Goal: Task Accomplishment & Management: Manage account settings

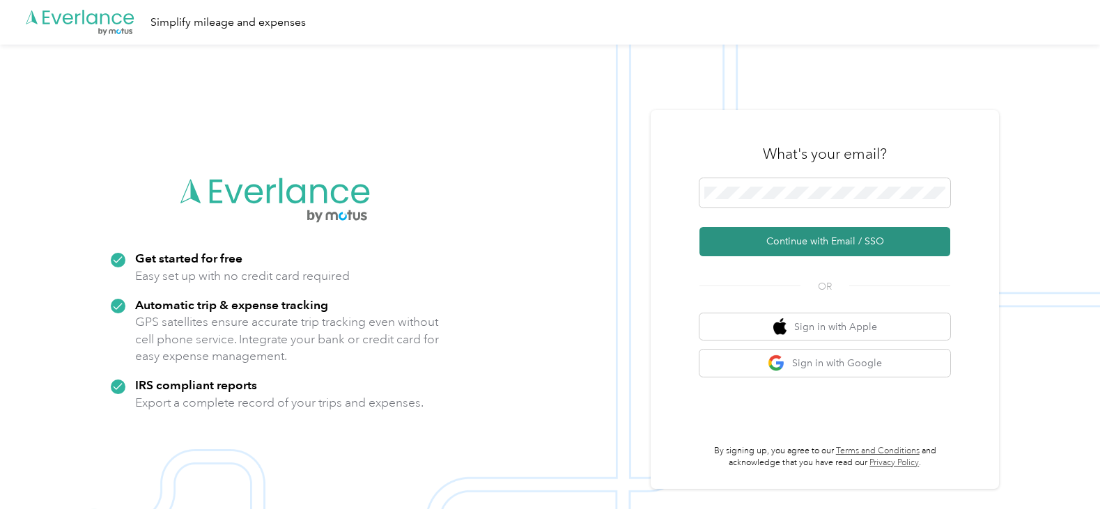
click at [844, 242] on button "Continue with Email / SSO" at bounding box center [824, 241] width 251 height 29
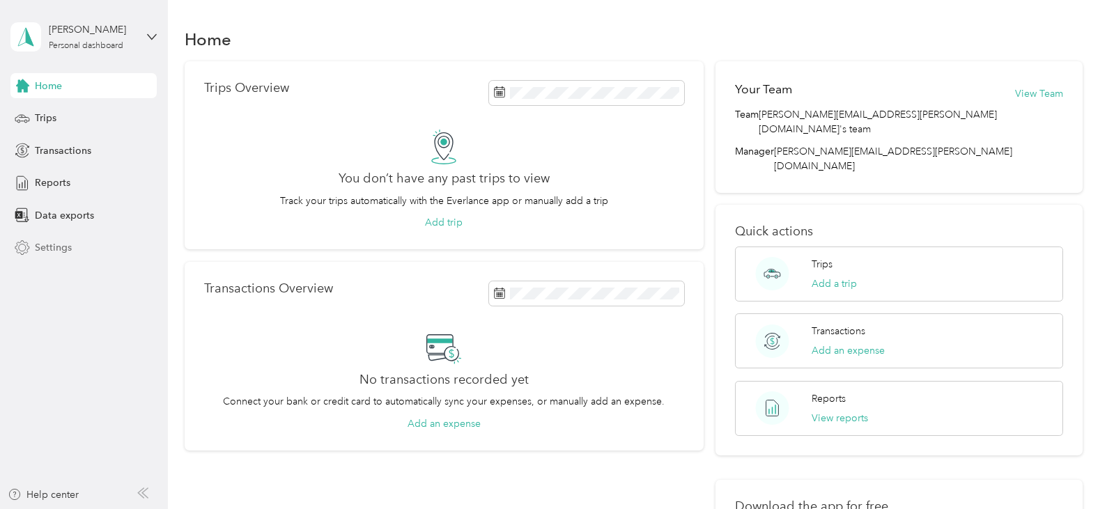
click at [36, 247] on span "Settings" at bounding box center [53, 247] width 37 height 15
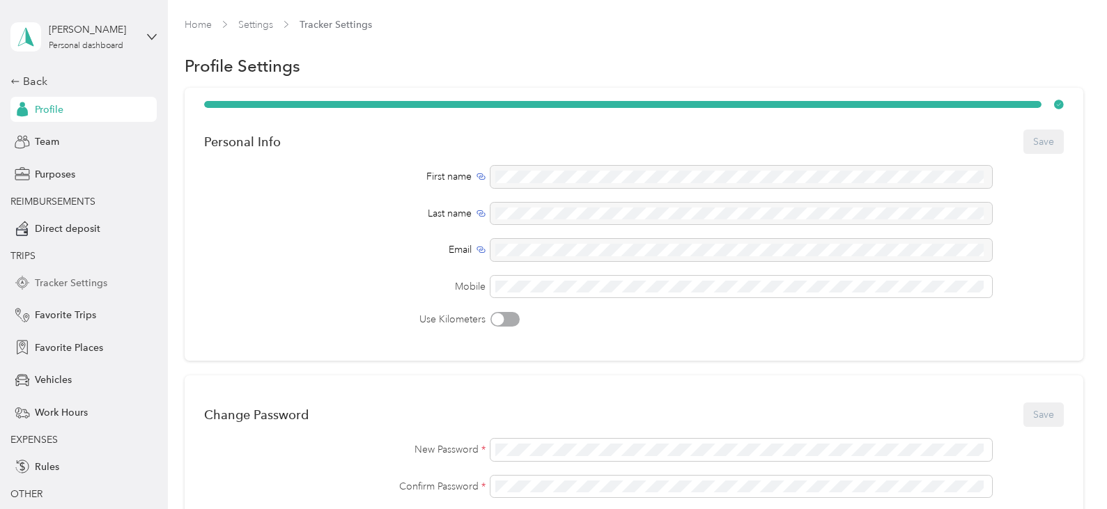
click at [56, 285] on span "Tracker Settings" at bounding box center [71, 283] width 72 height 15
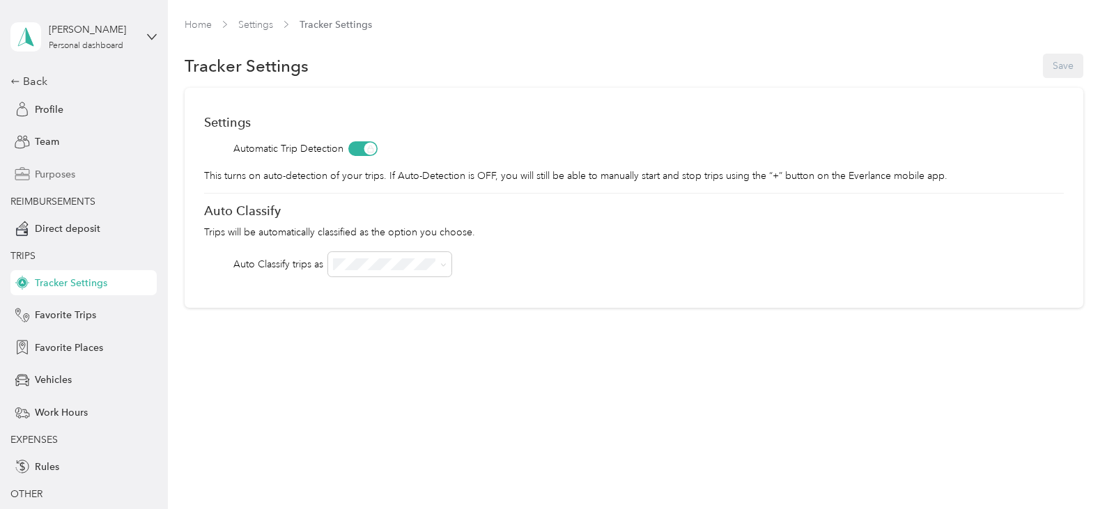
click at [53, 176] on span "Purposes" at bounding box center [55, 174] width 40 height 15
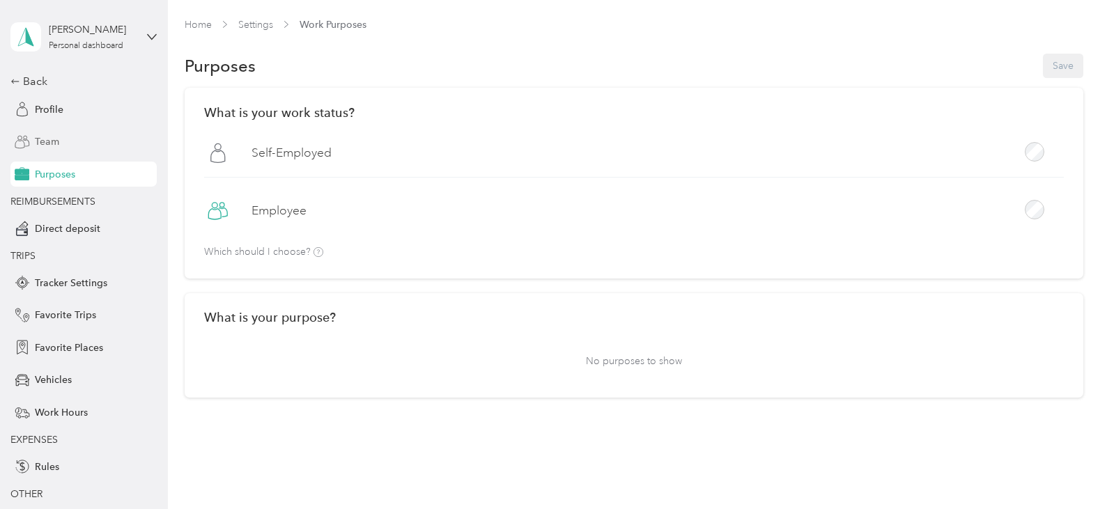
click at [40, 143] on span "Team" at bounding box center [47, 141] width 24 height 15
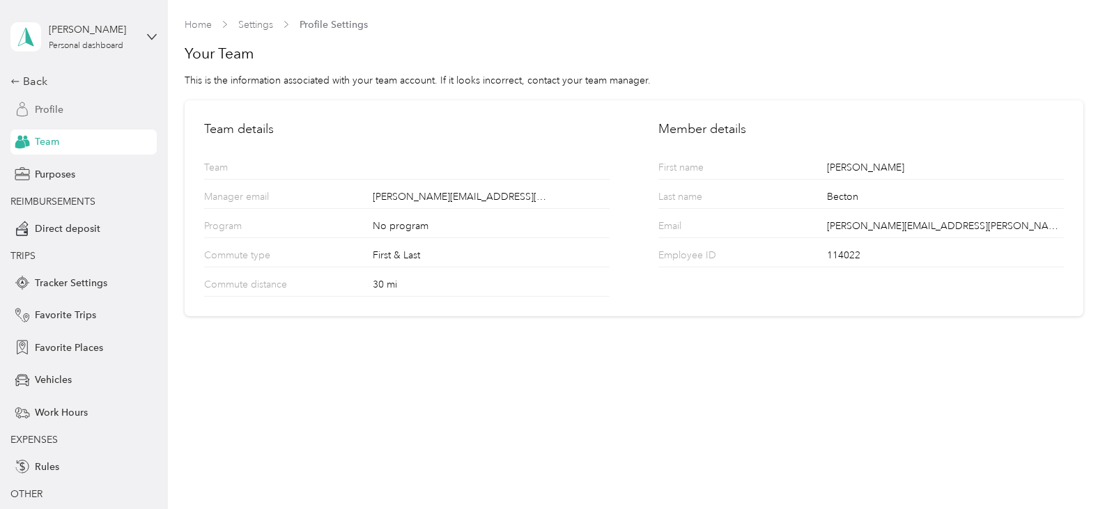
click at [42, 109] on span "Profile" at bounding box center [49, 109] width 29 height 15
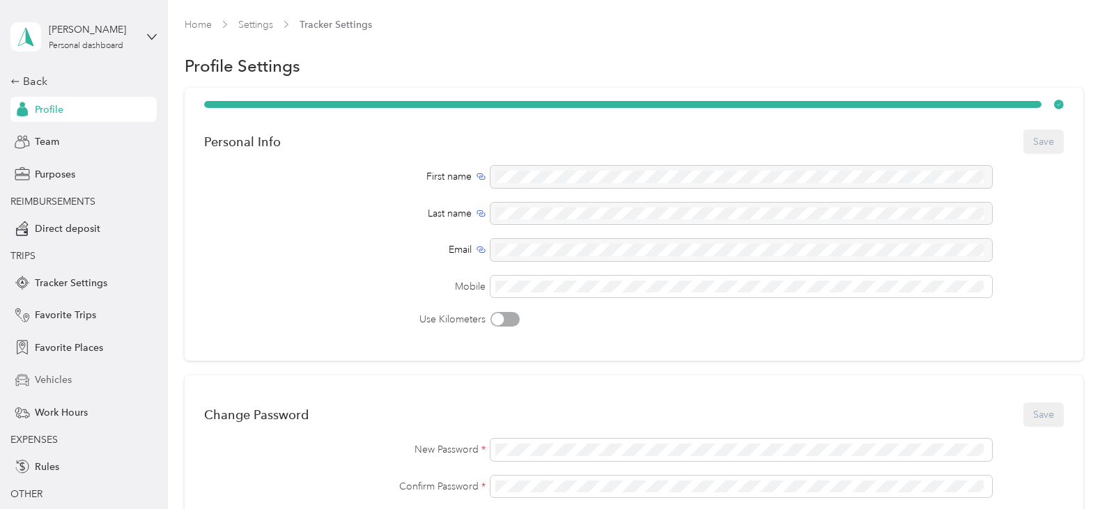
click at [37, 382] on span "Vehicles" at bounding box center [53, 380] width 37 height 15
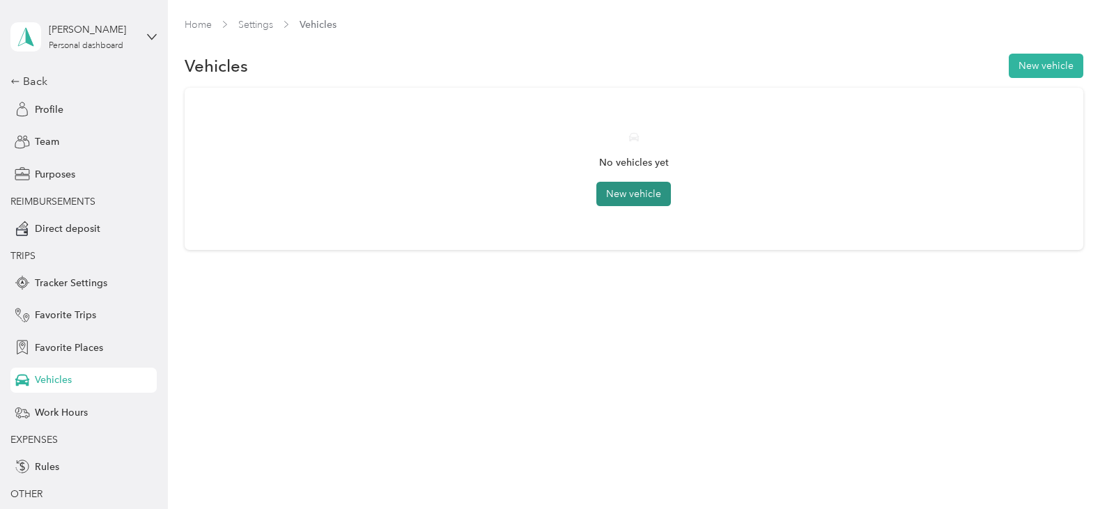
click at [651, 193] on button "New vehicle" at bounding box center [633, 194] width 75 height 24
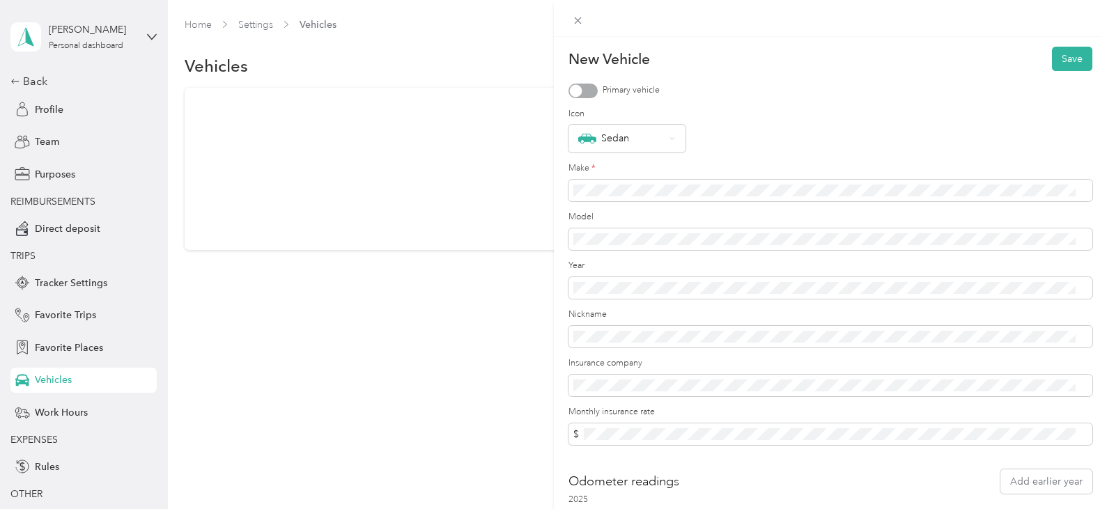
click at [576, 86] on div at bounding box center [575, 90] width 13 height 13
click at [675, 138] on icon at bounding box center [672, 139] width 6 height 6
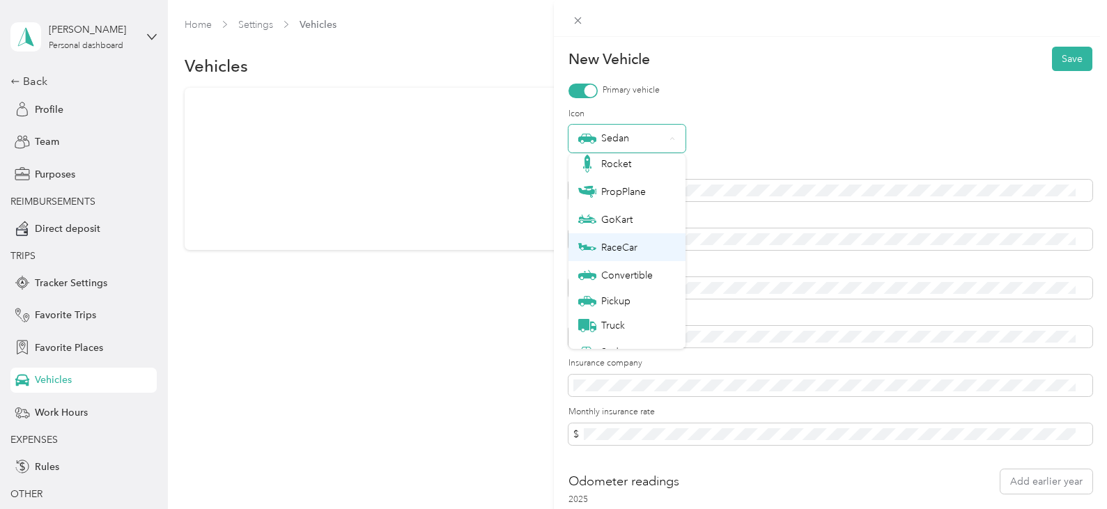
scroll to position [49, 0]
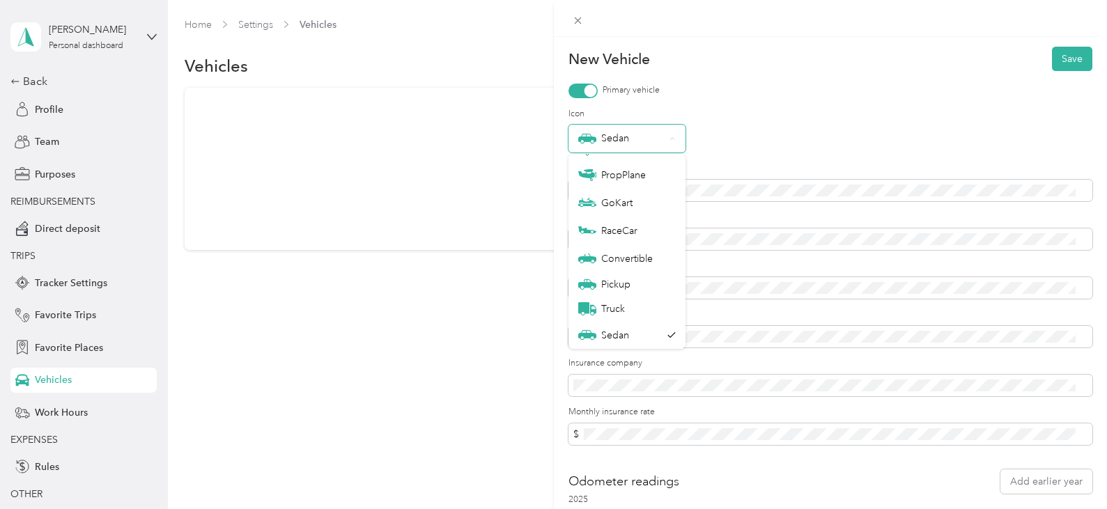
click at [620, 137] on div "Sedan" at bounding box center [621, 139] width 87 height 18
click at [615, 340] on li "Sedan" at bounding box center [626, 335] width 117 height 28
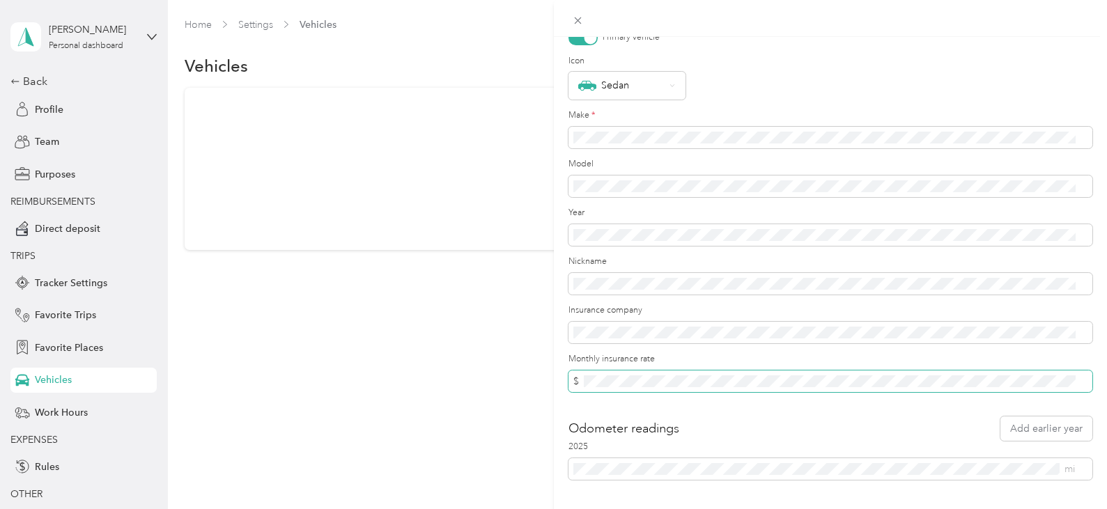
scroll to position [0, 0]
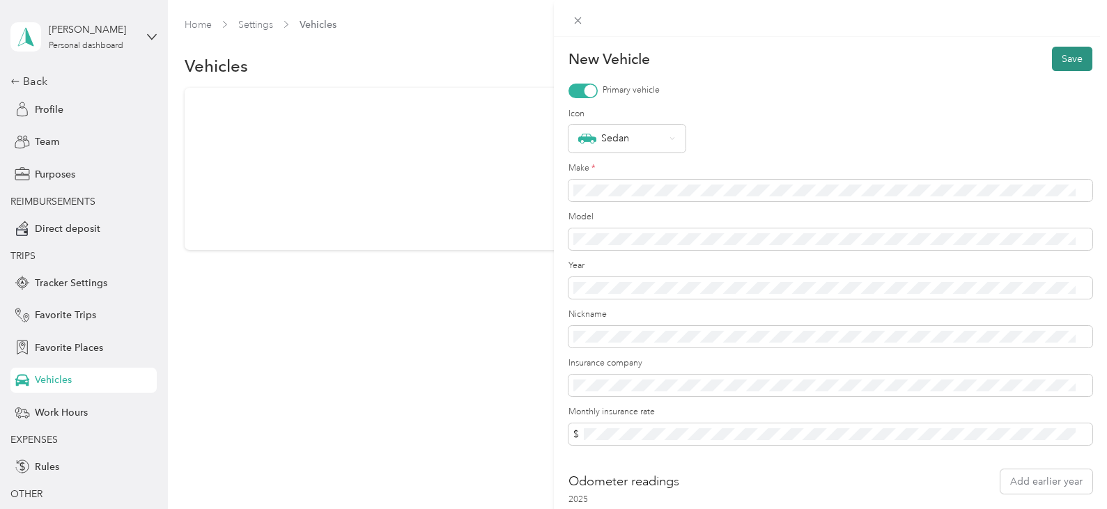
click at [1068, 56] on button "Save" at bounding box center [1072, 59] width 40 height 24
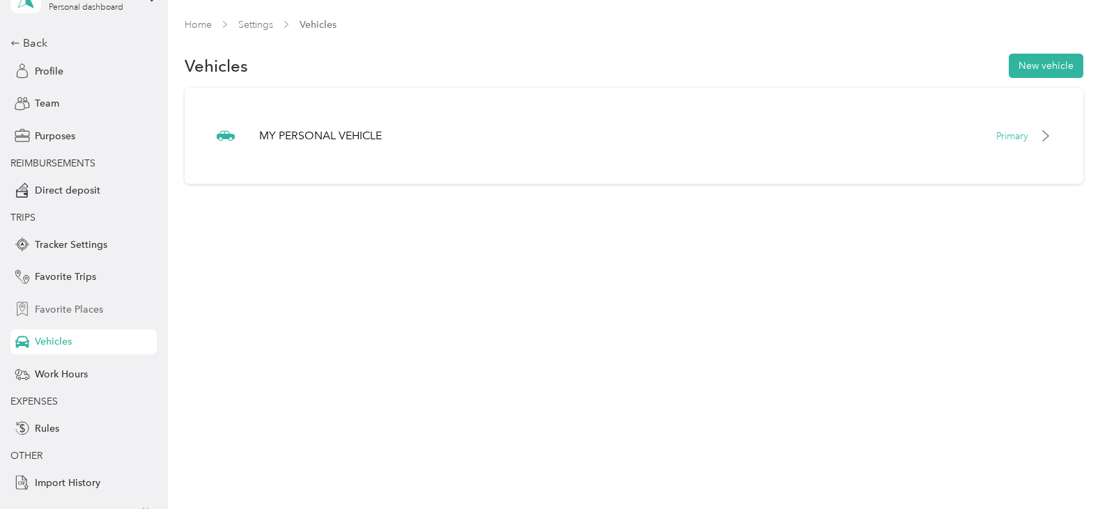
scroll to position [59, 0]
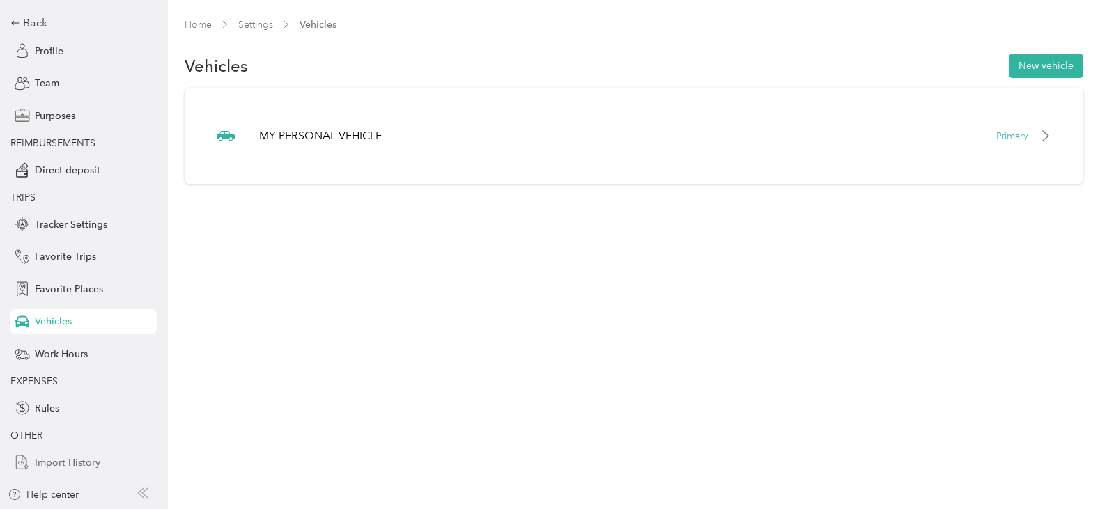
click at [66, 465] on span "Import History" at bounding box center [67, 463] width 65 height 15
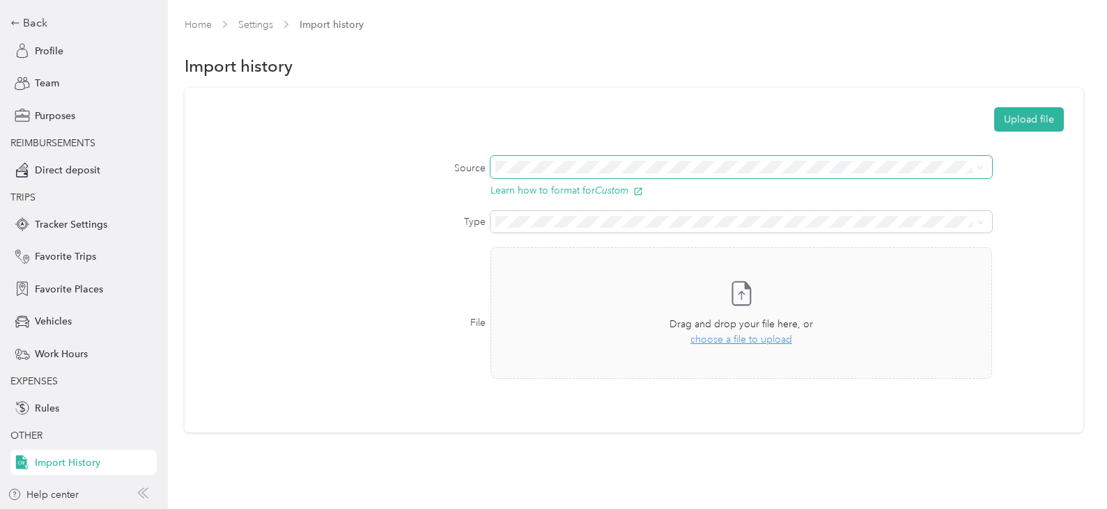
click at [977, 168] on icon at bounding box center [980, 167] width 6 height 6
click at [977, 165] on icon at bounding box center [980, 167] width 6 height 6
click at [975, 223] on span at bounding box center [977, 222] width 11 height 10
click at [40, 403] on span "Rules" at bounding box center [47, 408] width 24 height 15
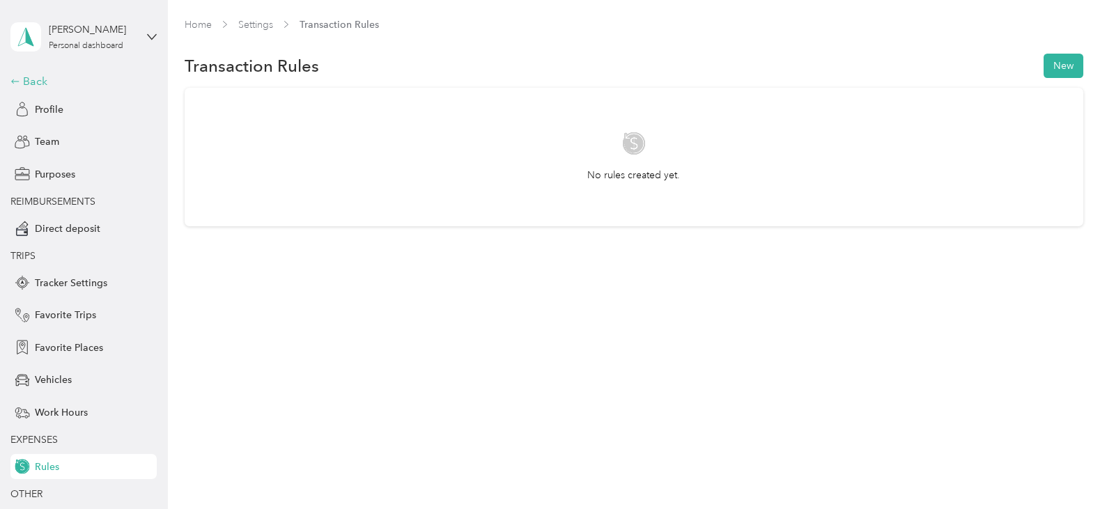
click at [13, 81] on icon at bounding box center [16, 81] width 8 height 4
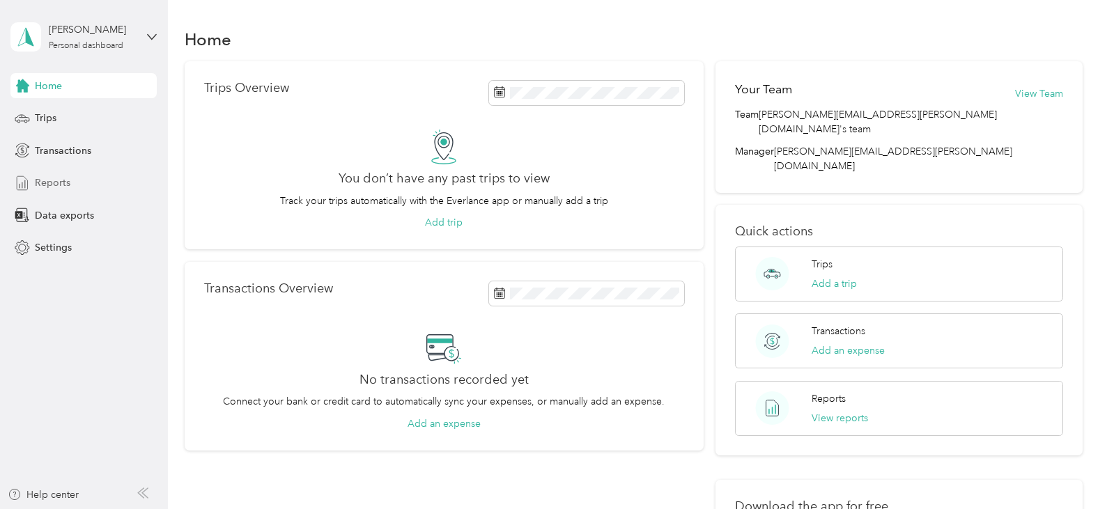
click at [34, 182] on div "Reports" at bounding box center [83, 183] width 146 height 25
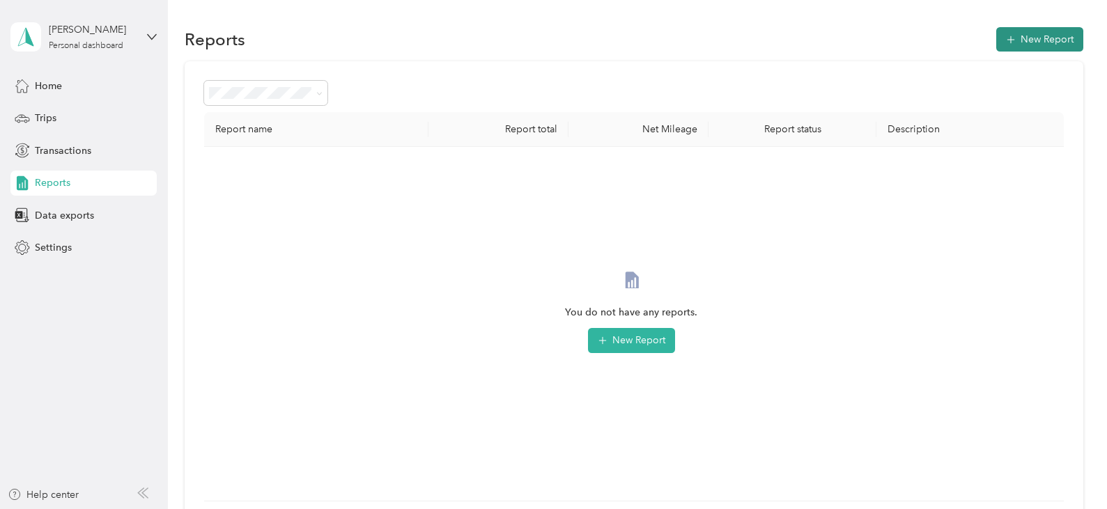
click at [1046, 38] on button "New Report" at bounding box center [1039, 39] width 87 height 24
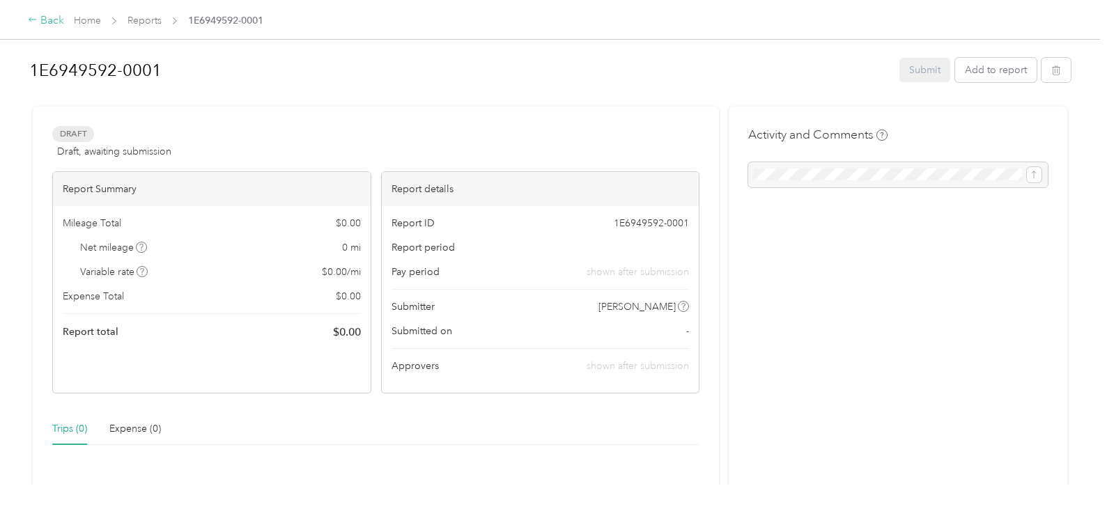
click at [29, 18] on icon at bounding box center [33, 20] width 10 height 10
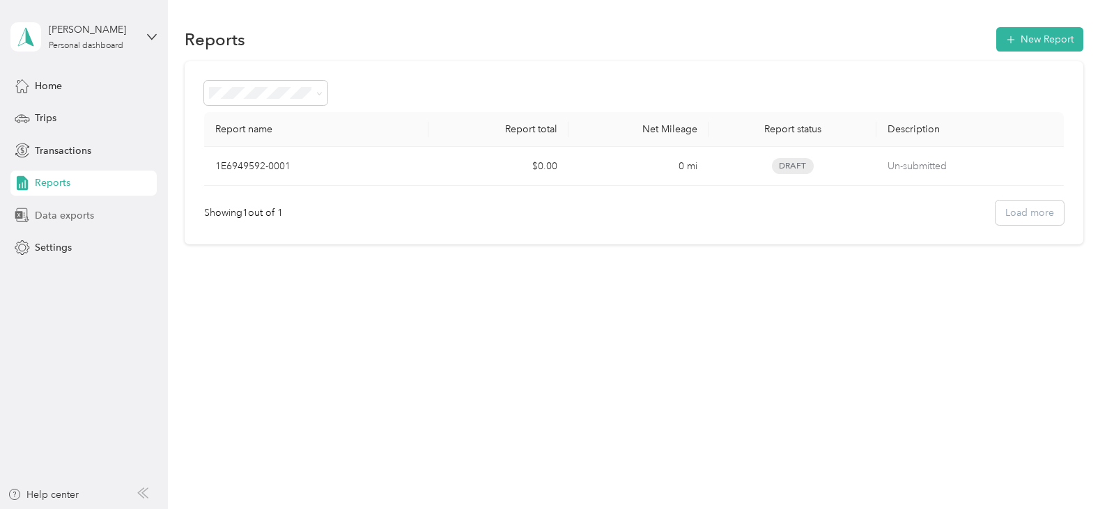
click at [68, 216] on span "Data exports" at bounding box center [64, 215] width 59 height 15
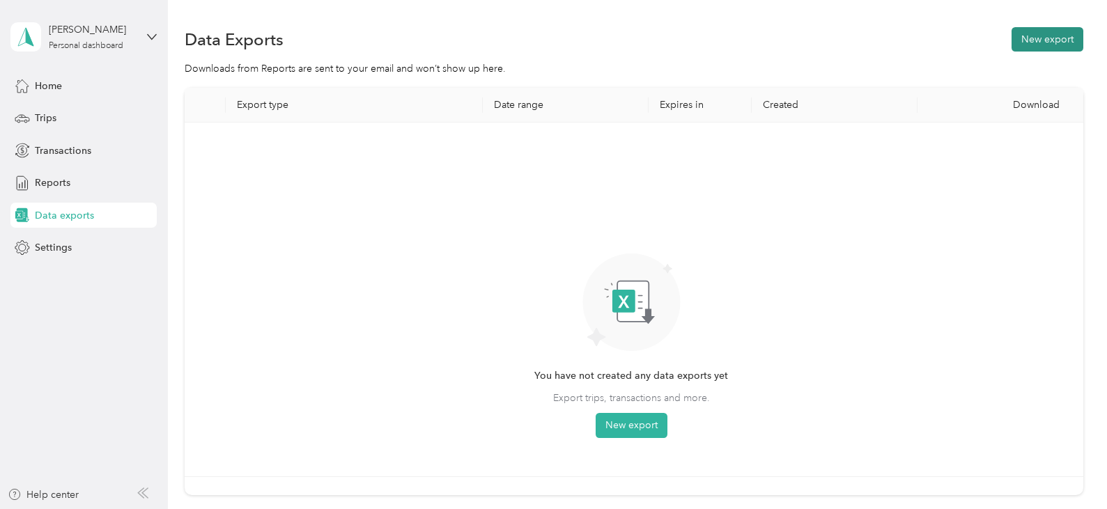
click at [1031, 41] on button "New export" at bounding box center [1047, 39] width 72 height 24
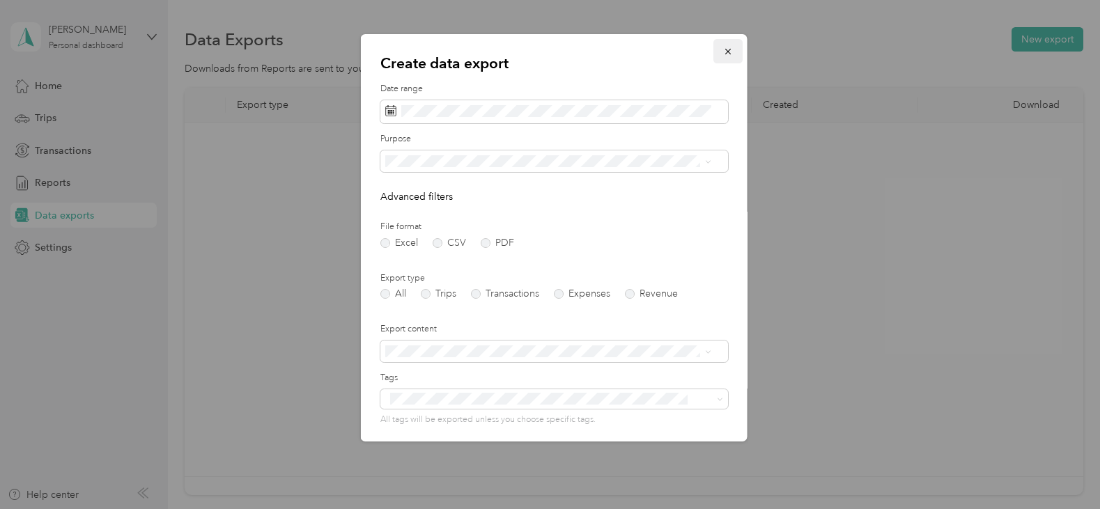
click at [722, 49] on icon "button" at bounding box center [727, 52] width 10 height 10
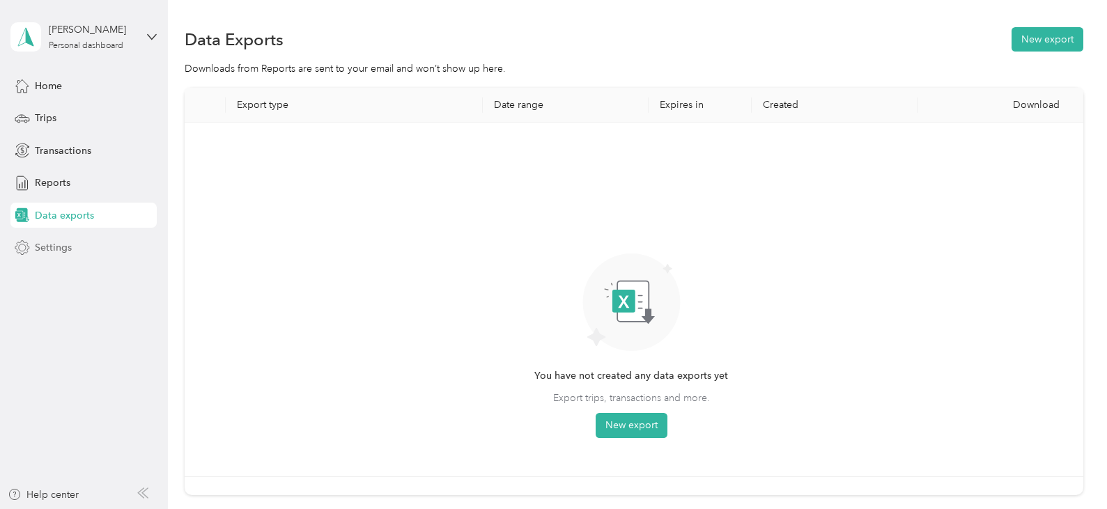
click at [59, 249] on span "Settings" at bounding box center [53, 247] width 37 height 15
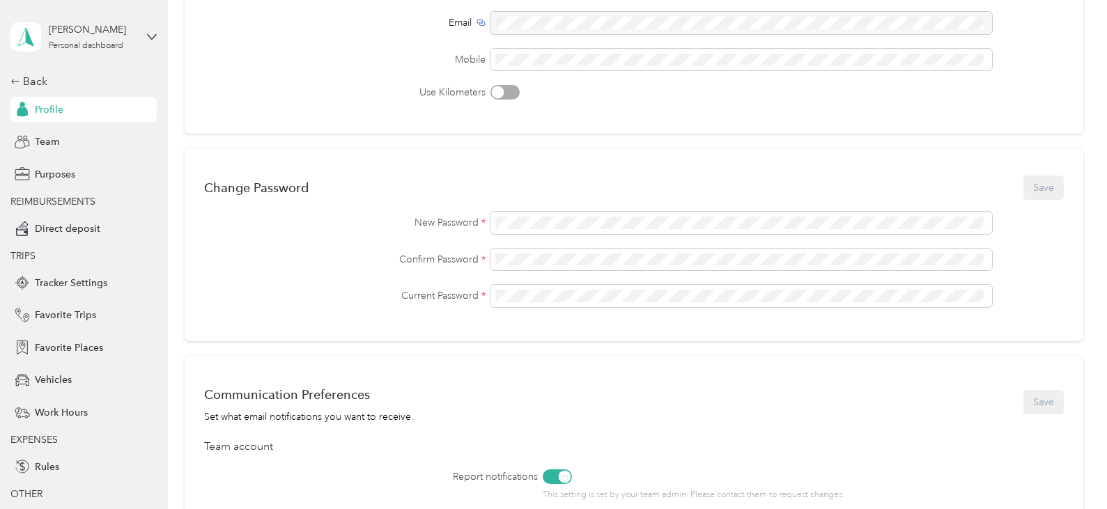
scroll to position [184, 0]
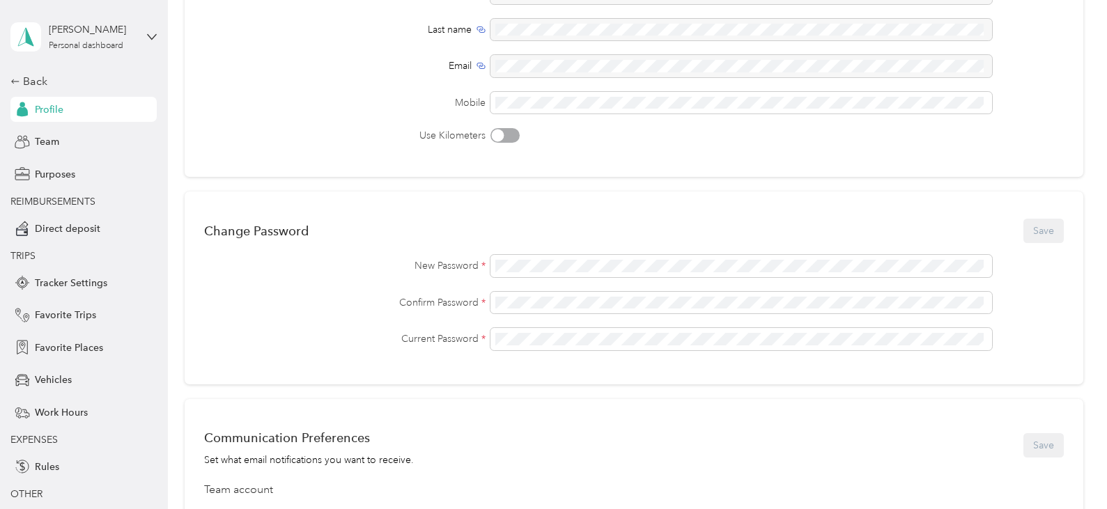
scroll to position [178, 0]
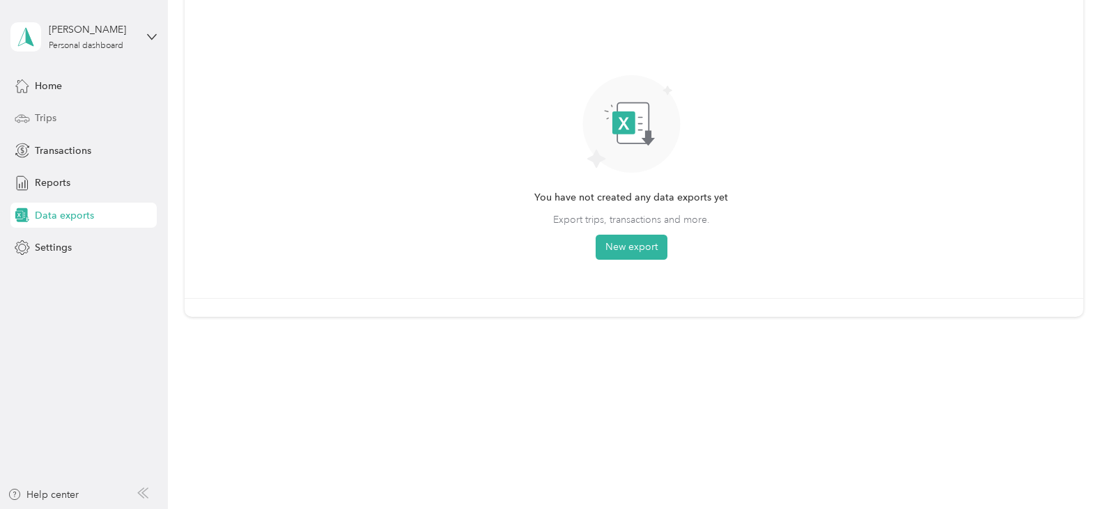
click at [40, 118] on span "Trips" at bounding box center [46, 118] width 22 height 15
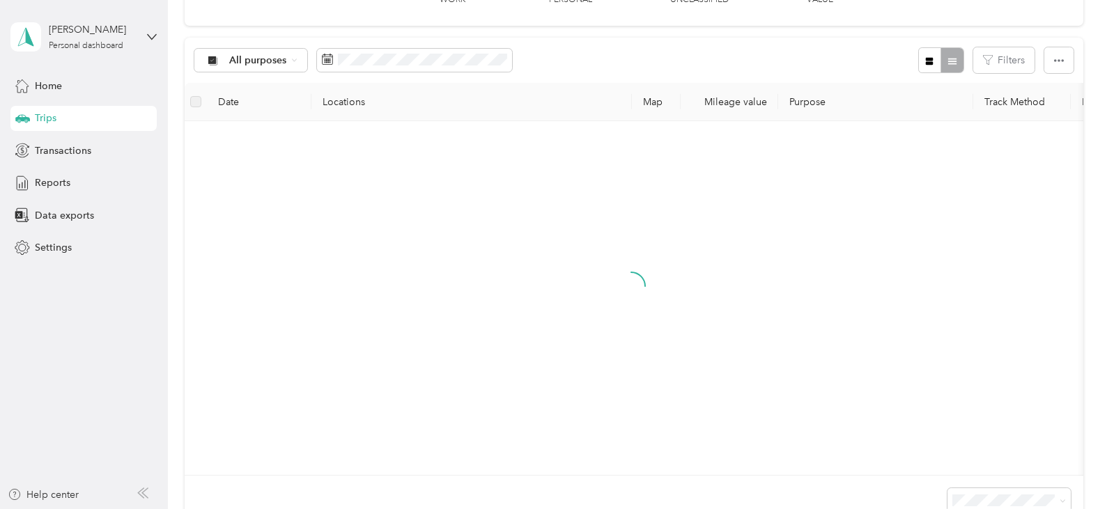
scroll to position [184, 0]
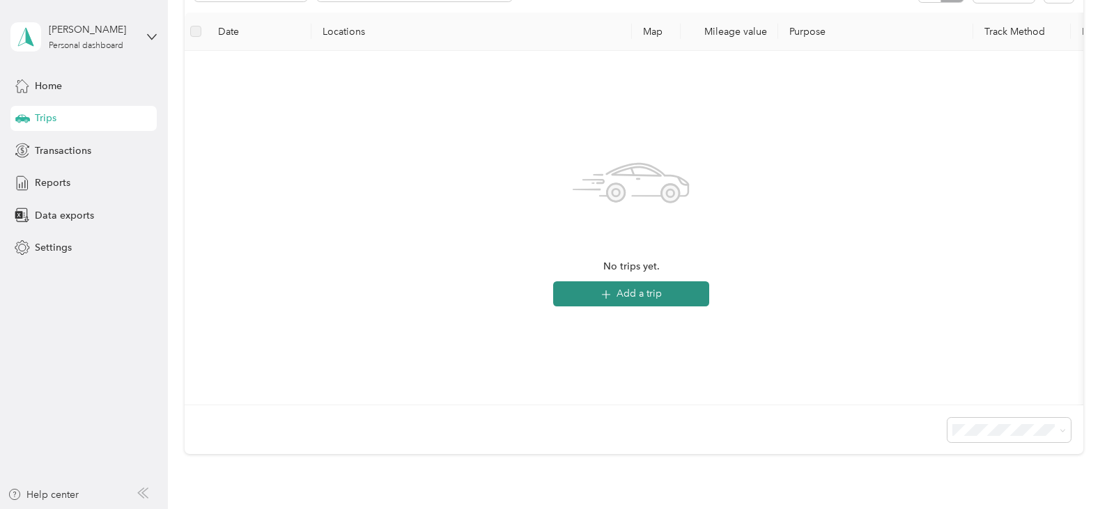
click at [648, 288] on button "Add a trip" at bounding box center [631, 293] width 156 height 25
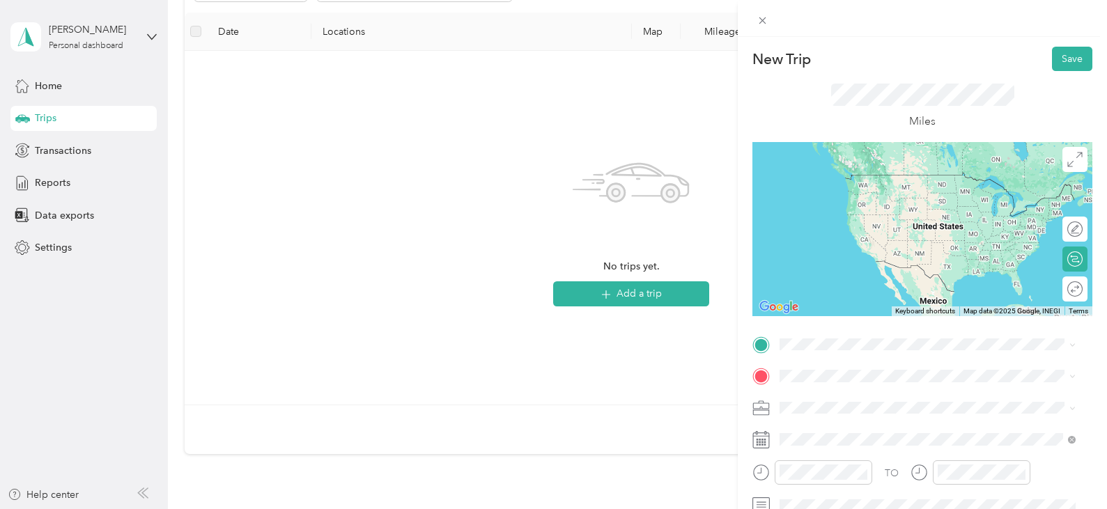
click at [878, 217] on span "7001 Chatham Center Drive Savannah, Georgia 31405, United States" at bounding box center [875, 211] width 139 height 13
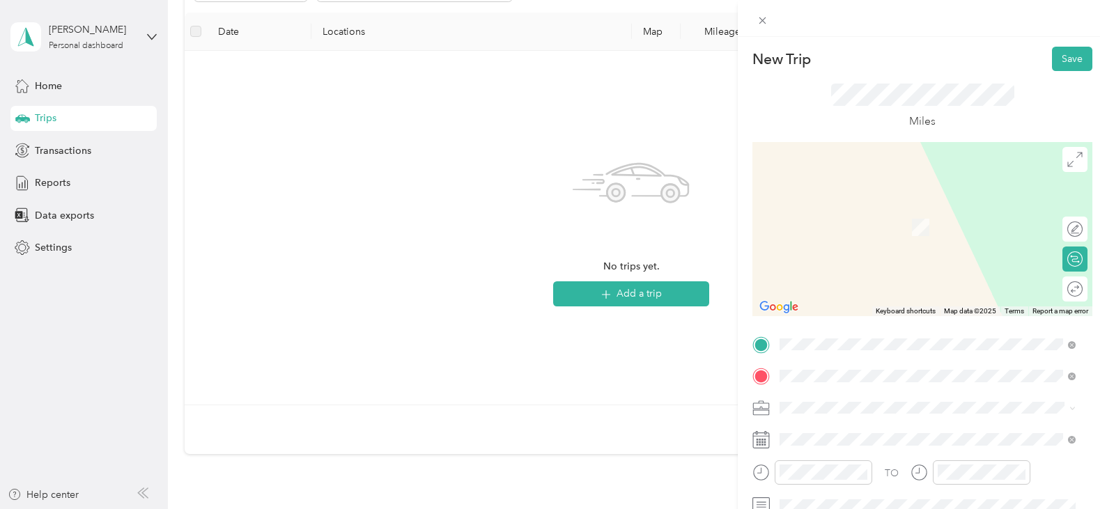
click at [850, 212] on span "113 Loyer Lane Savannah, Georgia 31411, United States" at bounding box center [914, 207] width 217 height 13
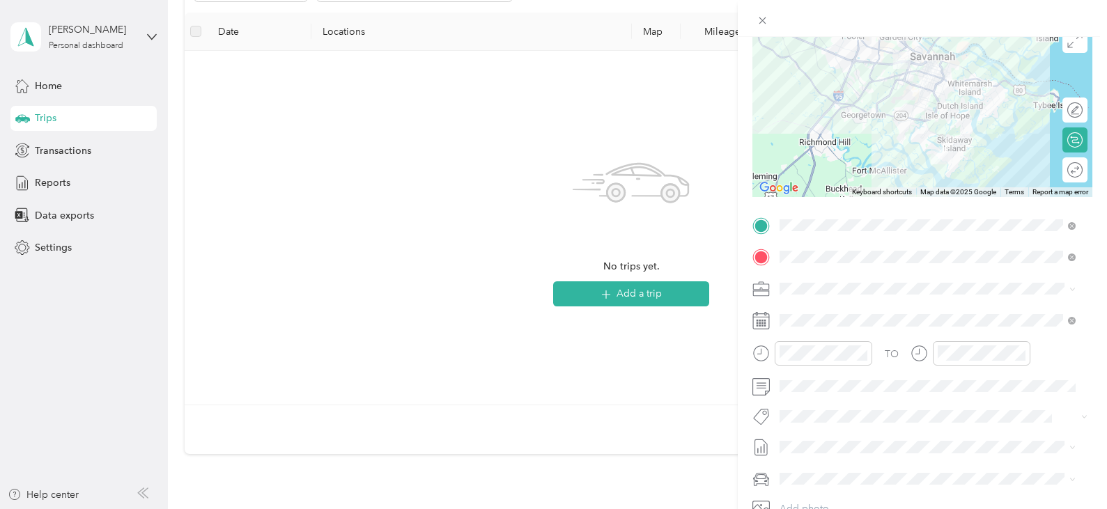
scroll to position [139, 0]
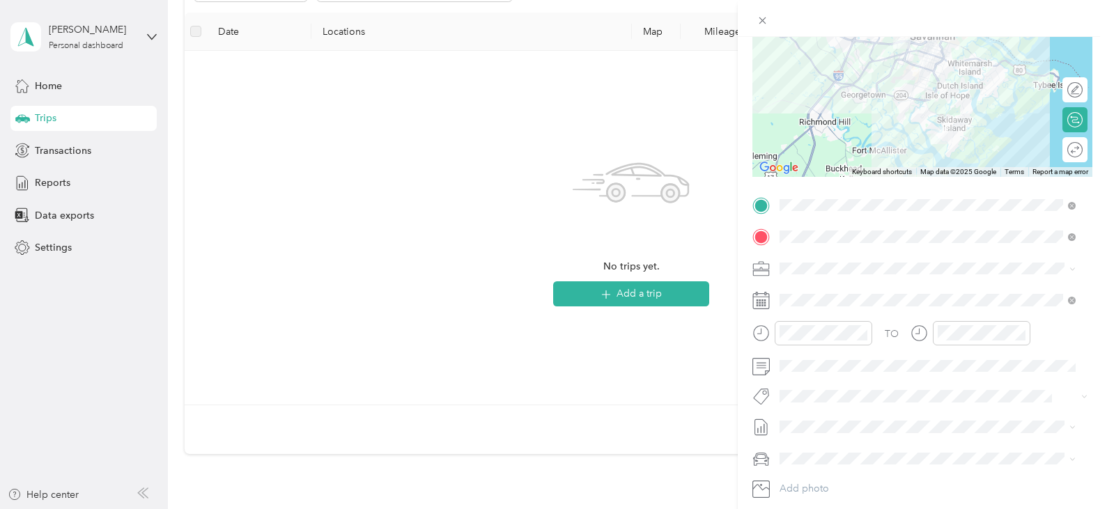
click at [1072, 270] on icon at bounding box center [1072, 268] width 4 height 3
click at [1072, 270] on icon at bounding box center [1072, 269] width 6 height 6
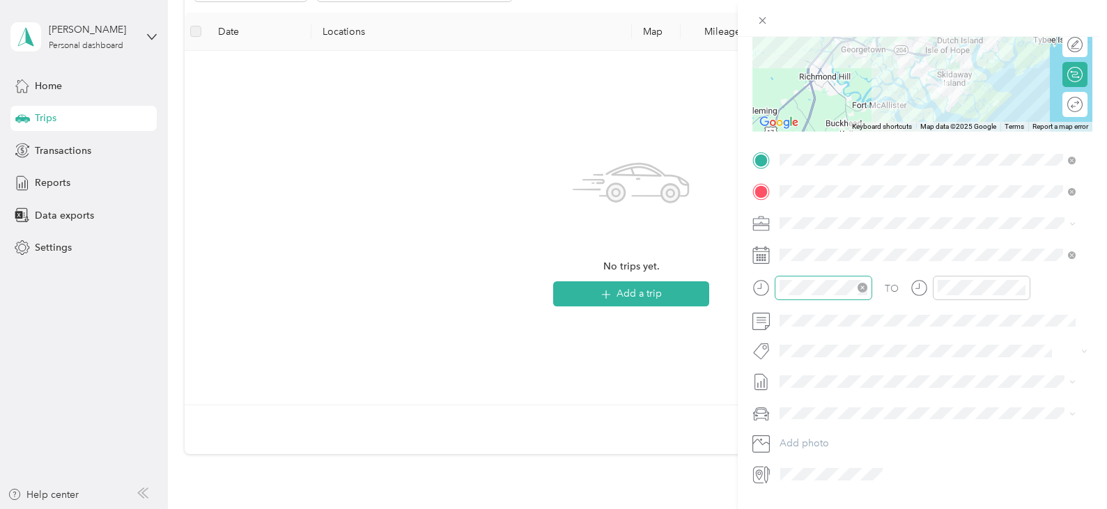
scroll to position [209, 0]
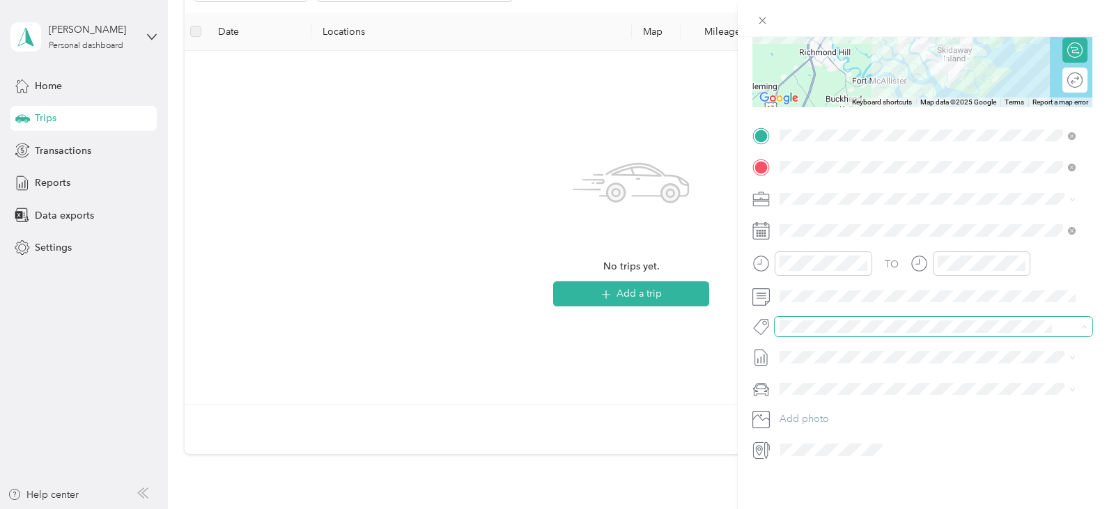
click at [760, 357] on icon at bounding box center [760, 357] width 17 height 17
click at [1035, 404] on span "Draft" at bounding box center [1050, 403] width 42 height 16
click at [819, 412] on span "MY PERSONAL VEHICLE" at bounding box center [838, 413] width 109 height 12
click at [757, 442] on icon at bounding box center [759, 448] width 8 height 12
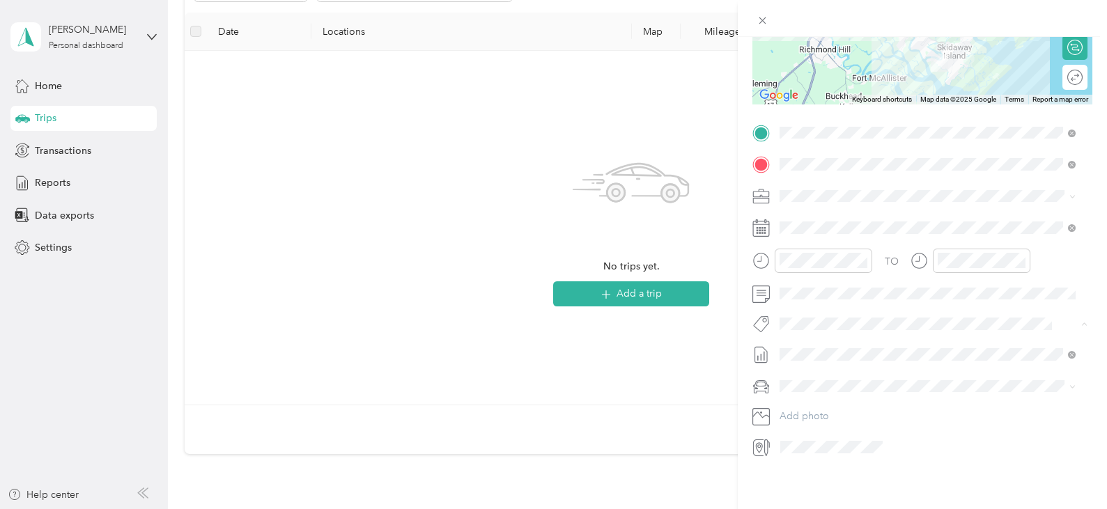
click at [757, 346] on icon at bounding box center [760, 354] width 17 height 17
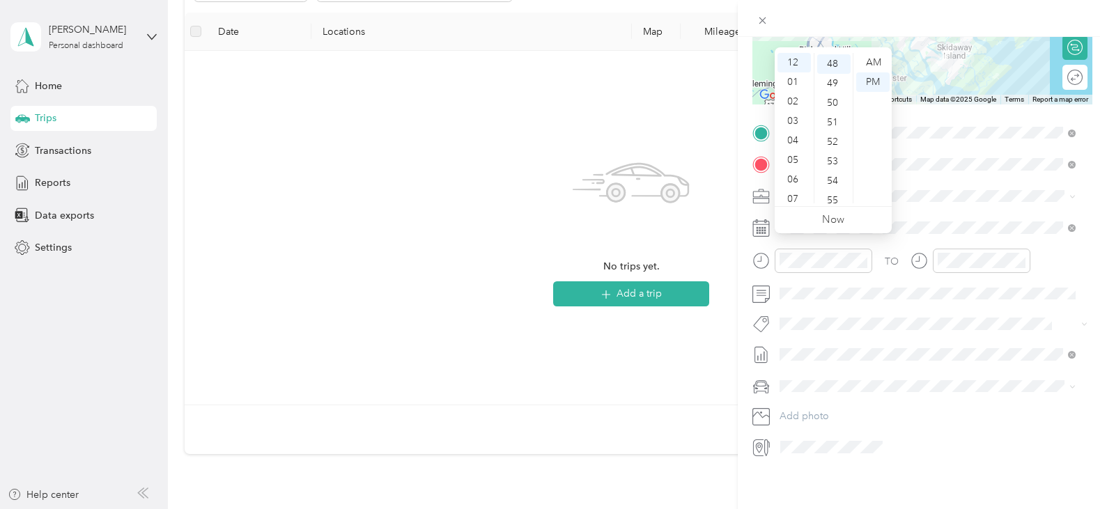
click at [759, 439] on icon at bounding box center [761, 448] width 18 height 18
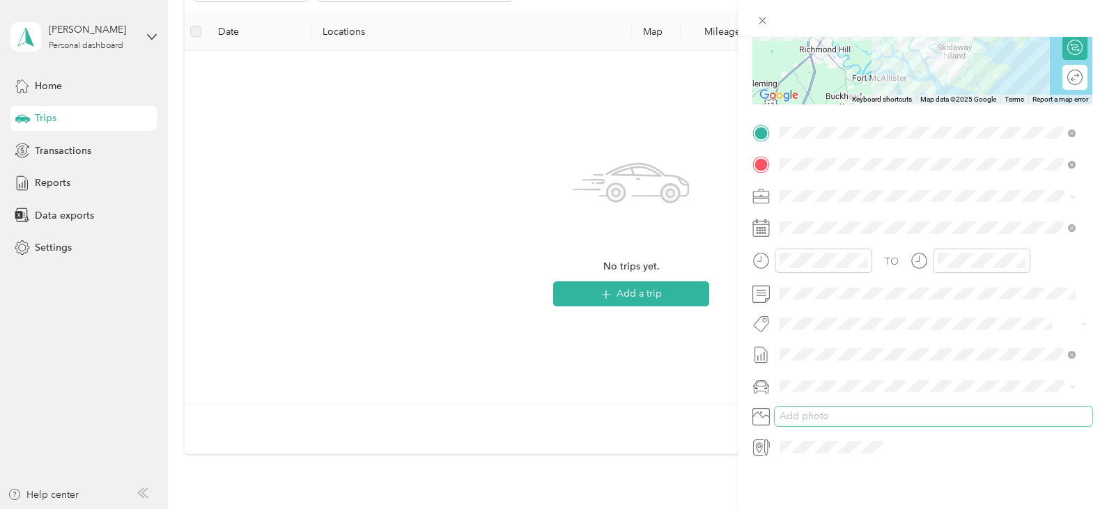
scroll to position [0, 0]
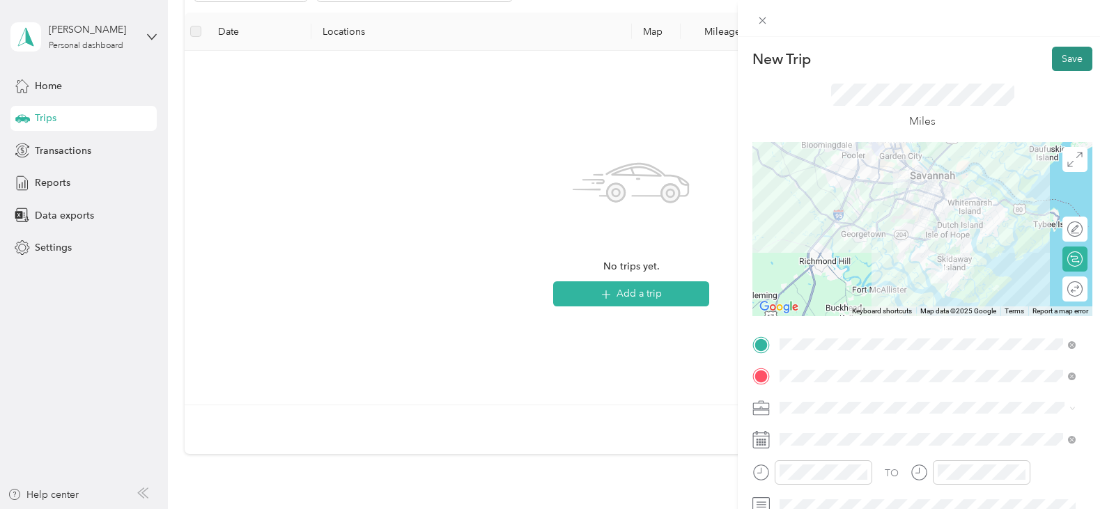
click at [1058, 59] on button "Save" at bounding box center [1072, 59] width 40 height 24
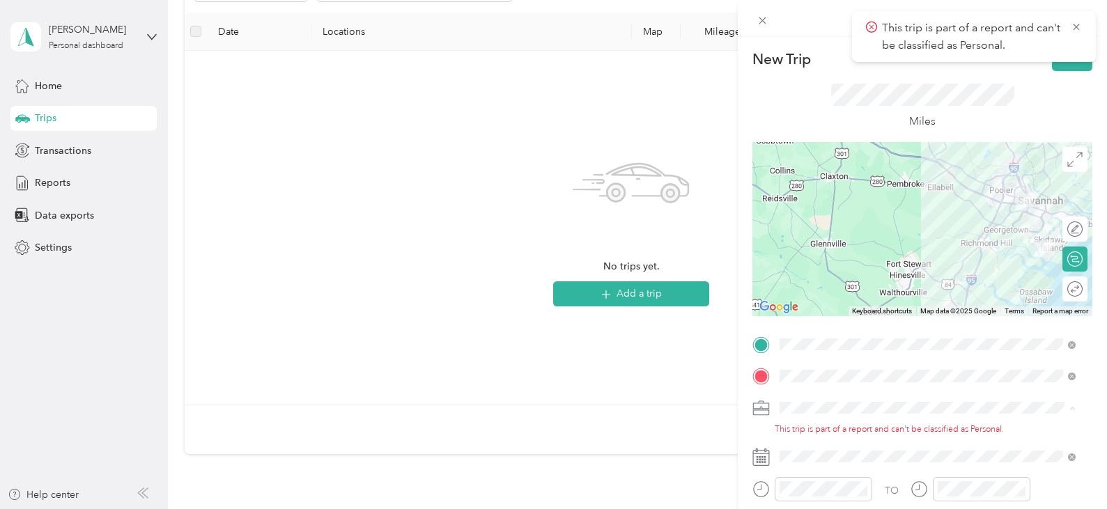
click at [761, 410] on icon at bounding box center [760, 408] width 17 height 17
click at [757, 407] on icon at bounding box center [760, 408] width 17 height 17
click at [754, 428] on div "This trip is part of a report and can't be classified as Personal." at bounding box center [922, 416] width 340 height 39
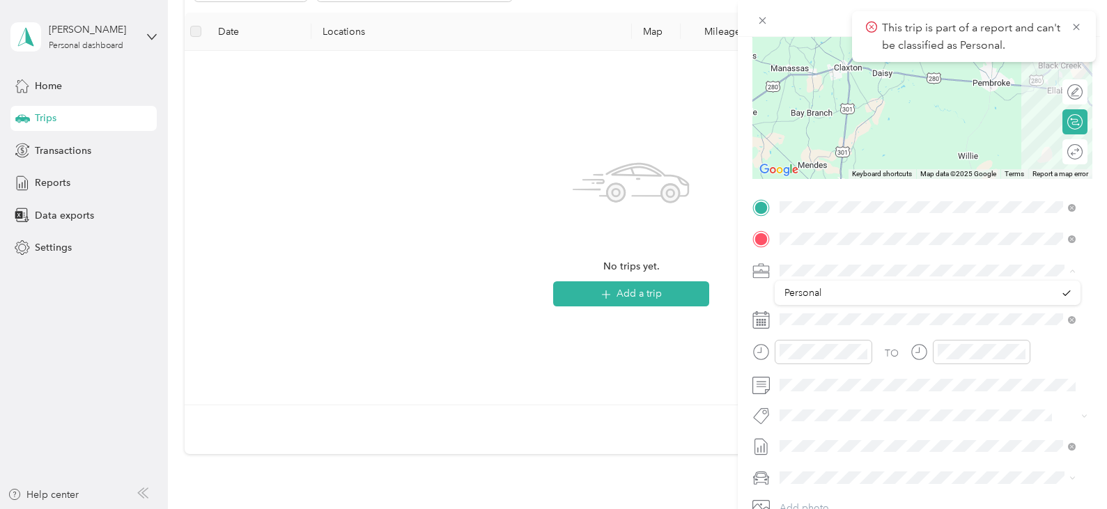
scroll to position [139, 0]
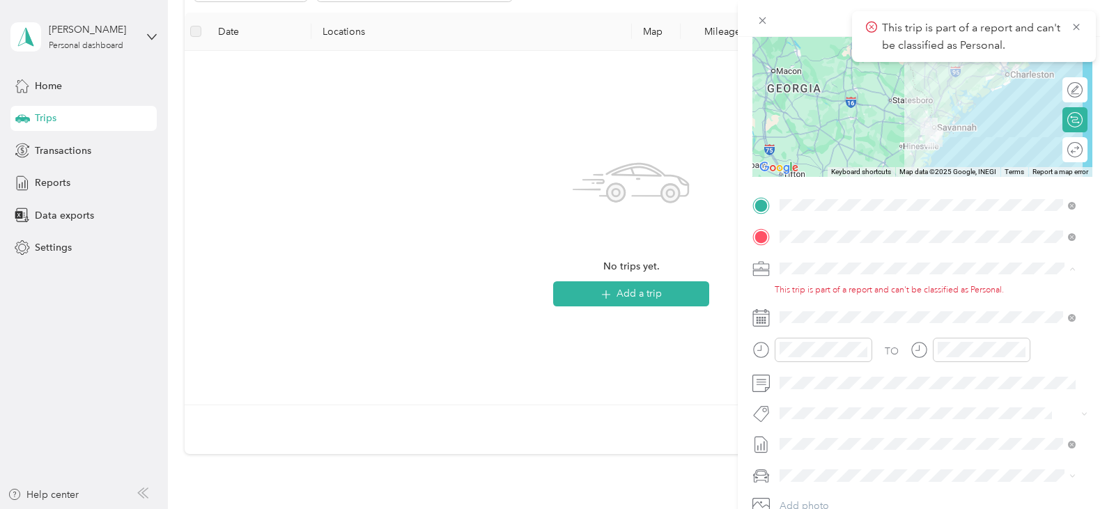
click at [920, 124] on img at bounding box center [928, 126] width 17 height 17
click at [925, 139] on img at bounding box center [933, 138] width 17 height 17
click at [847, 137] on div at bounding box center [922, 90] width 340 height 174
click at [1059, 150] on div at bounding box center [1067, 150] width 29 height 15
click at [1060, 91] on div at bounding box center [1067, 90] width 29 height 15
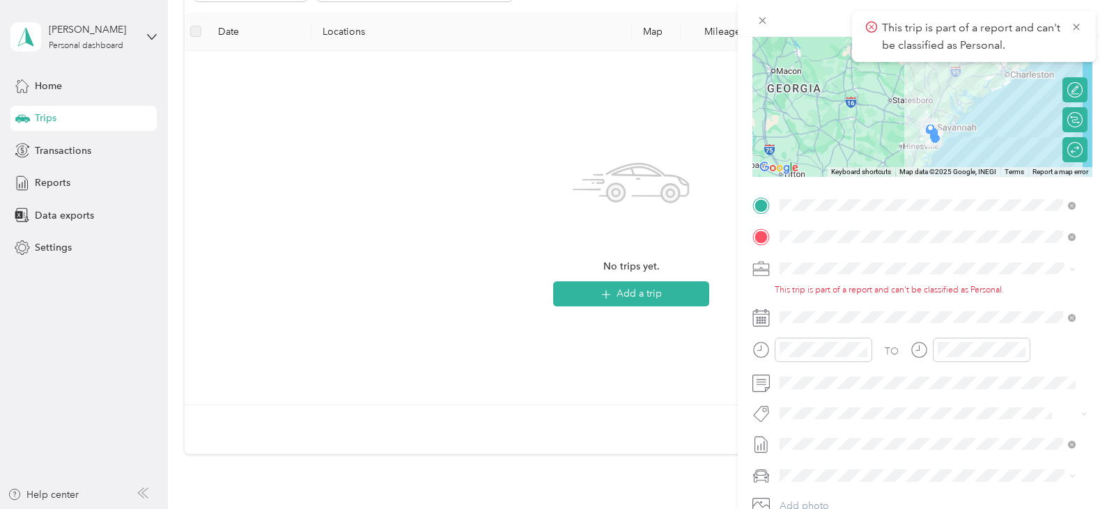
click at [922, 124] on img at bounding box center [928, 126] width 17 height 17
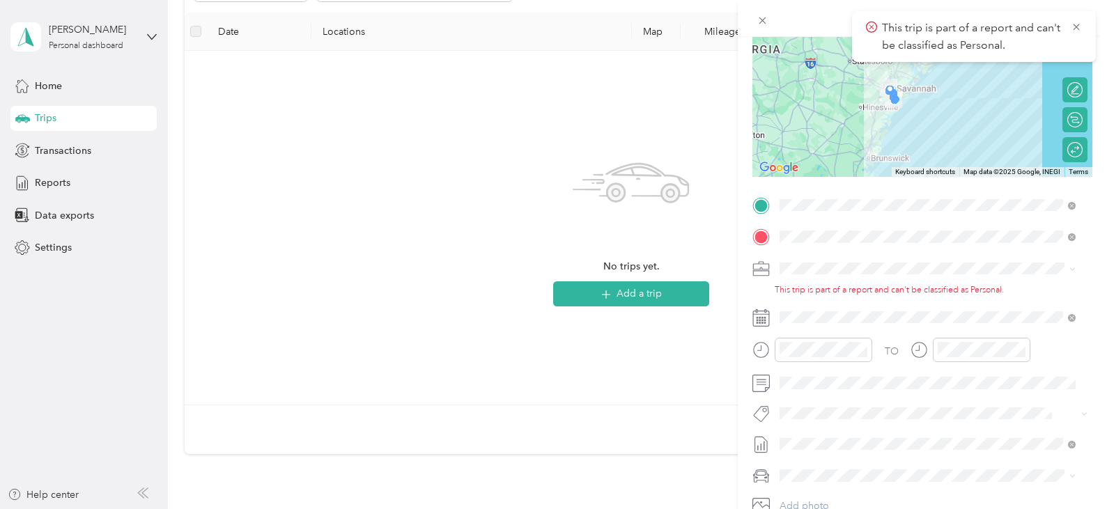
drag, startPoint x: 920, startPoint y: 123, endPoint x: 880, endPoint y: 86, distance: 54.2
click at [880, 86] on img at bounding box center [888, 87] width 17 height 17
click at [58, 183] on div "New Trip Save This trip cannot be edited because it is either under review, app…" at bounding box center [553, 254] width 1107 height 509
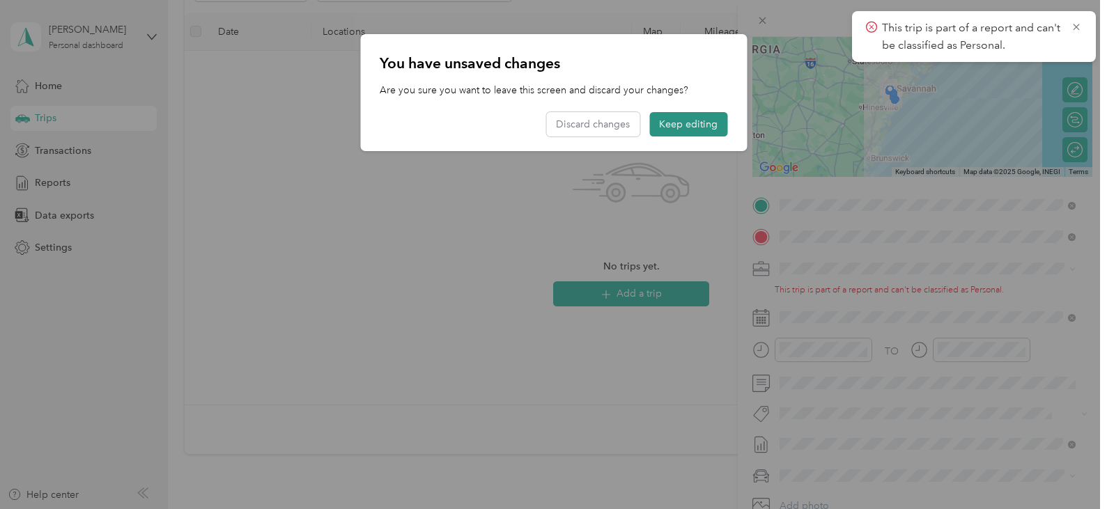
click at [707, 127] on button "Keep editing" at bounding box center [688, 124] width 78 height 24
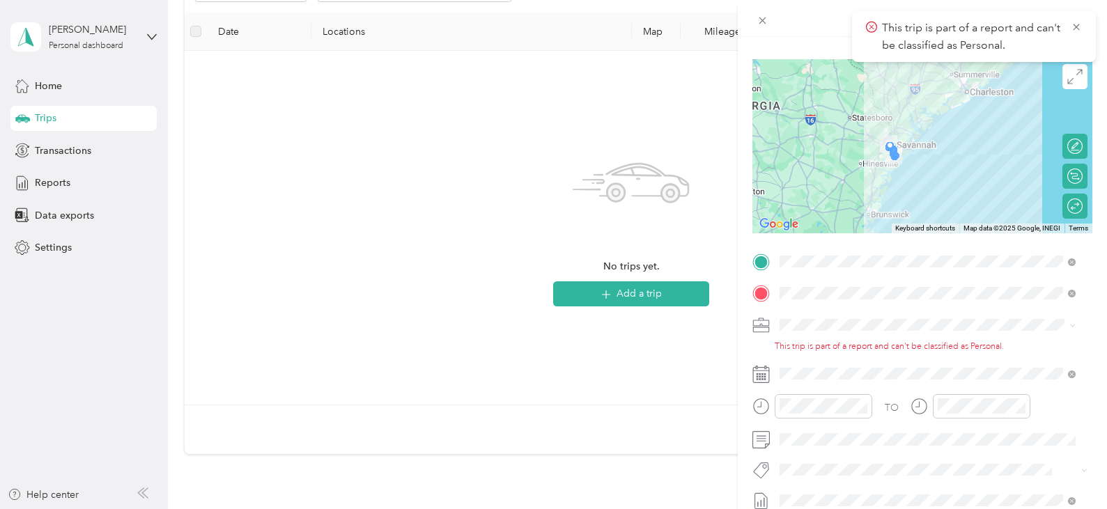
scroll to position [0, 0]
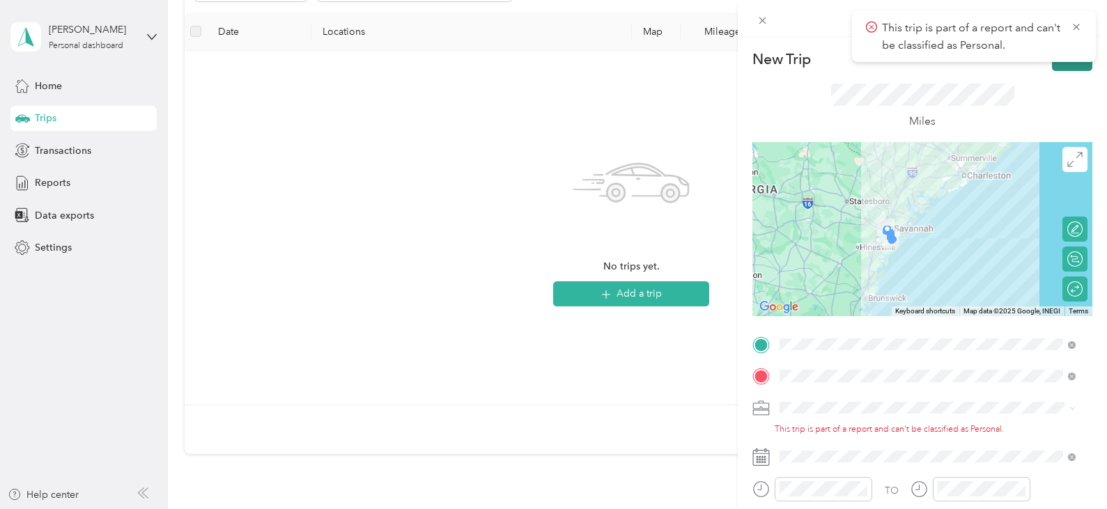
click at [1052, 66] on button "Save" at bounding box center [1072, 59] width 40 height 24
click at [1076, 29] on icon at bounding box center [1076, 27] width 11 height 13
click at [1076, 27] on icon at bounding box center [1076, 27] width 6 height 6
click at [152, 37] on div "New Trip Save This trip cannot be edited because it is either under review, app…" at bounding box center [553, 254] width 1107 height 509
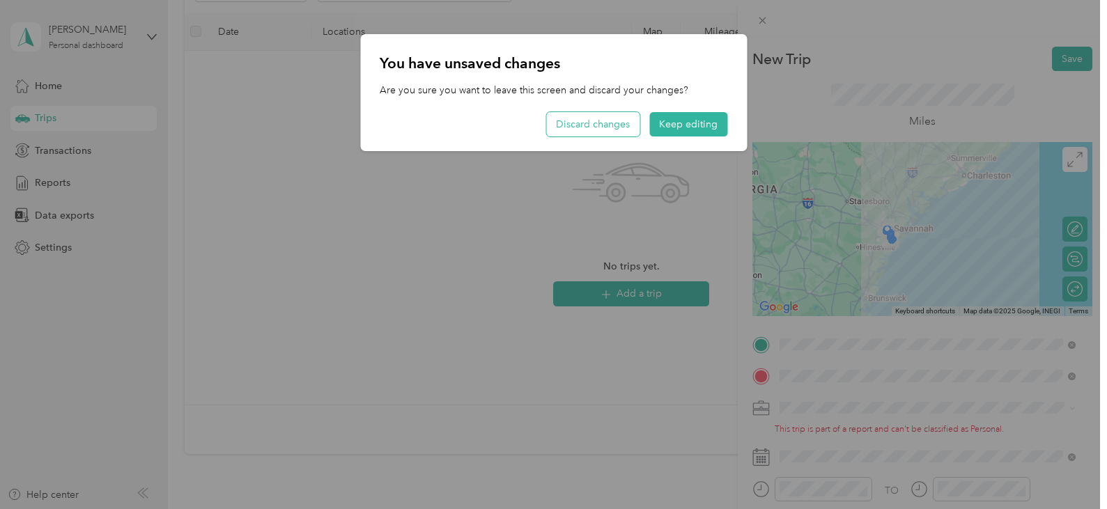
click at [591, 125] on button "Discard changes" at bounding box center [592, 124] width 93 height 24
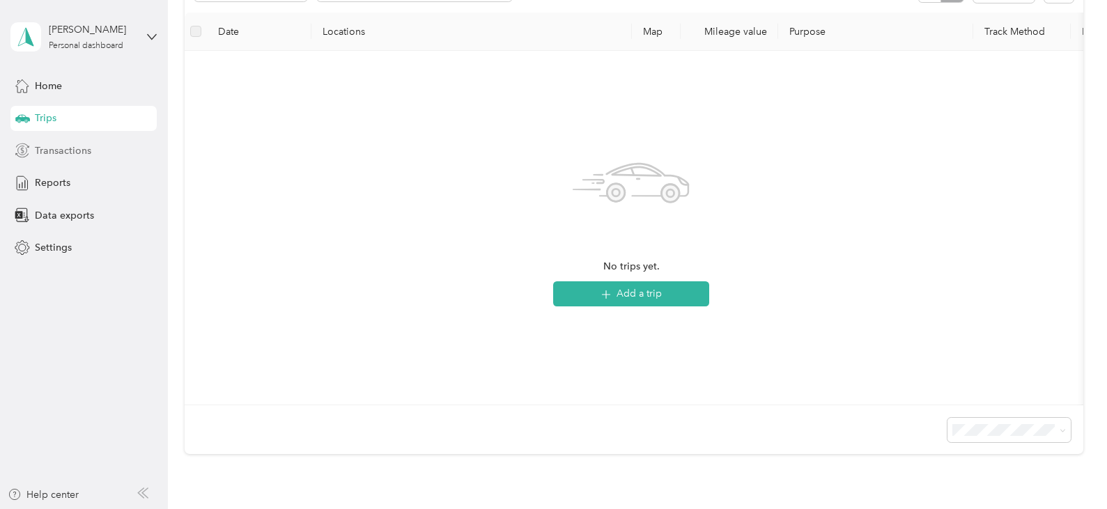
click at [62, 154] on span "Transactions" at bounding box center [63, 150] width 56 height 15
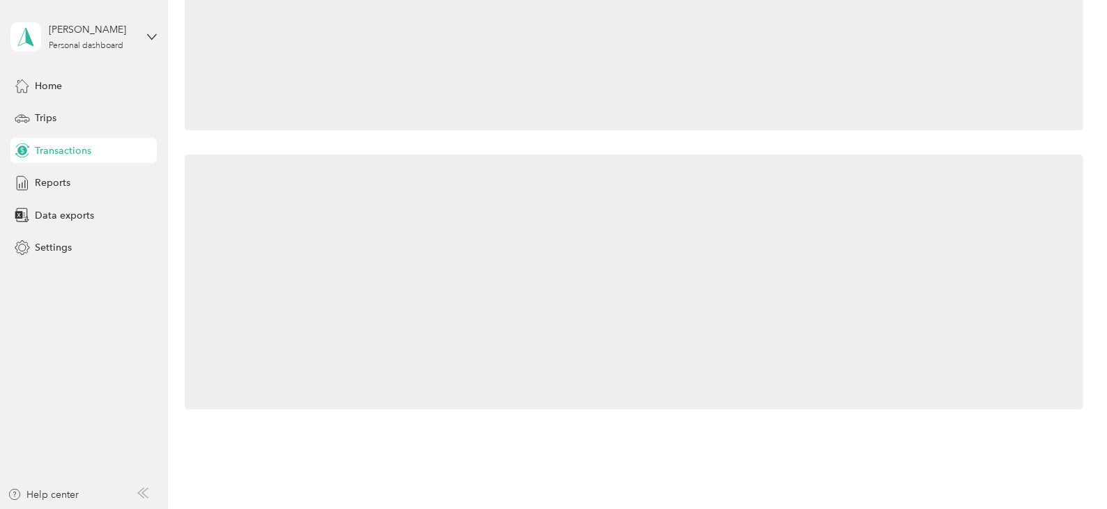
scroll to position [184, 0]
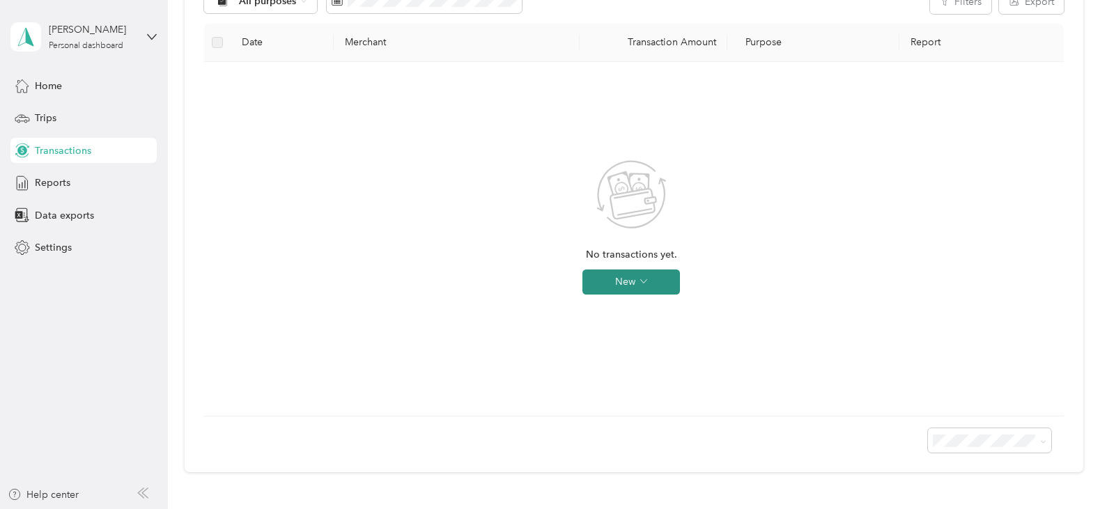
click at [632, 283] on button "New" at bounding box center [631, 282] width 98 height 25
click at [45, 187] on span "Reports" at bounding box center [53, 183] width 36 height 15
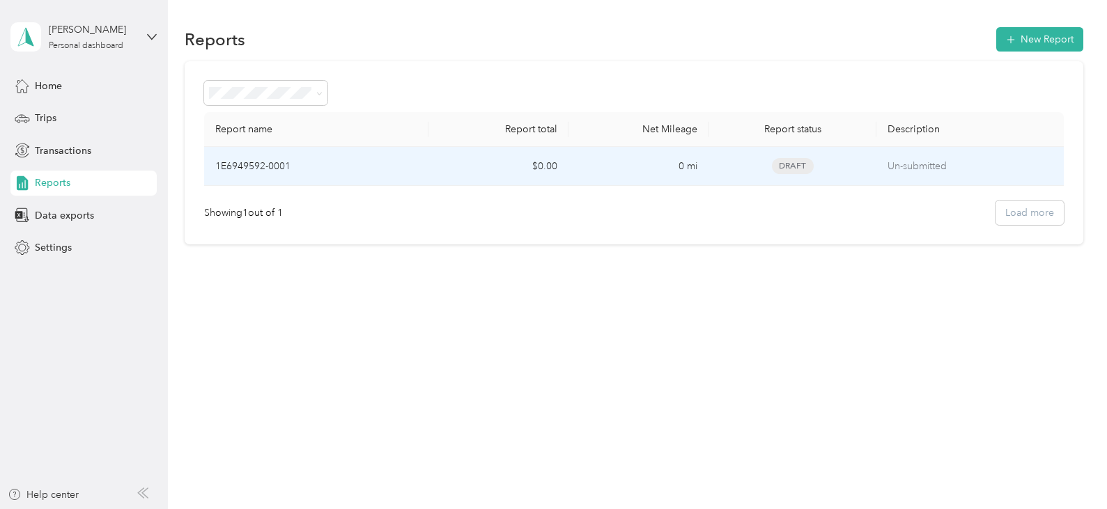
click at [265, 166] on p "1E6949592-0001" at bounding box center [252, 166] width 75 height 15
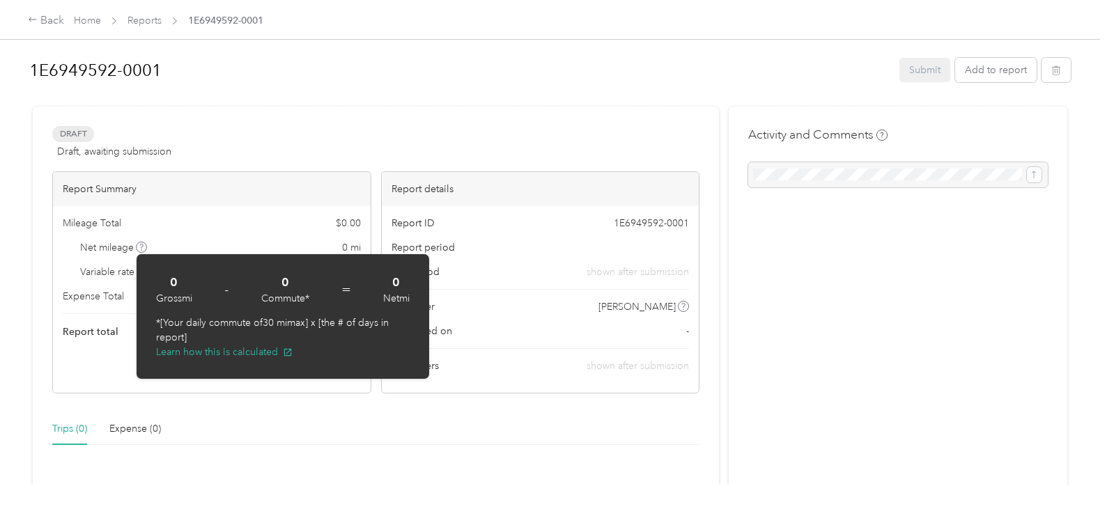
click at [344, 246] on span "0 mi" at bounding box center [351, 247] width 19 height 15
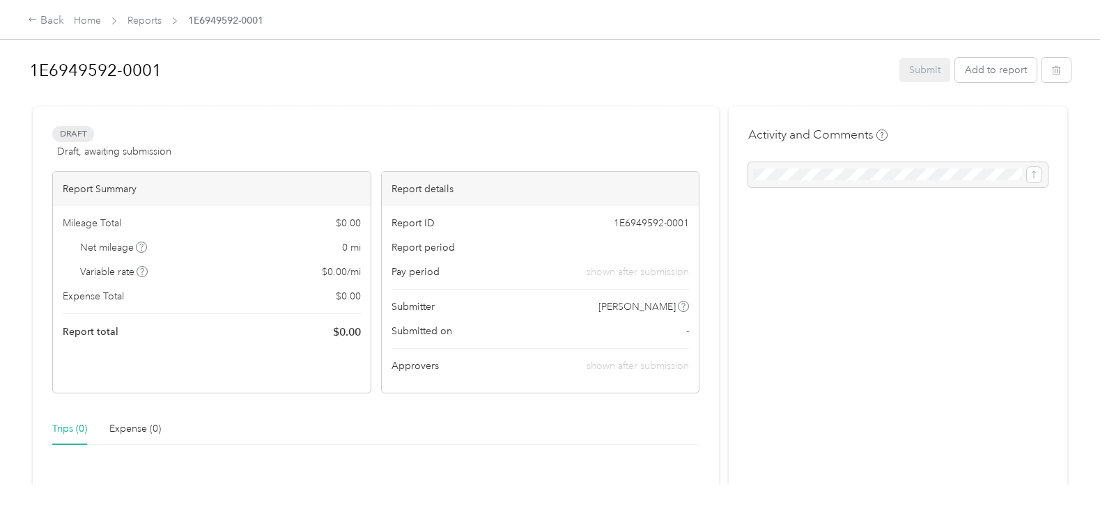
click at [78, 132] on span "Draft" at bounding box center [73, 134] width 42 height 16
click at [95, 151] on span "Draft, awaiting submission" at bounding box center [114, 151] width 114 height 15
click at [1051, 70] on icon "button" at bounding box center [1056, 70] width 10 height 10
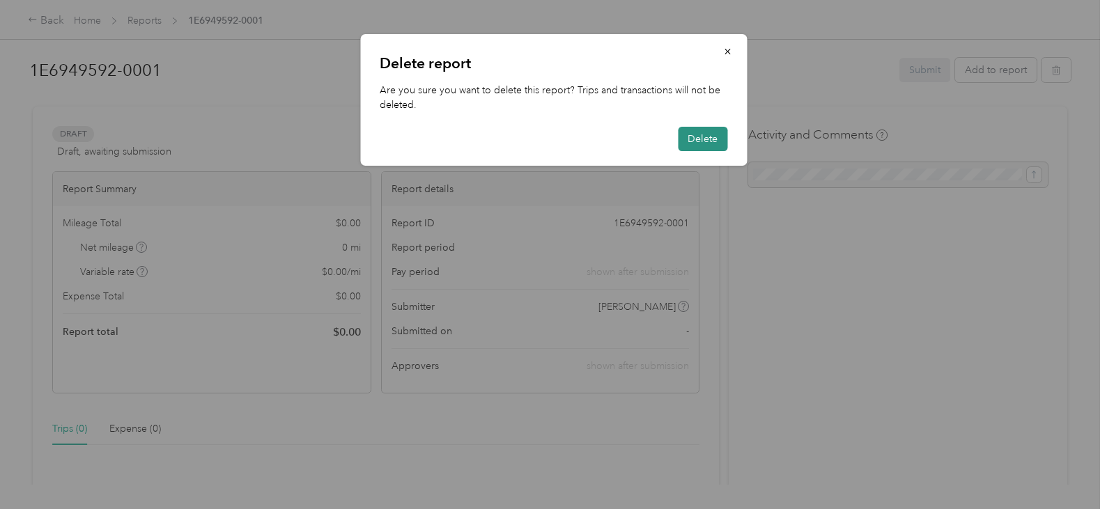
click at [701, 144] on button "Delete" at bounding box center [702, 139] width 49 height 24
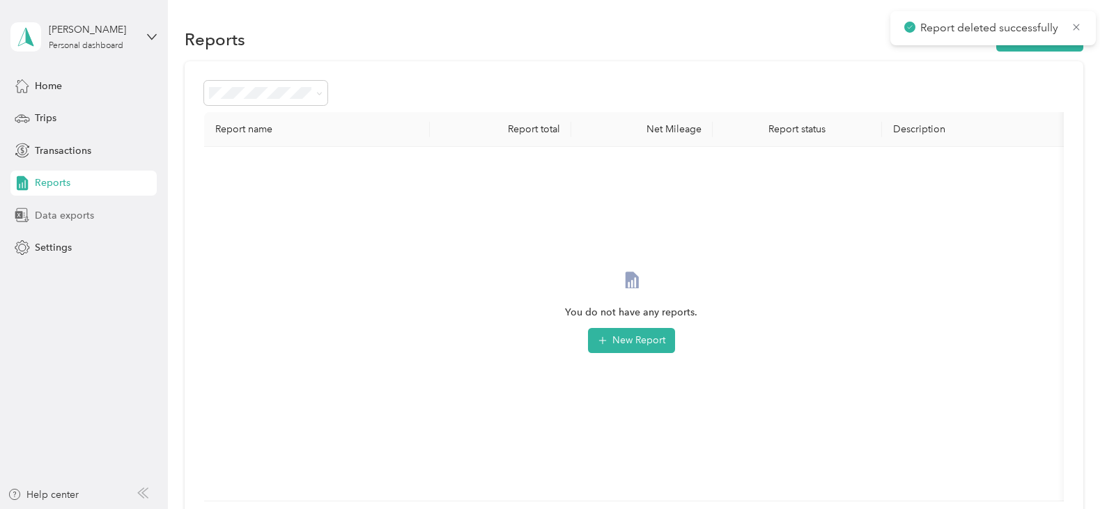
click at [83, 217] on span "Data exports" at bounding box center [64, 215] width 59 height 15
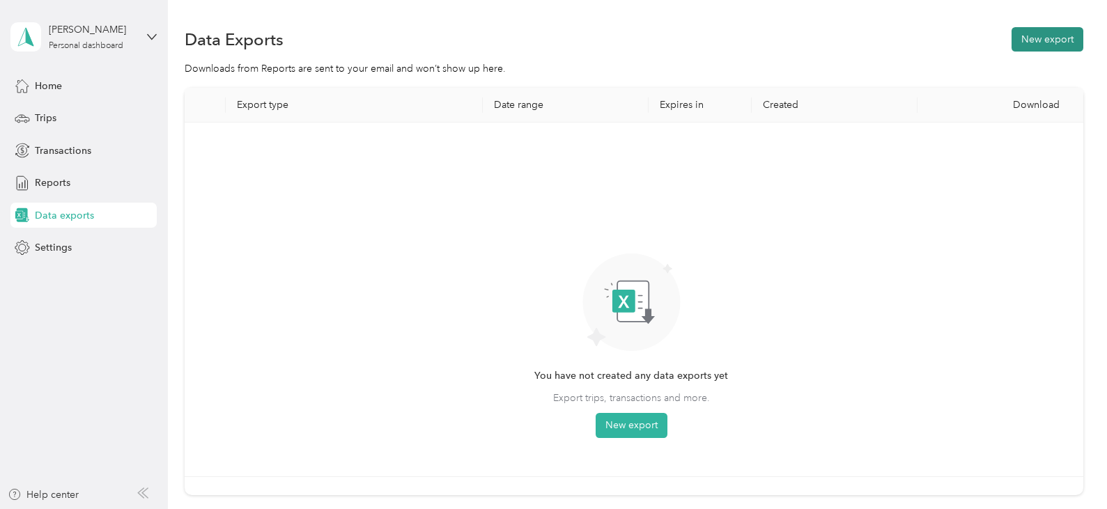
click at [1048, 42] on button "New export" at bounding box center [1047, 39] width 72 height 24
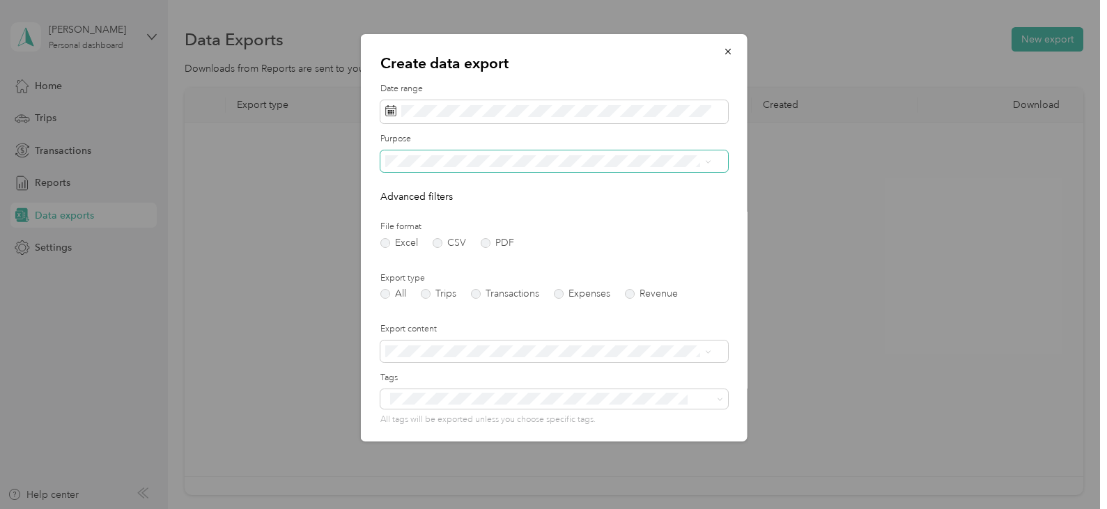
click at [708, 162] on icon at bounding box center [707, 162] width 6 height 6
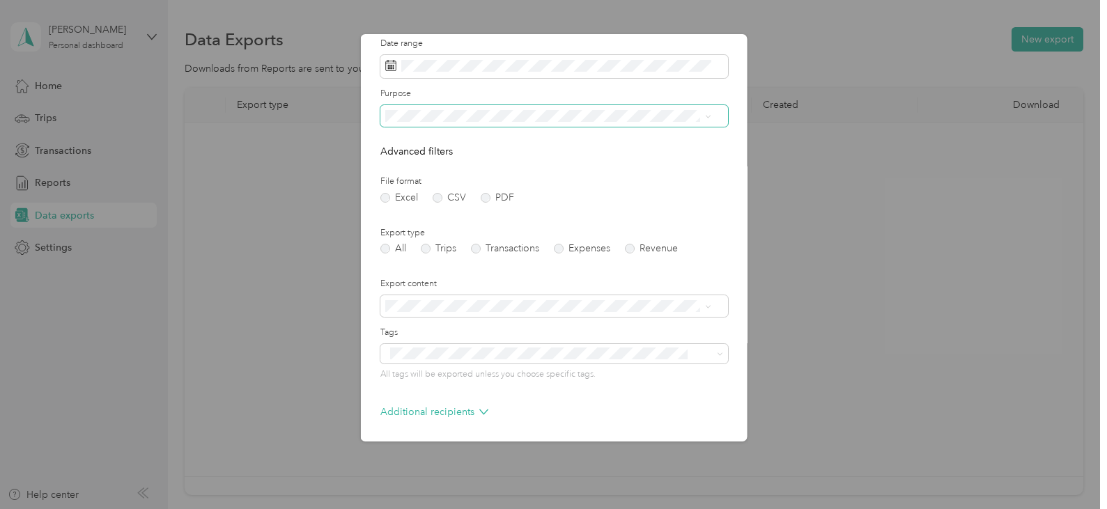
scroll to position [70, 0]
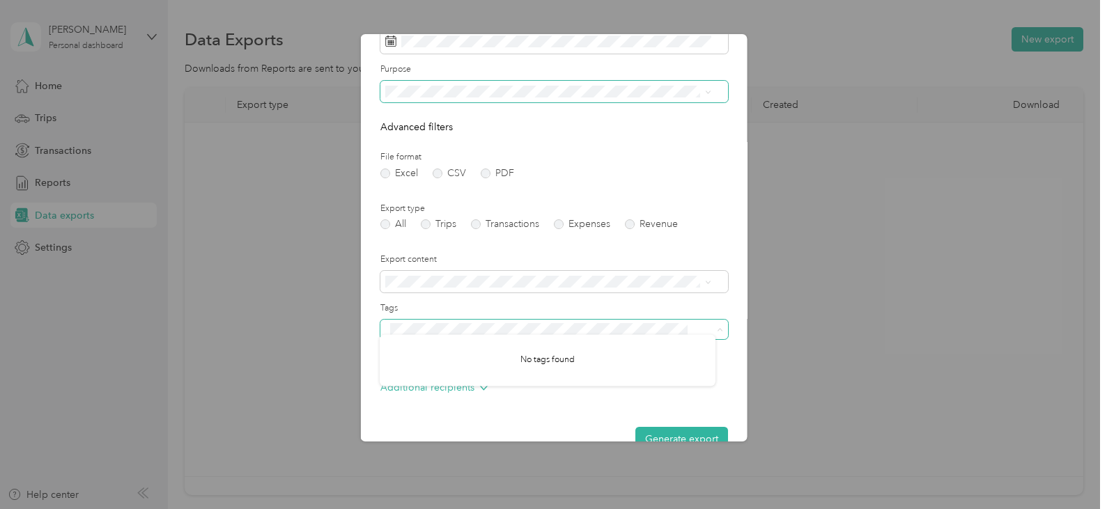
click at [715, 331] on span at bounding box center [554, 330] width 348 height 20
click at [715, 333] on span at bounding box center [554, 330] width 348 height 20
click at [716, 330] on icon at bounding box center [719, 330] width 6 height 6
click at [486, 391] on div "Additional recipients" at bounding box center [554, 391] width 348 height 22
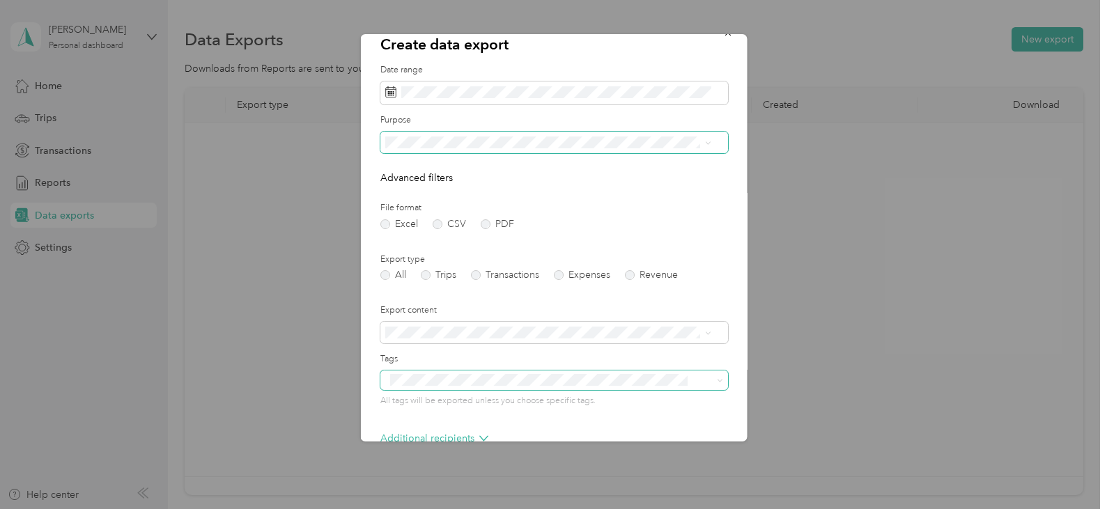
scroll to position [0, 0]
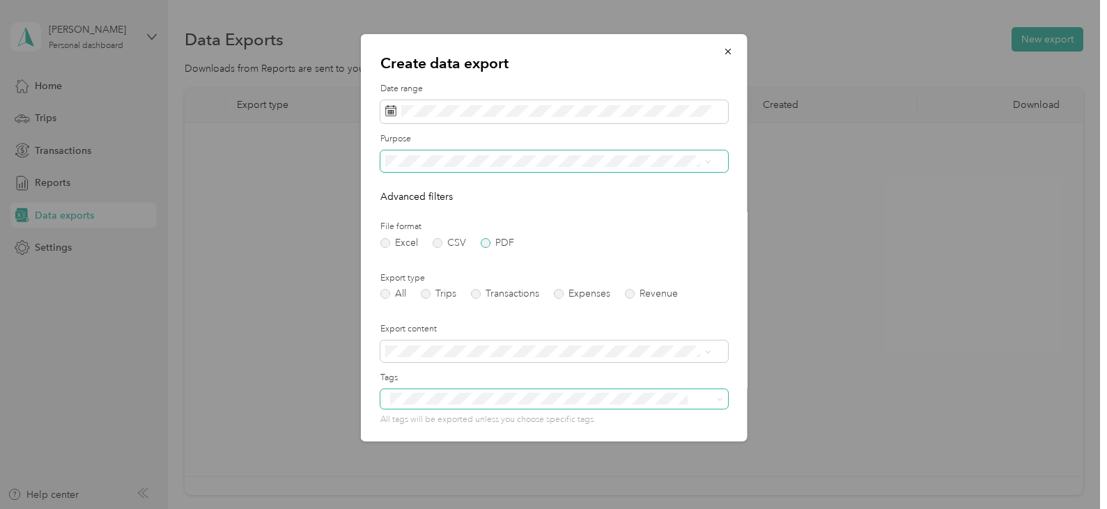
click at [484, 243] on label "PDF" at bounding box center [496, 243] width 33 height 10
click at [722, 52] on icon "button" at bounding box center [727, 52] width 10 height 10
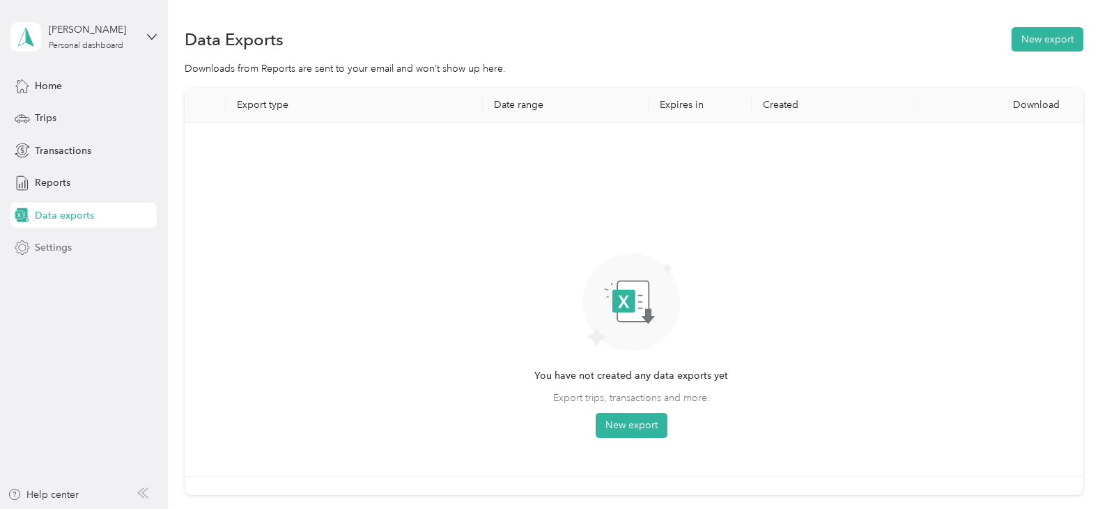
click at [56, 248] on span "Settings" at bounding box center [53, 247] width 37 height 15
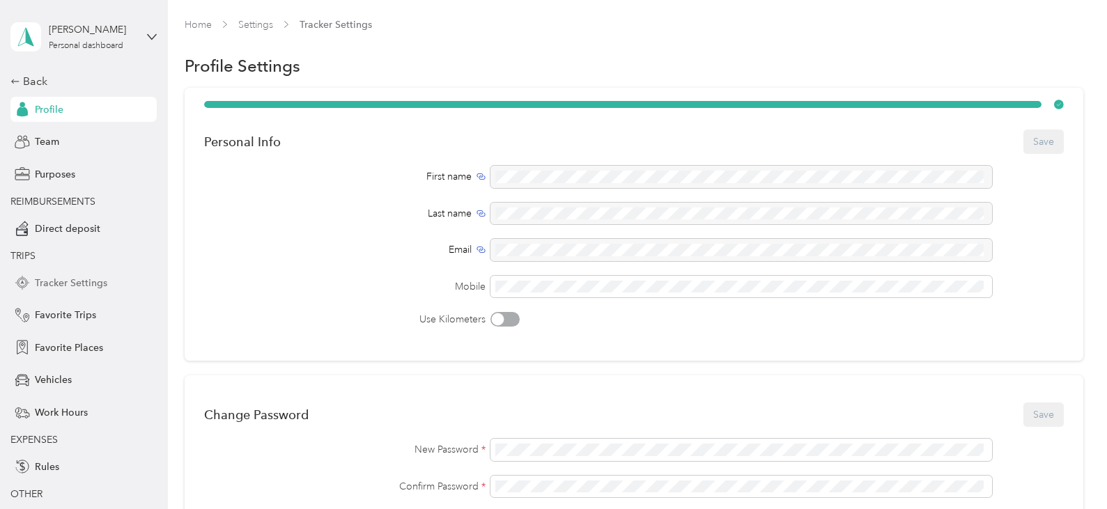
click at [65, 287] on span "Tracker Settings" at bounding box center [71, 283] width 72 height 15
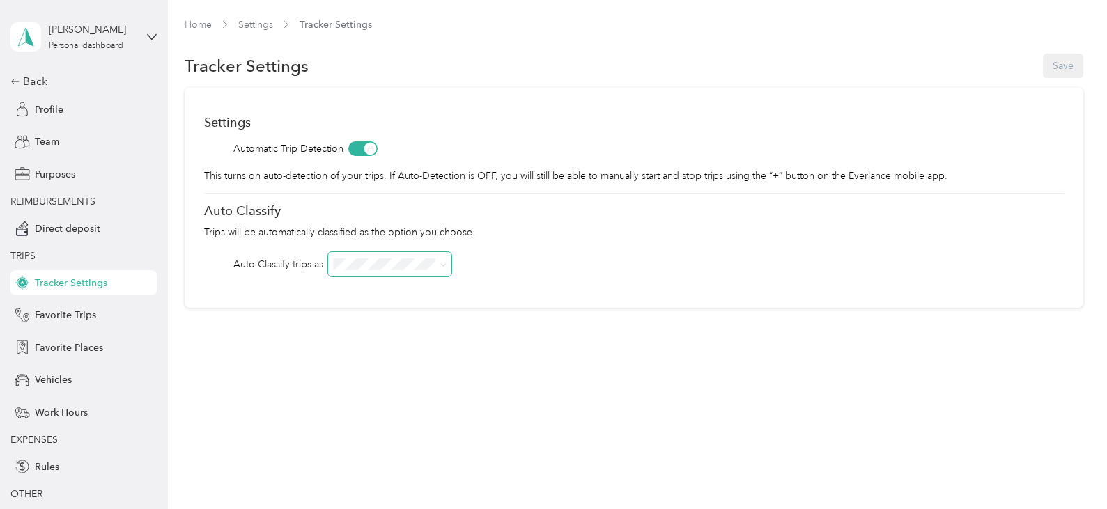
click at [446, 268] on span at bounding box center [443, 264] width 6 height 12
click at [444, 264] on icon at bounding box center [443, 265] width 6 height 6
click at [345, 317] on li "OFF" at bounding box center [390, 309] width 123 height 24
click at [1064, 63] on div "Tracker Settings Save" at bounding box center [634, 66] width 898 height 29
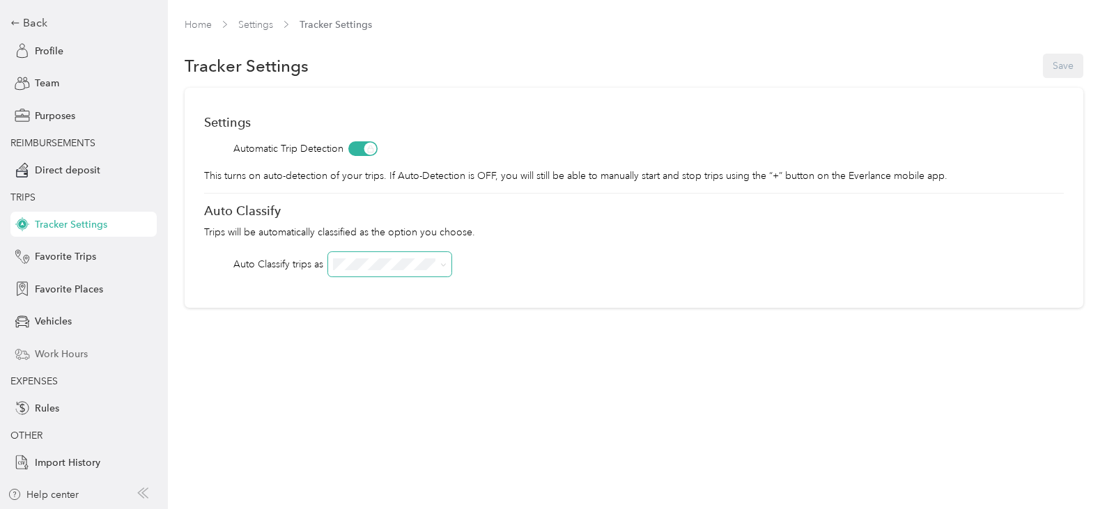
click at [60, 352] on span "Work Hours" at bounding box center [61, 354] width 53 height 15
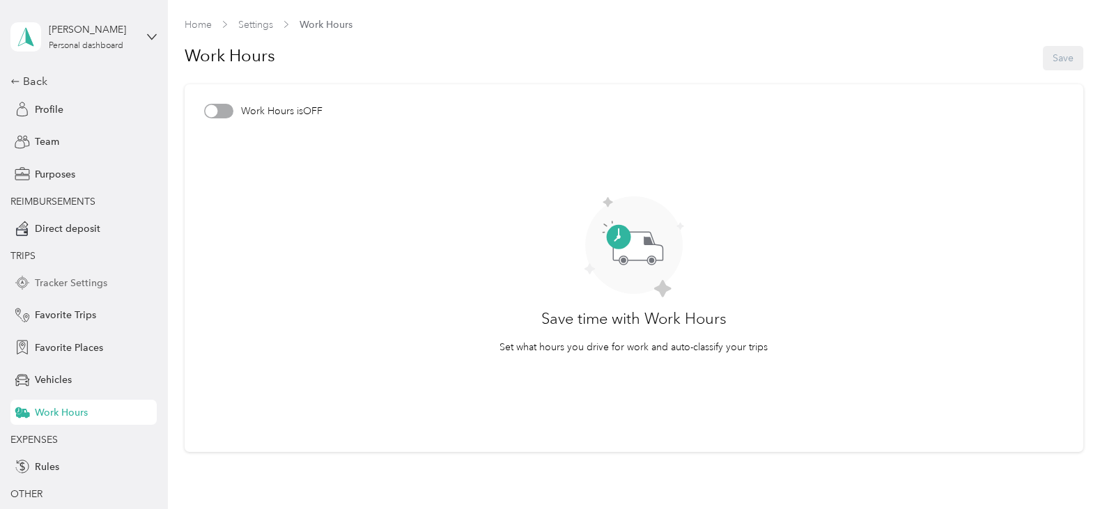
click at [65, 279] on span "Tracker Settings" at bounding box center [71, 283] width 72 height 15
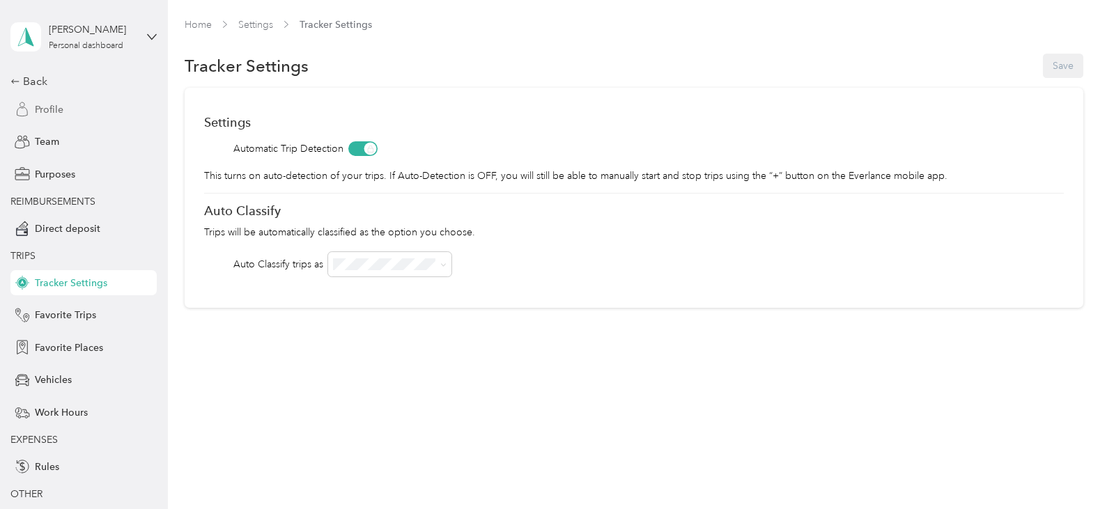
click at [35, 109] on span "Profile" at bounding box center [49, 109] width 29 height 15
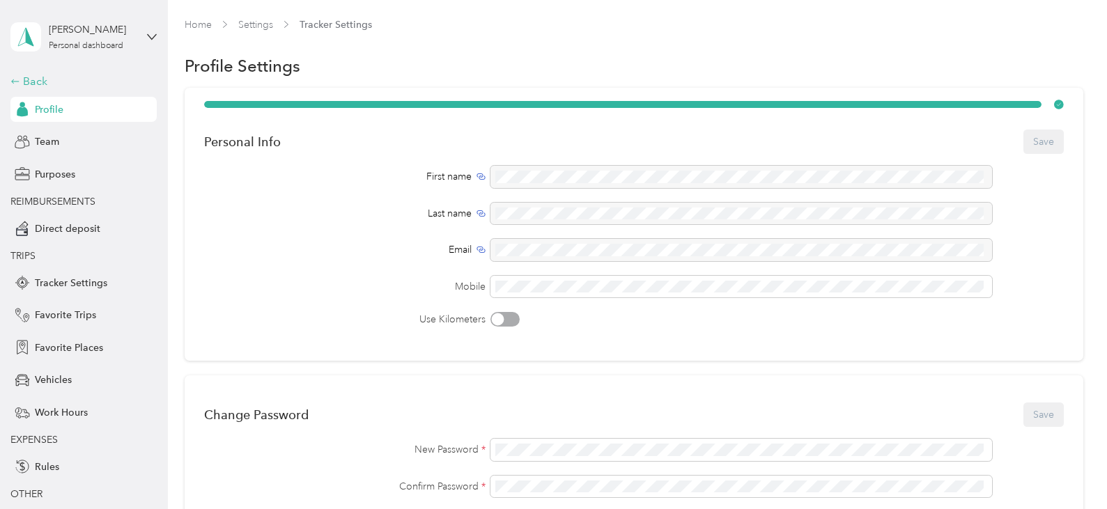
click at [15, 79] on div "Back" at bounding box center [79, 81] width 139 height 17
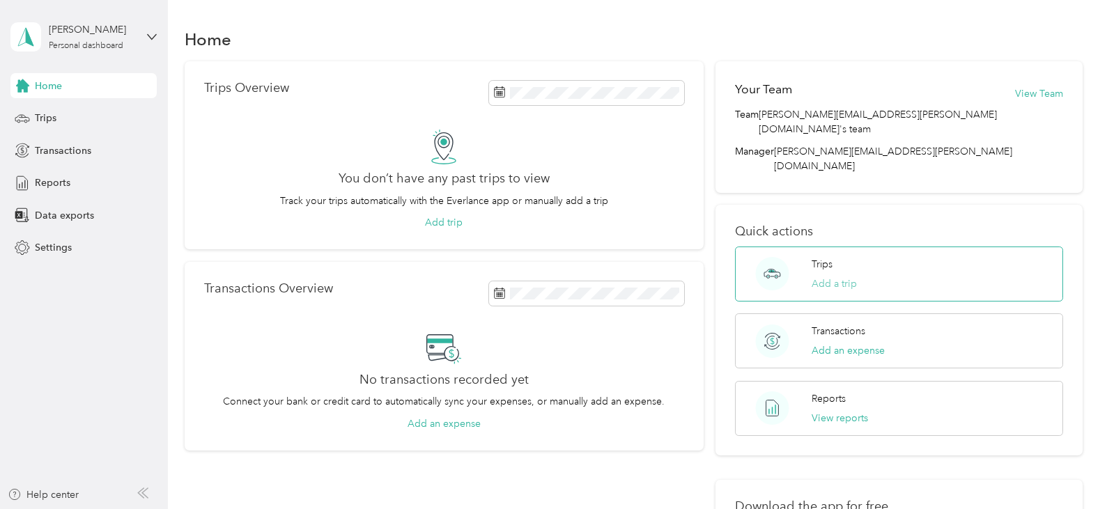
click at [843, 277] on button "Add a trip" at bounding box center [834, 284] width 45 height 15
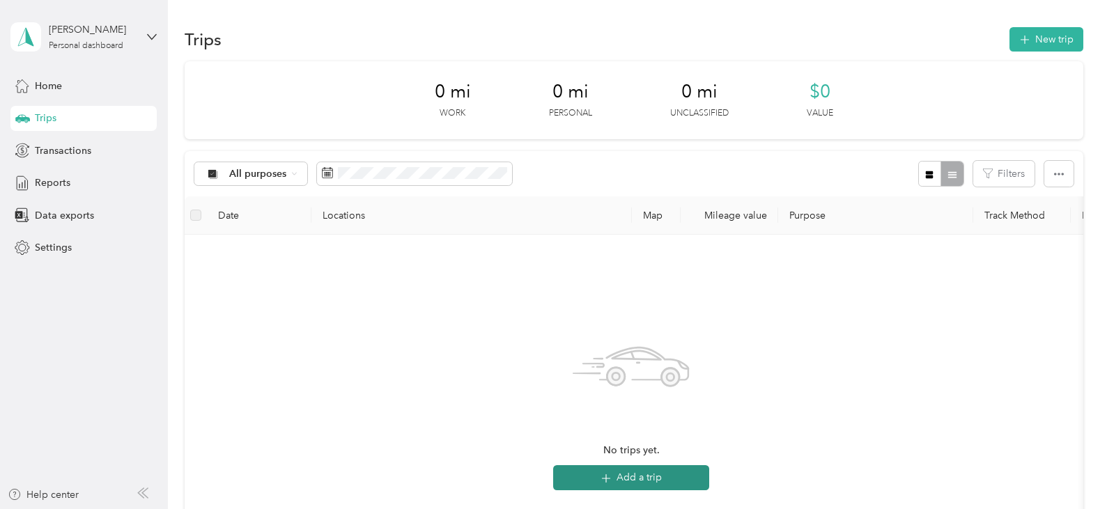
click at [658, 474] on button "Add a trip" at bounding box center [631, 477] width 156 height 25
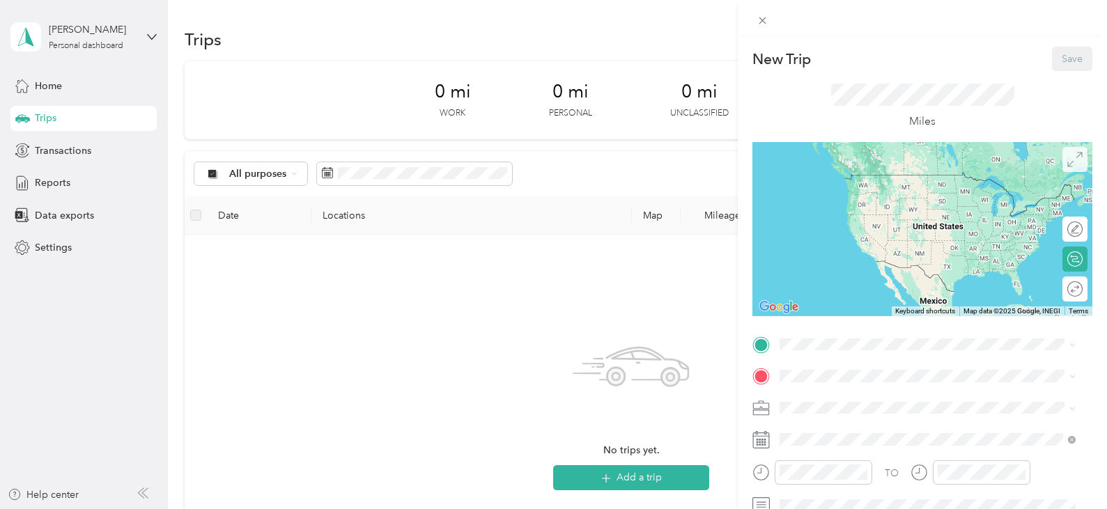
click at [1069, 165] on icon at bounding box center [1074, 159] width 15 height 15
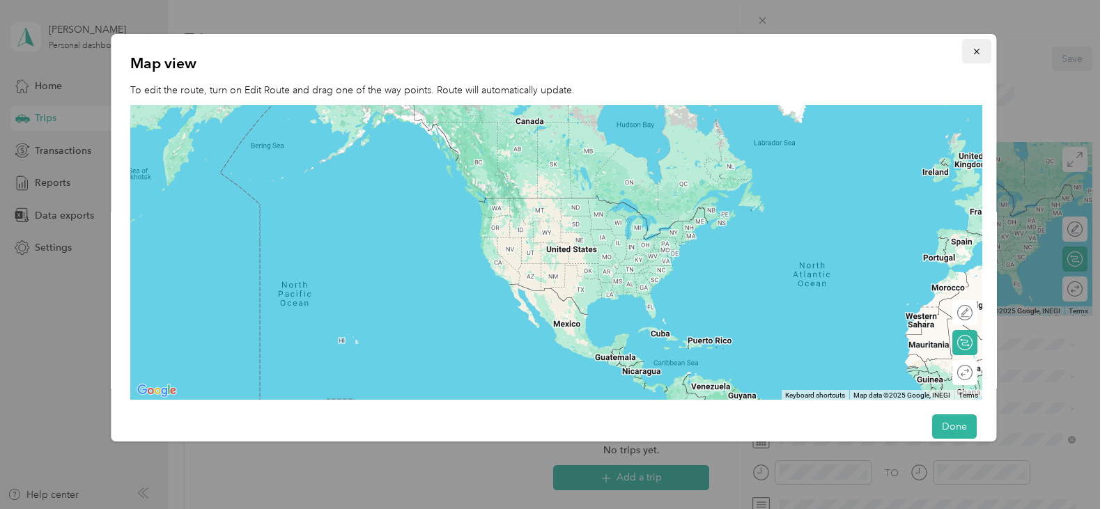
click at [972, 49] on icon "button" at bounding box center [977, 52] width 10 height 10
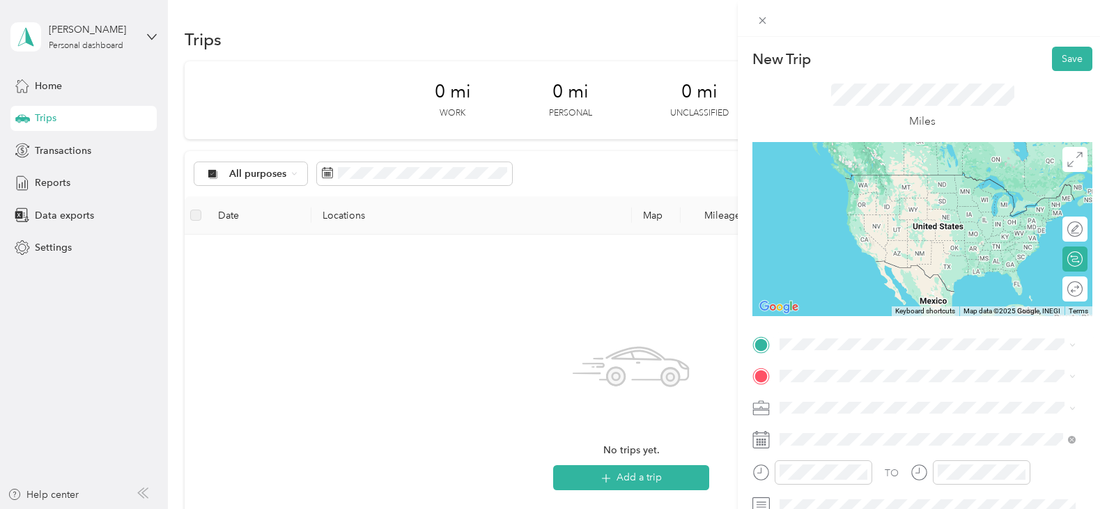
click at [847, 176] on span "7001 Chatham Center Drive Savannah, Georgia 31405, United States" at bounding box center [875, 173] width 139 height 13
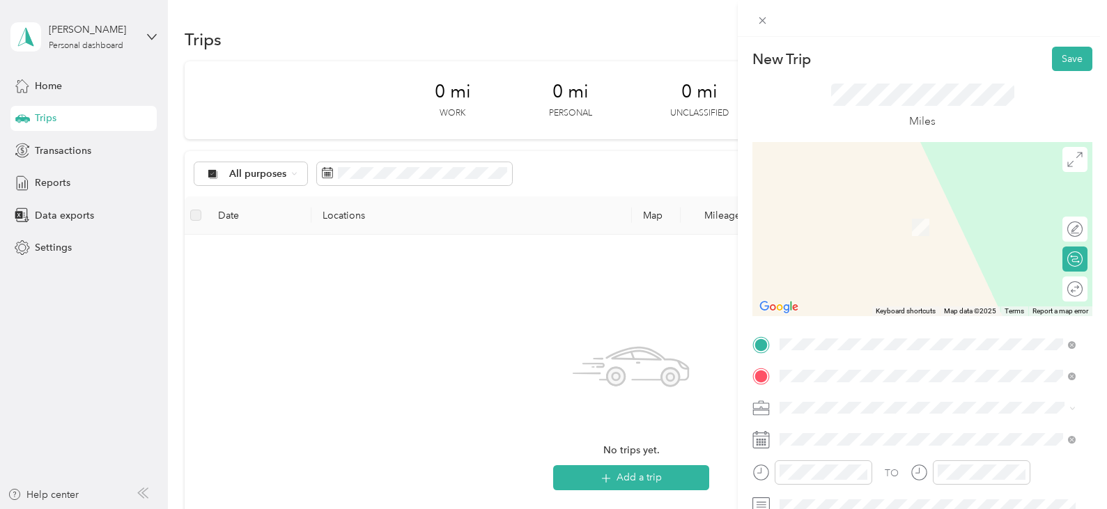
click at [873, 213] on span "113 Loyer Lane Savannah, Georgia 31411, United States" at bounding box center [914, 207] width 217 height 13
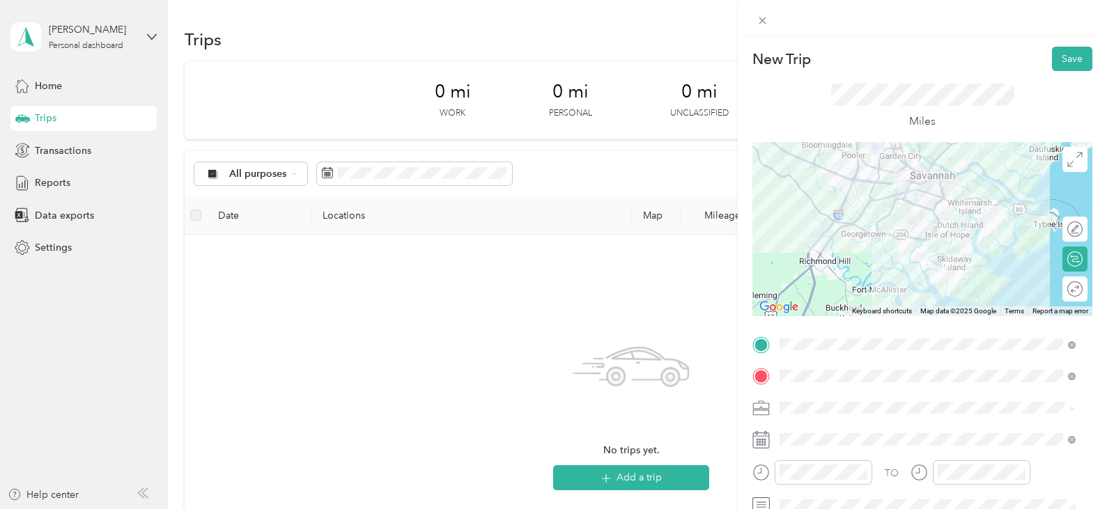
click at [893, 182] on img at bounding box center [901, 179] width 17 height 17
click at [936, 279] on img at bounding box center [939, 274] width 17 height 17
click at [1067, 160] on icon at bounding box center [1074, 159] width 15 height 15
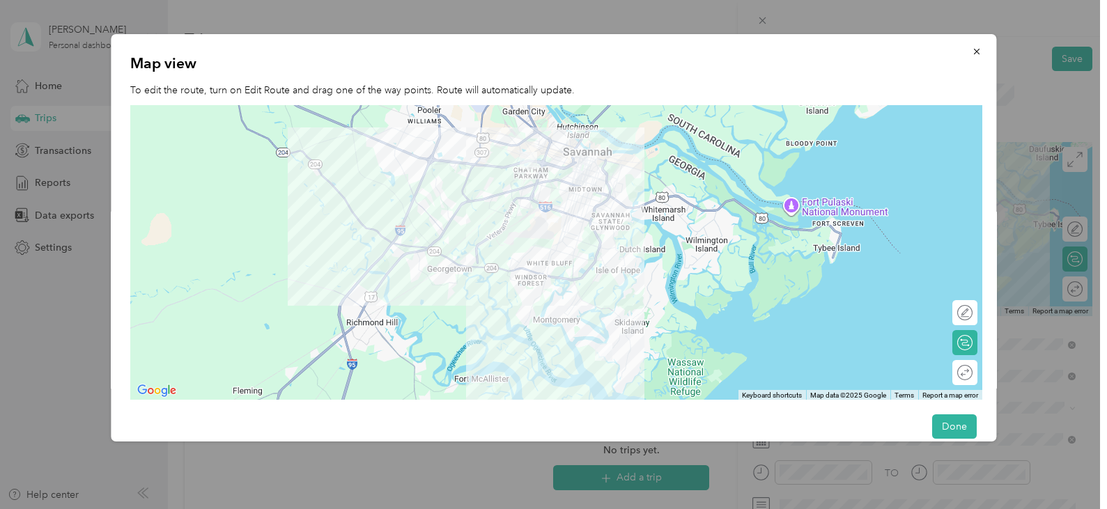
drag, startPoint x: 512, startPoint y: 153, endPoint x: 540, endPoint y: 162, distance: 29.5
click at [538, 162] on img at bounding box center [528, 160] width 17 height 17
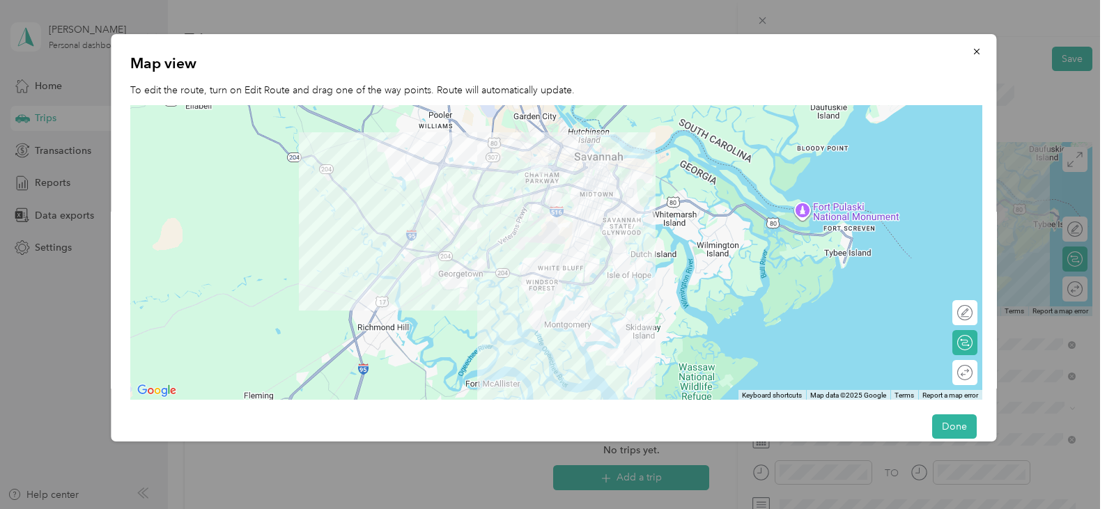
click at [537, 166] on img at bounding box center [539, 165] width 17 height 17
click at [611, 354] on img at bounding box center [615, 356] width 17 height 17
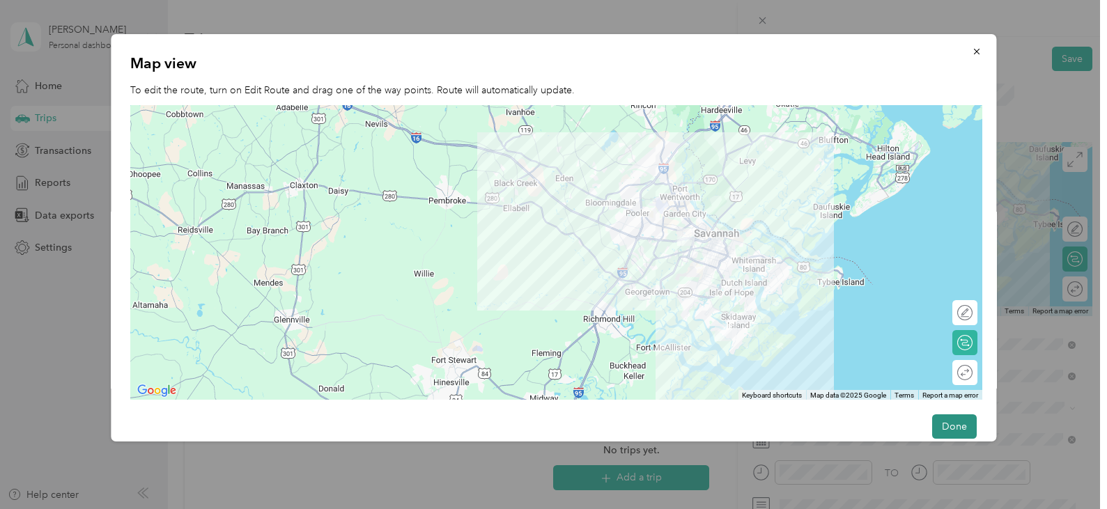
click at [940, 419] on button "Done" at bounding box center [954, 426] width 45 height 24
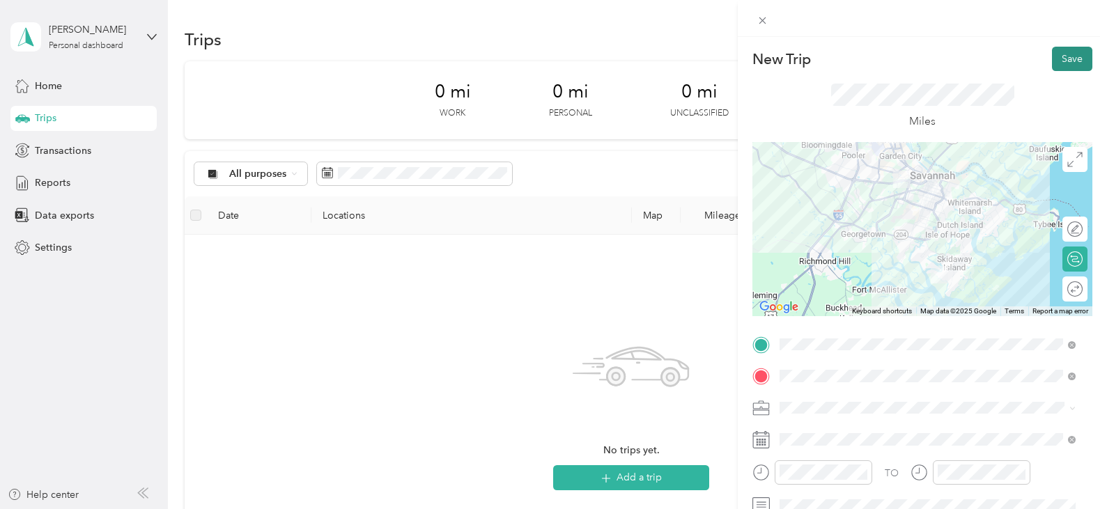
click at [1058, 56] on button "Save" at bounding box center [1072, 59] width 40 height 24
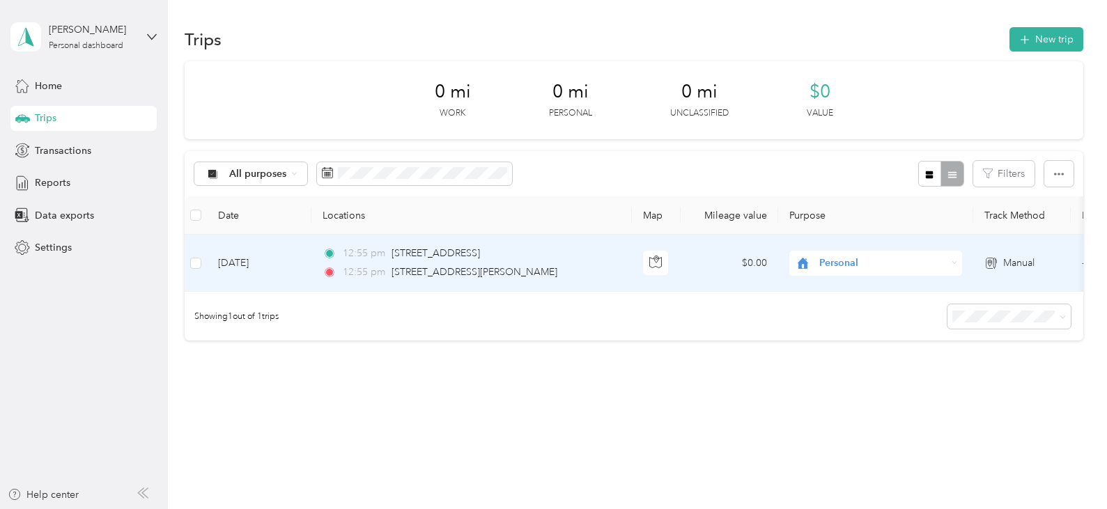
click at [830, 270] on span "Personal" at bounding box center [882, 263] width 127 height 15
click at [830, 269] on span "Personal" at bounding box center [882, 263] width 127 height 15
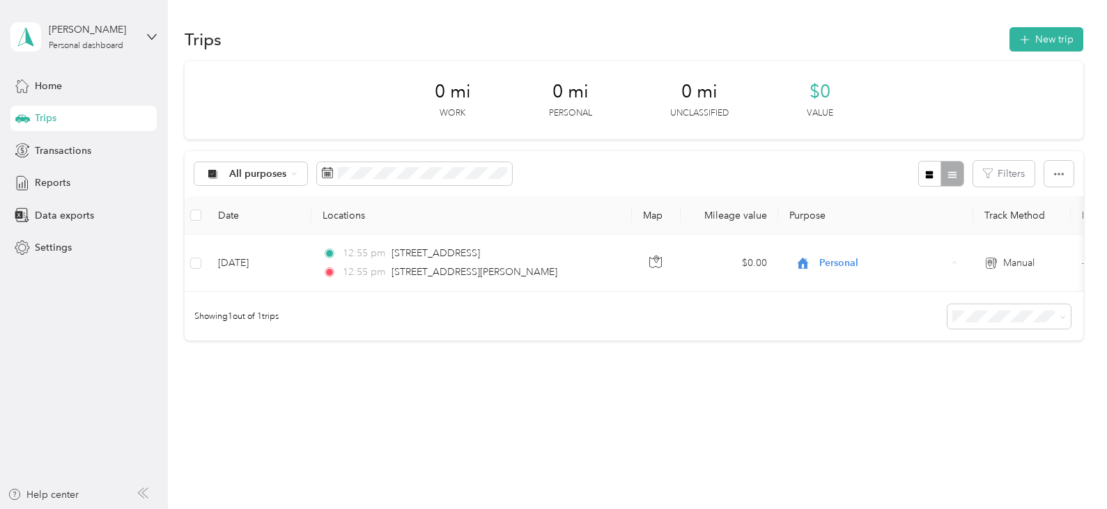
click at [822, 322] on div "Showing 1 out of 1 trips" at bounding box center [634, 316] width 898 height 49
click at [1054, 176] on icon "button" at bounding box center [1059, 174] width 10 height 10
click at [875, 210] on th "Purpose" at bounding box center [875, 215] width 195 height 38
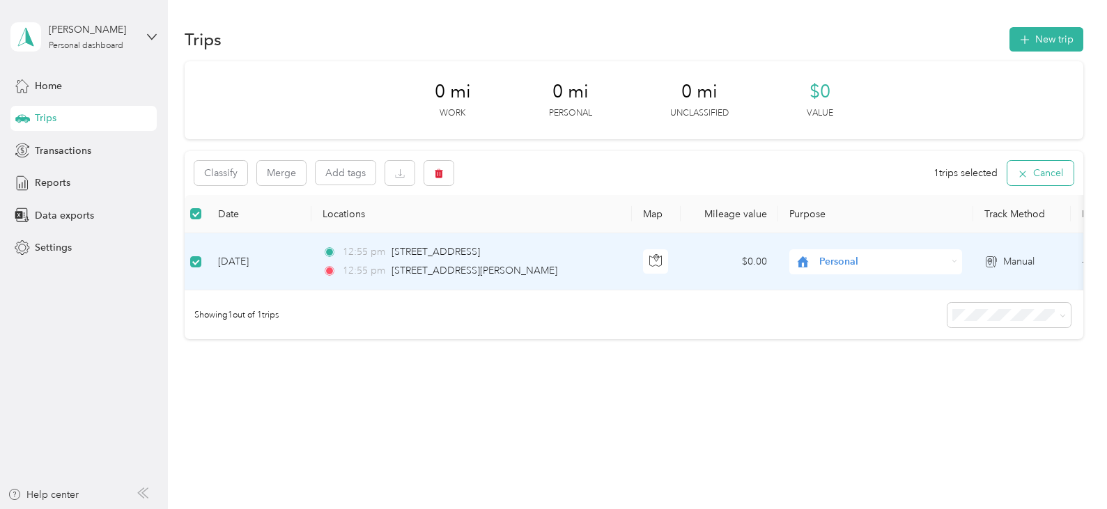
click at [1038, 174] on button "Cancel" at bounding box center [1040, 173] width 66 height 24
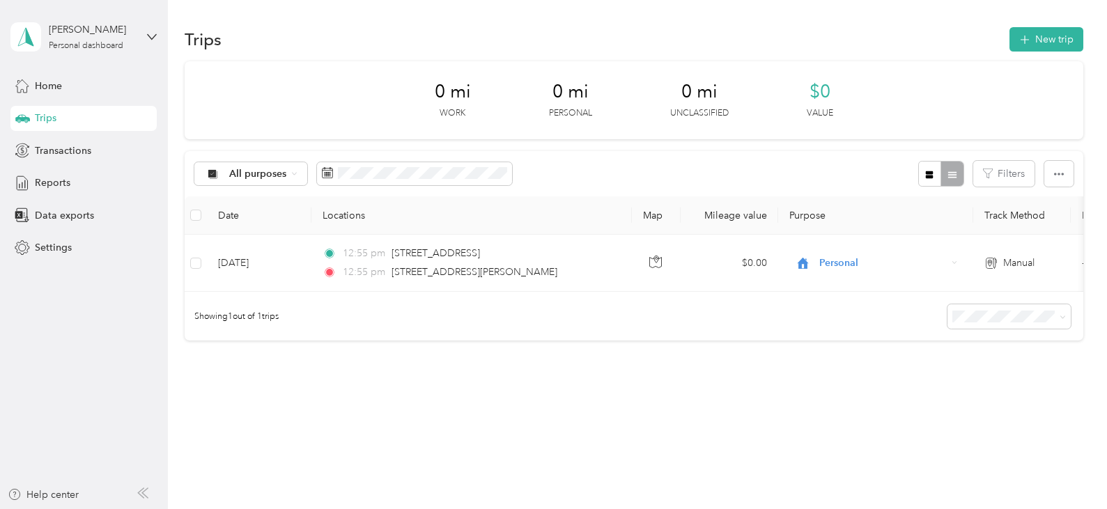
click at [945, 176] on div at bounding box center [940, 174] width 45 height 26
click at [926, 177] on icon "button" at bounding box center [930, 175] width 8 height 8
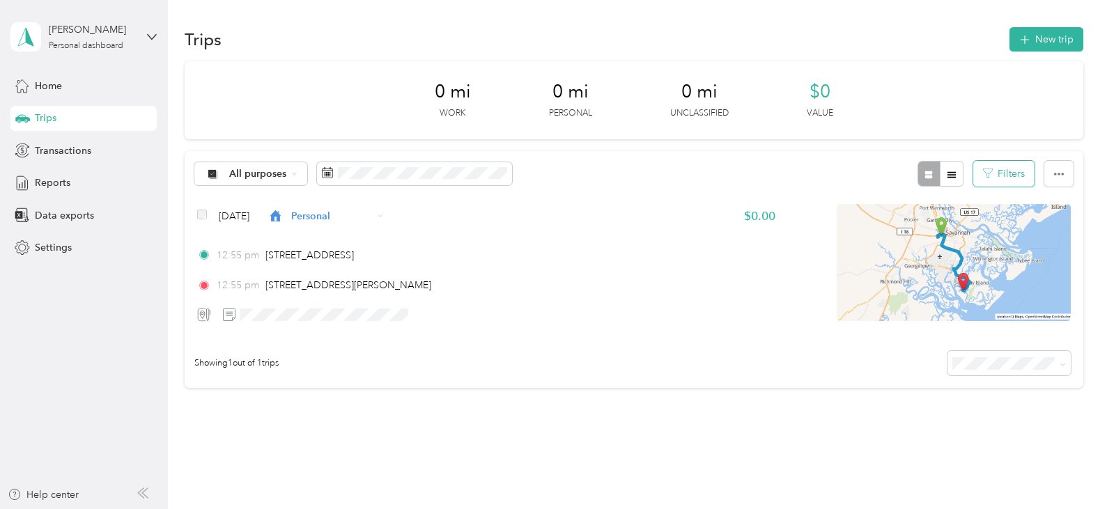
click at [986, 175] on icon "button" at bounding box center [988, 174] width 10 height 10
click at [1047, 170] on button "button" at bounding box center [1058, 174] width 29 height 26
click at [1039, 201] on span "Select all" at bounding box center [1038, 200] width 38 height 12
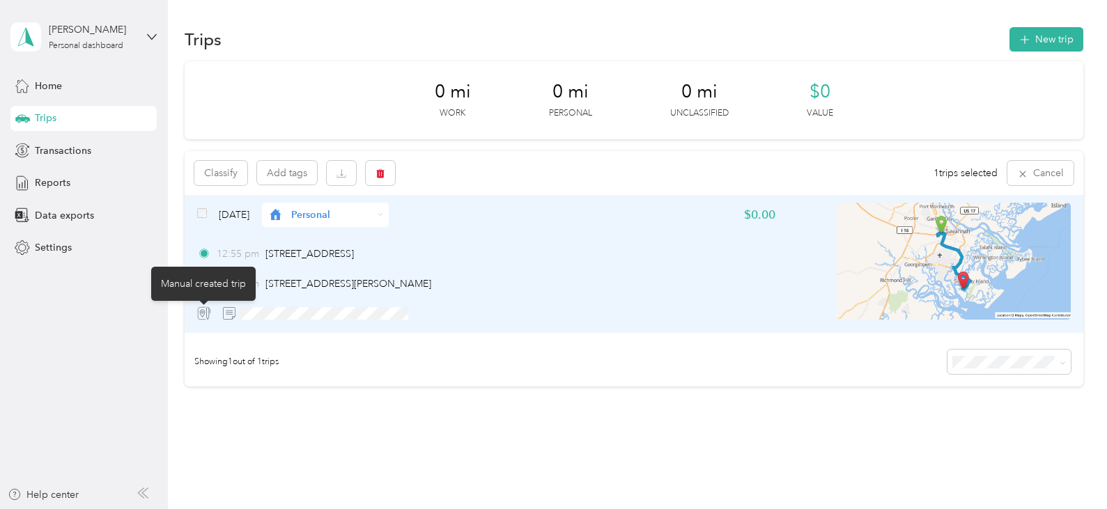
click at [202, 313] on icon at bounding box center [204, 313] width 14 height 14
click at [284, 173] on button "Add tags" at bounding box center [287, 173] width 60 height 24
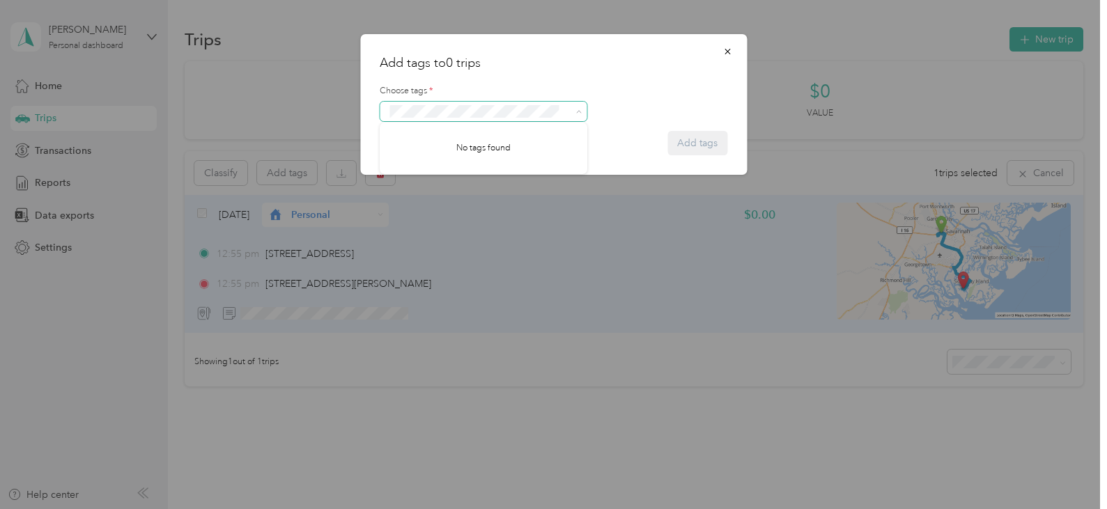
click at [578, 111] on icon at bounding box center [579, 112] width 4 height 3
click at [729, 52] on icon "button" at bounding box center [727, 52] width 10 height 10
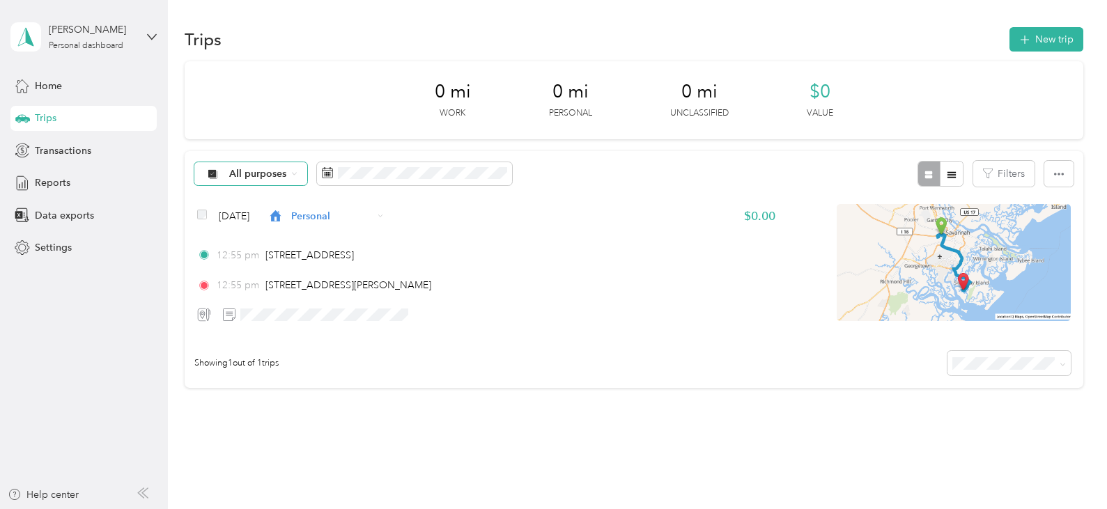
click at [292, 172] on icon at bounding box center [294, 174] width 6 height 6
click at [257, 192] on span "All purposes" at bounding box center [263, 199] width 68 height 15
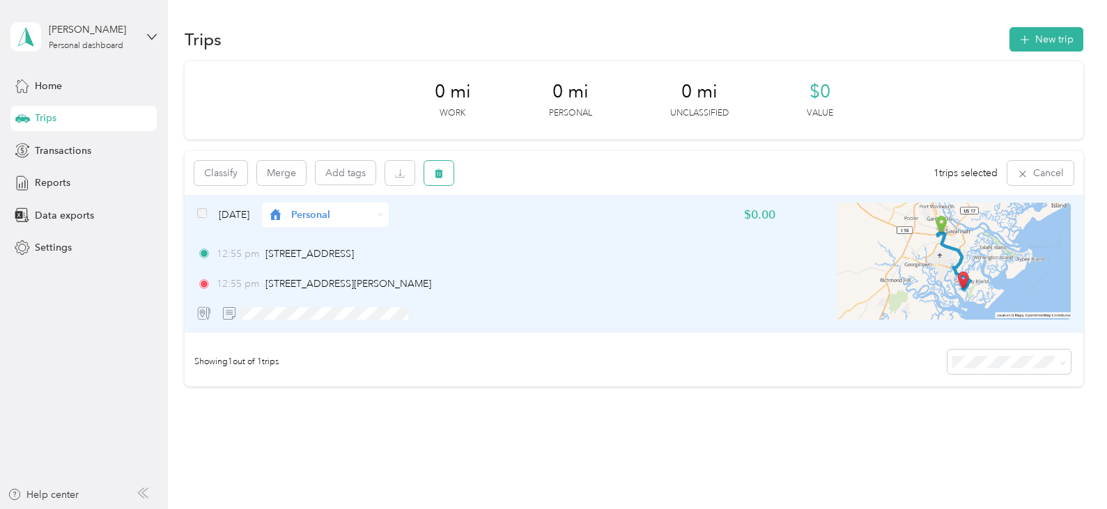
click at [433, 167] on button "button" at bounding box center [438, 173] width 29 height 24
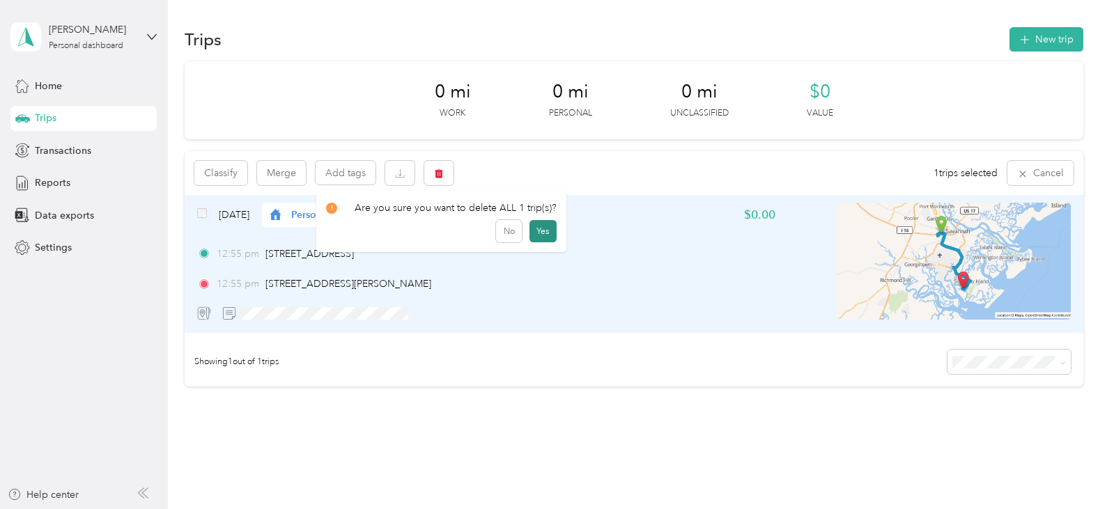
click at [533, 235] on button "Yes" at bounding box center [542, 231] width 27 height 22
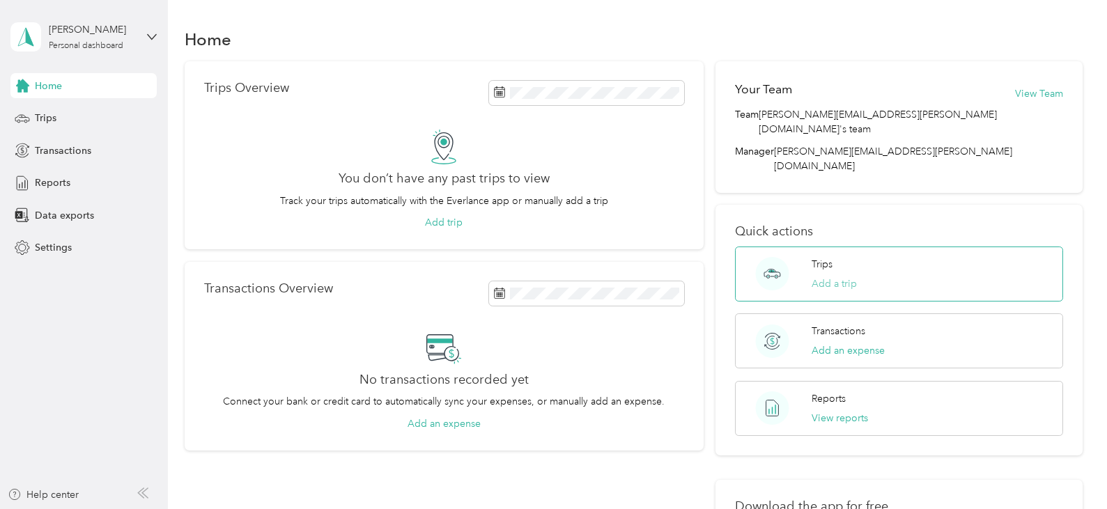
click at [826, 277] on button "Add a trip" at bounding box center [834, 284] width 45 height 15
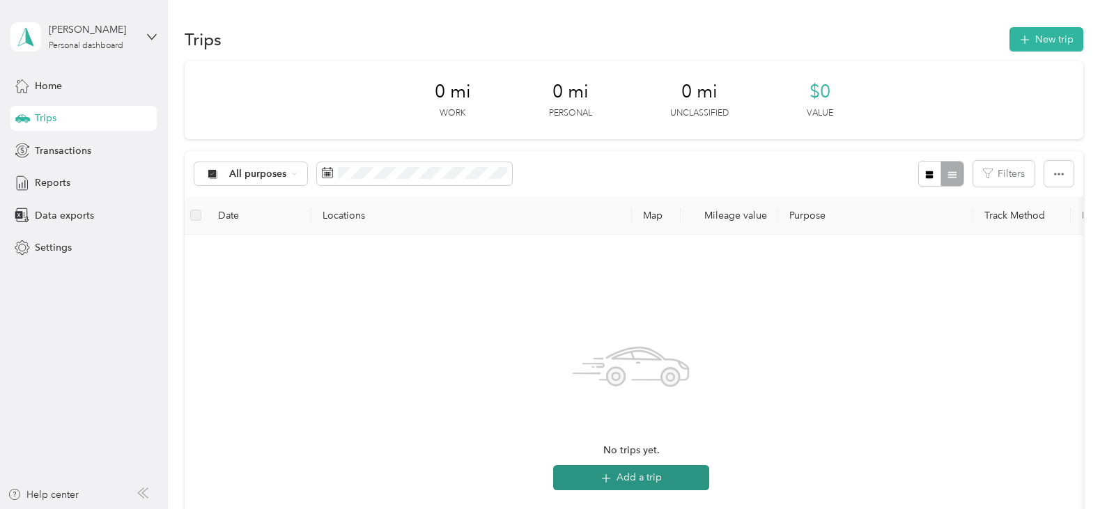
click at [645, 477] on button "Add a trip" at bounding box center [631, 477] width 156 height 25
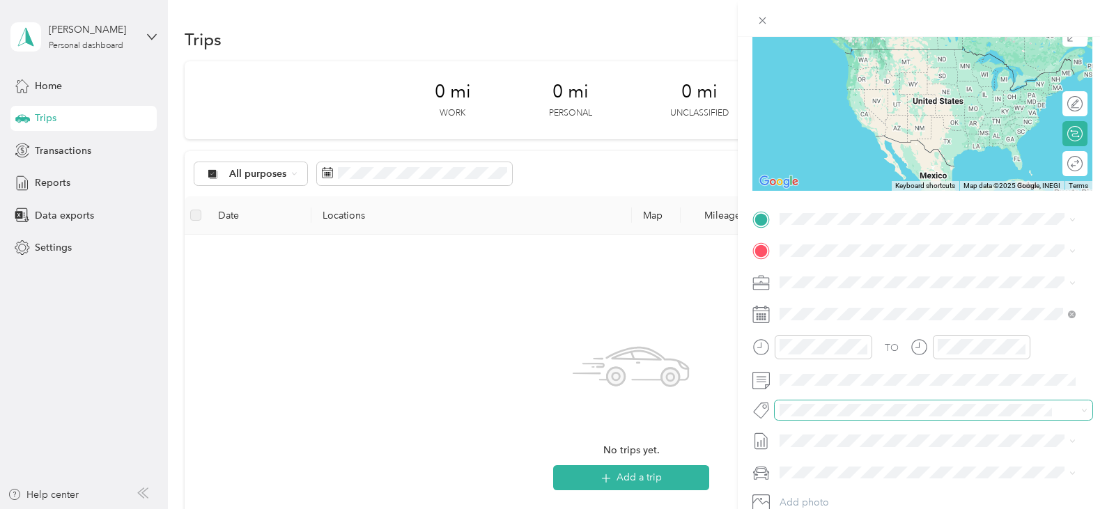
scroll to position [139, 0]
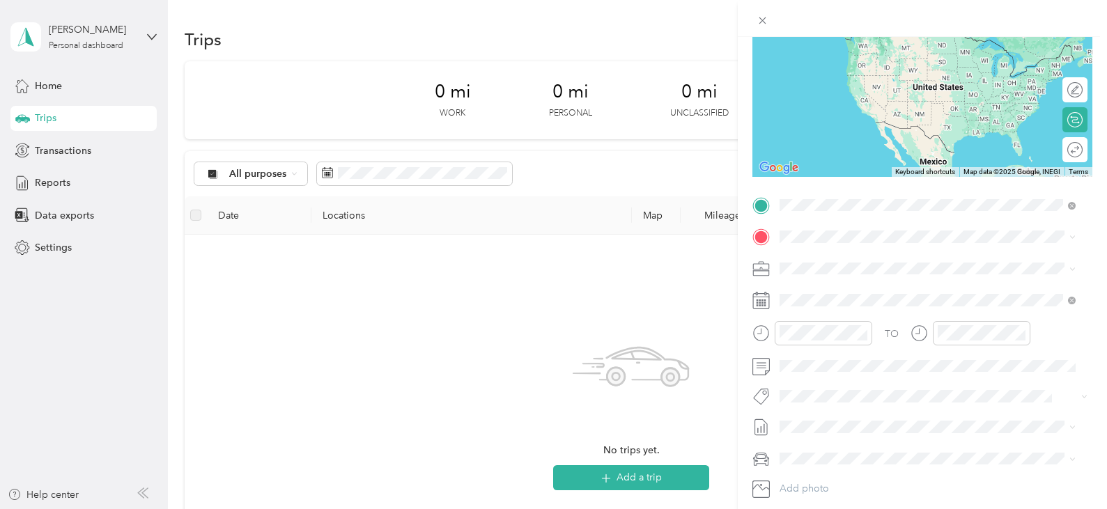
click at [828, 258] on span "7001 Chatham Center Drive Savannah, Georgia 31405, United States" at bounding box center [875, 255] width 139 height 13
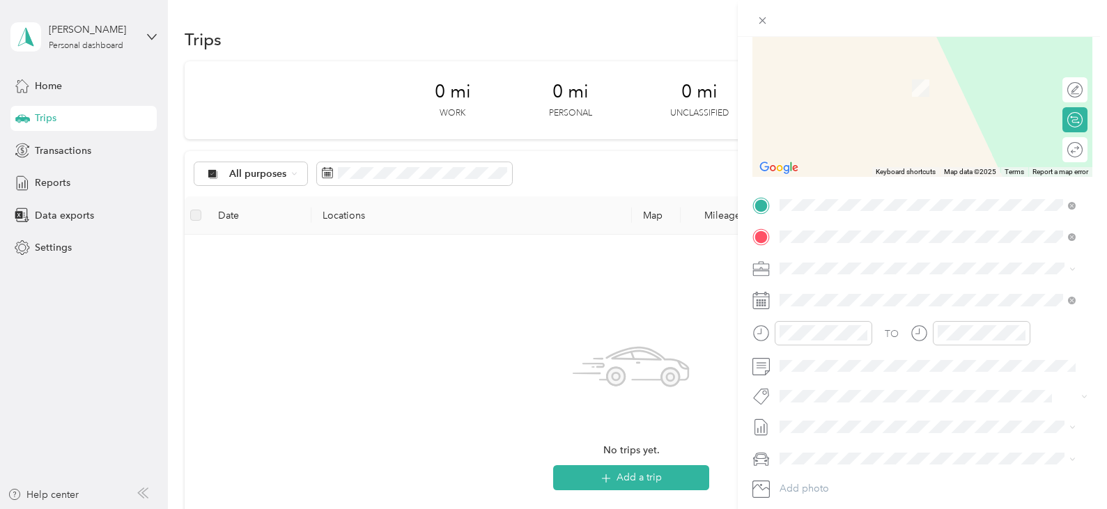
click at [829, 290] on span "113 Loyer Lane Savannah, Georgia 31411, United States" at bounding box center [914, 287] width 217 height 13
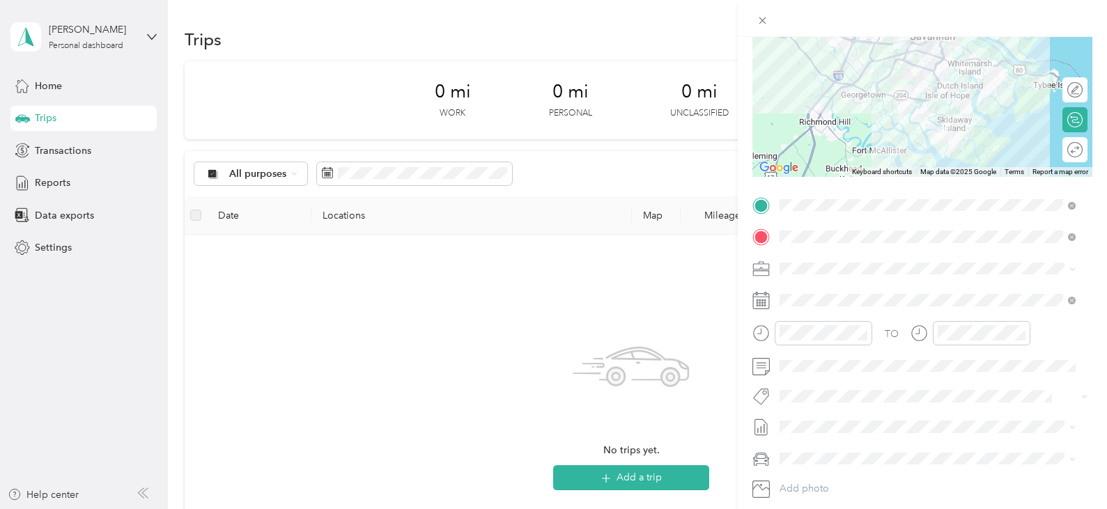
click at [757, 268] on icon at bounding box center [760, 269] width 17 height 17
drag, startPoint x: 757, startPoint y: 268, endPoint x: 814, endPoint y: 284, distance: 58.7
click at [814, 284] on div "TO Add photo" at bounding box center [922, 362] width 340 height 336
click at [763, 332] on icon at bounding box center [760, 333] width 17 height 17
click at [754, 334] on icon at bounding box center [760, 333] width 17 height 17
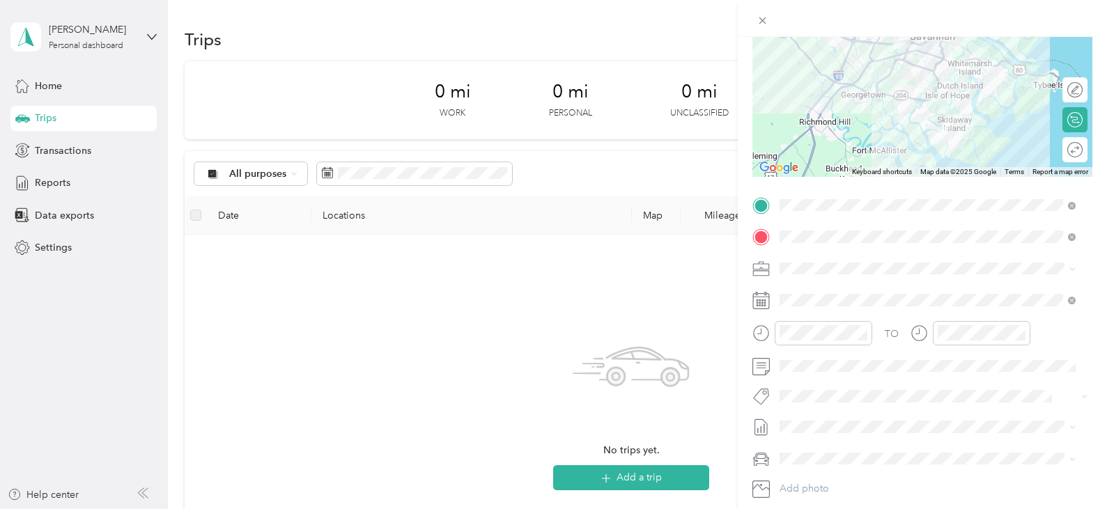
click at [759, 335] on icon at bounding box center [760, 333] width 17 height 17
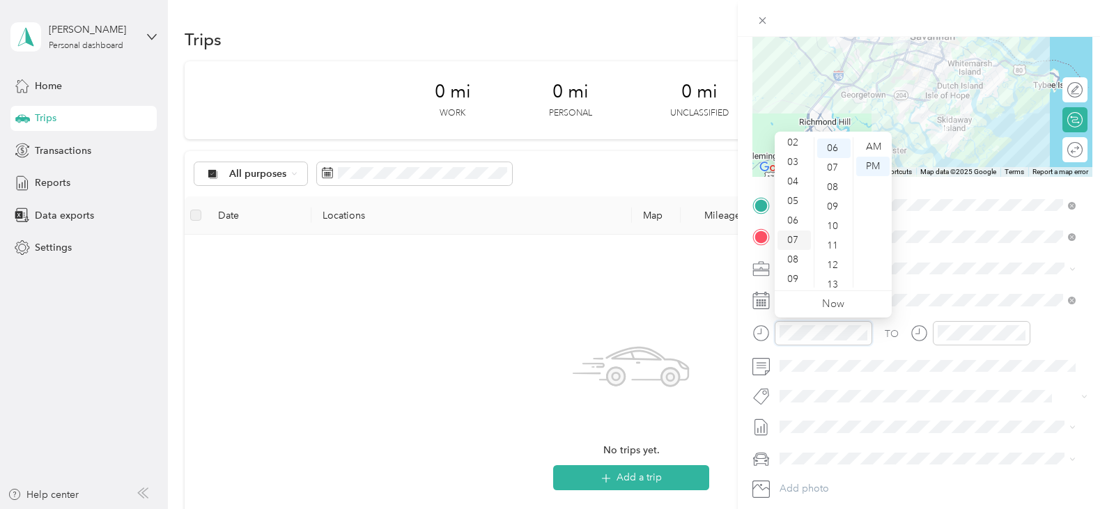
scroll to position [0, 0]
click at [789, 182] on div "02" at bounding box center [793, 186] width 33 height 20
click at [831, 145] on div "00" at bounding box center [833, 147] width 33 height 20
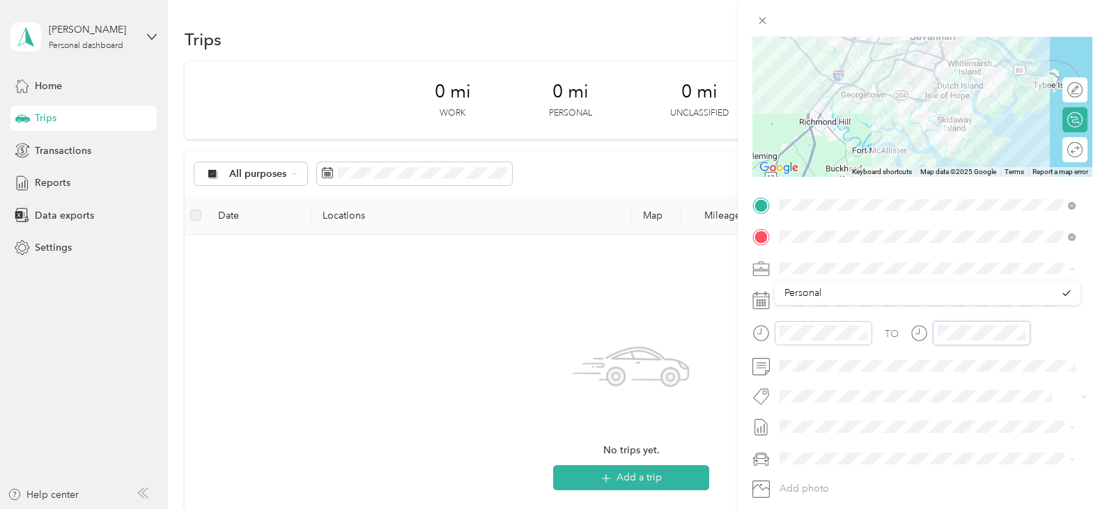
scroll to position [116, 0]
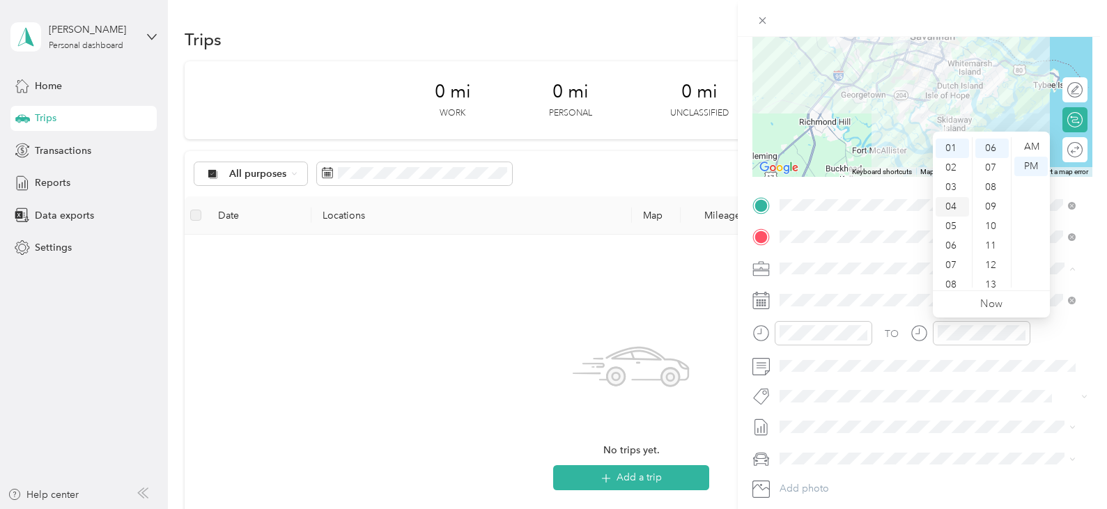
click at [952, 203] on div "04" at bounding box center [951, 207] width 33 height 20
click at [993, 267] on div "30" at bounding box center [991, 267] width 33 height 20
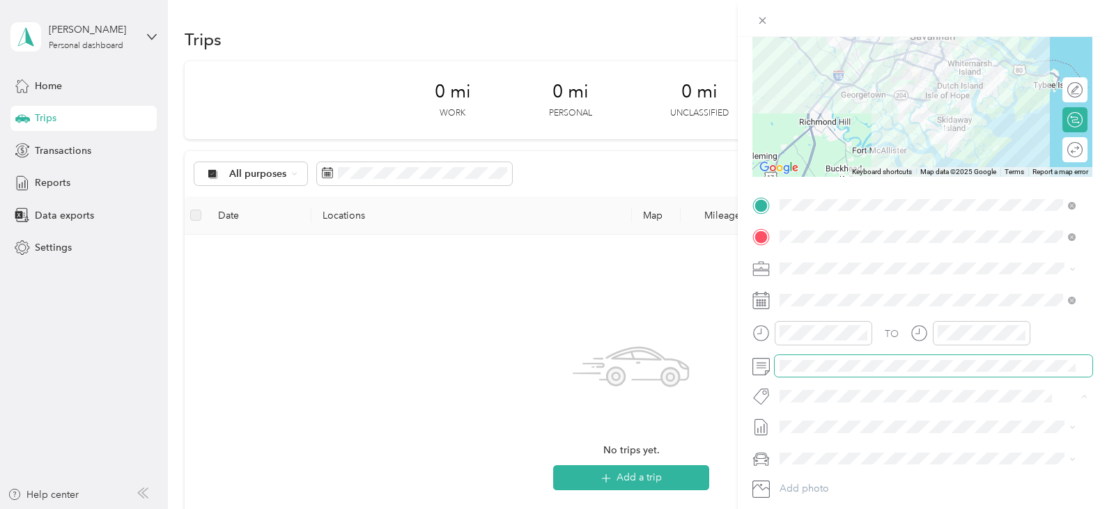
click at [837, 359] on span at bounding box center [934, 366] width 318 height 22
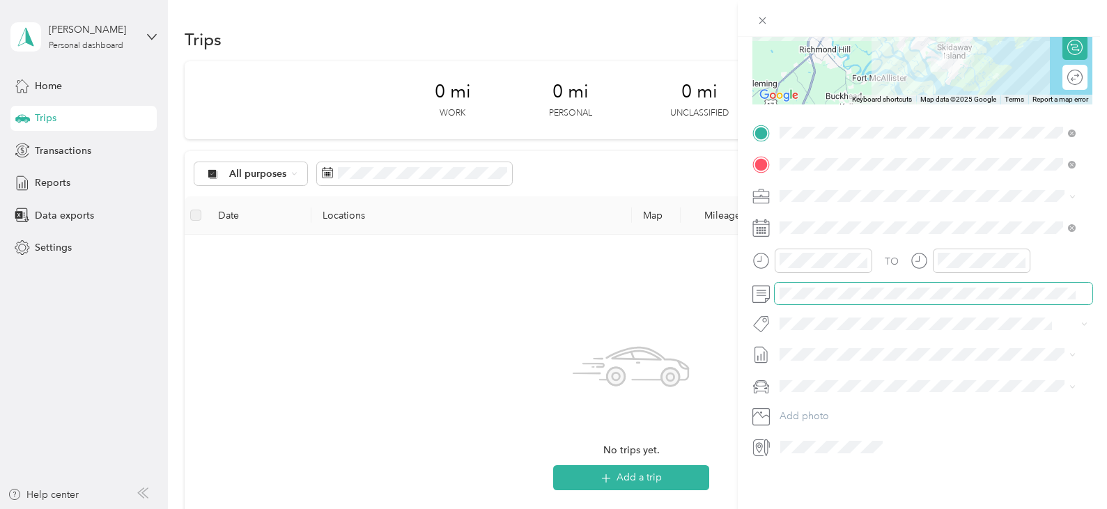
scroll to position [224, 0]
click at [825, 394] on span "MY PERSONAL VEHICLE" at bounding box center [838, 399] width 109 height 12
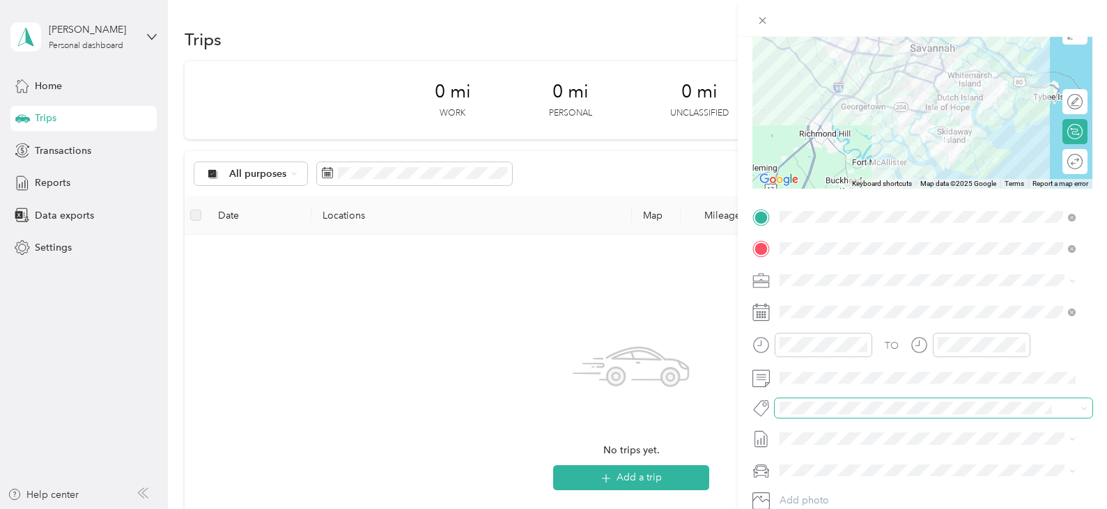
scroll to position [0, 0]
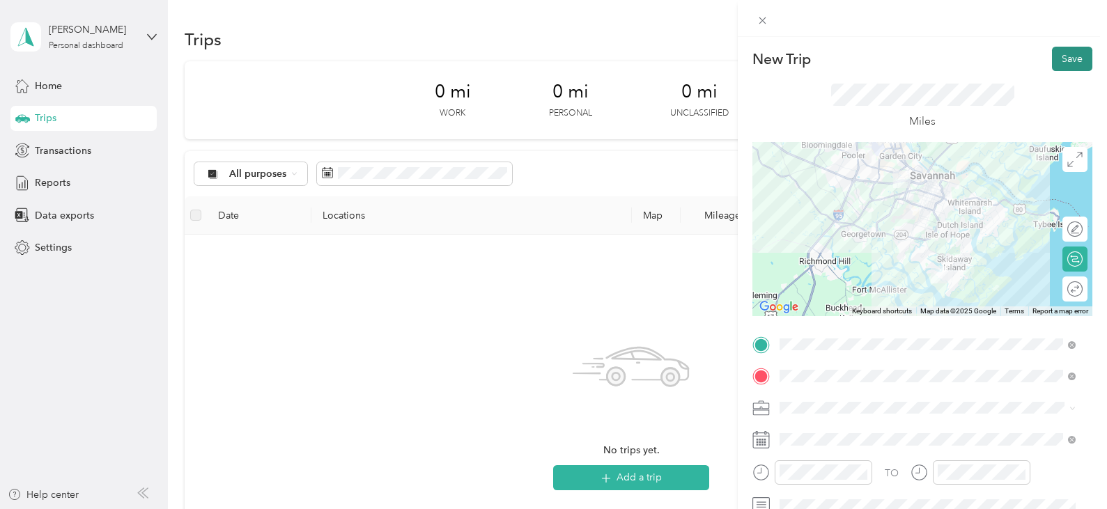
click at [1059, 55] on button "Save" at bounding box center [1072, 59] width 40 height 24
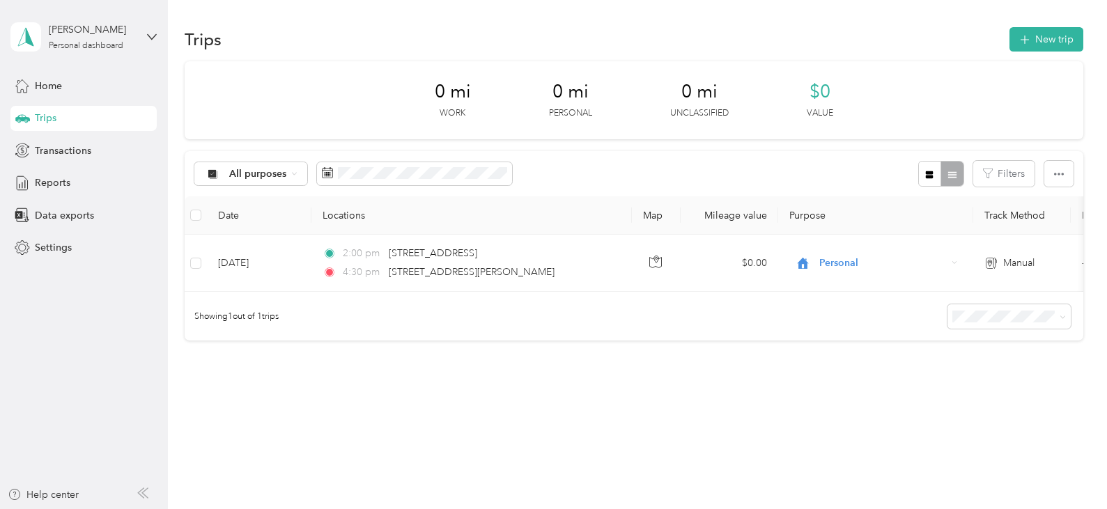
click at [809, 215] on th "Purpose" at bounding box center [875, 215] width 195 height 38
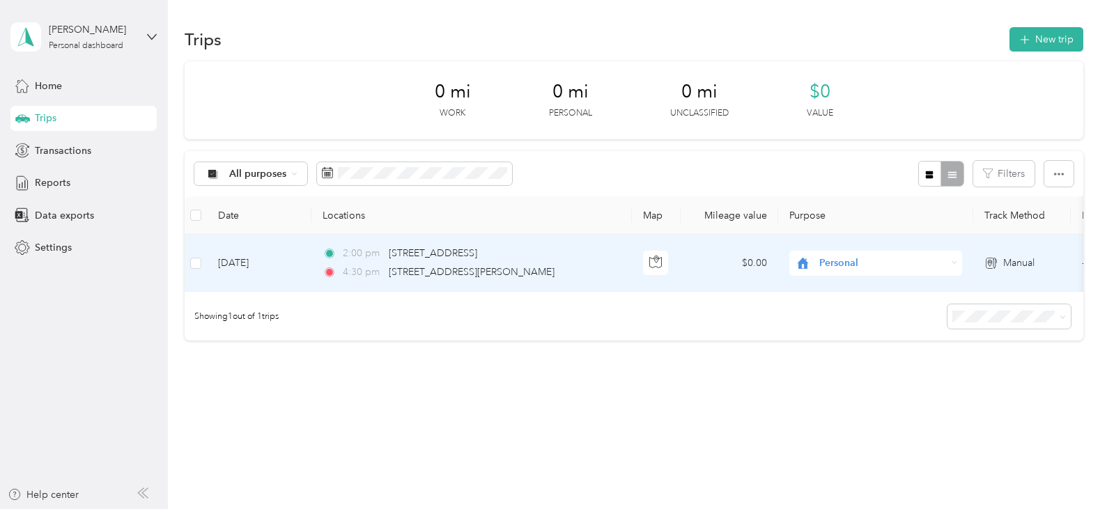
click at [804, 265] on icon at bounding box center [802, 263] width 17 height 11
click at [804, 263] on icon at bounding box center [803, 263] width 11 height 11
click at [1018, 262] on span "Manual" at bounding box center [1018, 263] width 31 height 15
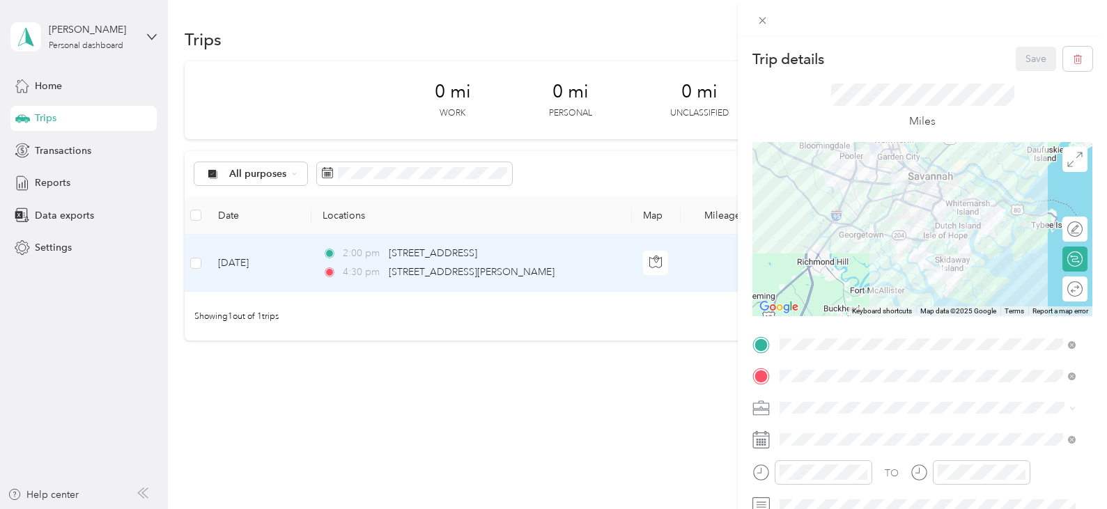
click at [434, 360] on div "Trip details Save This trip cannot be edited because it is either under review,…" at bounding box center [553, 254] width 1107 height 509
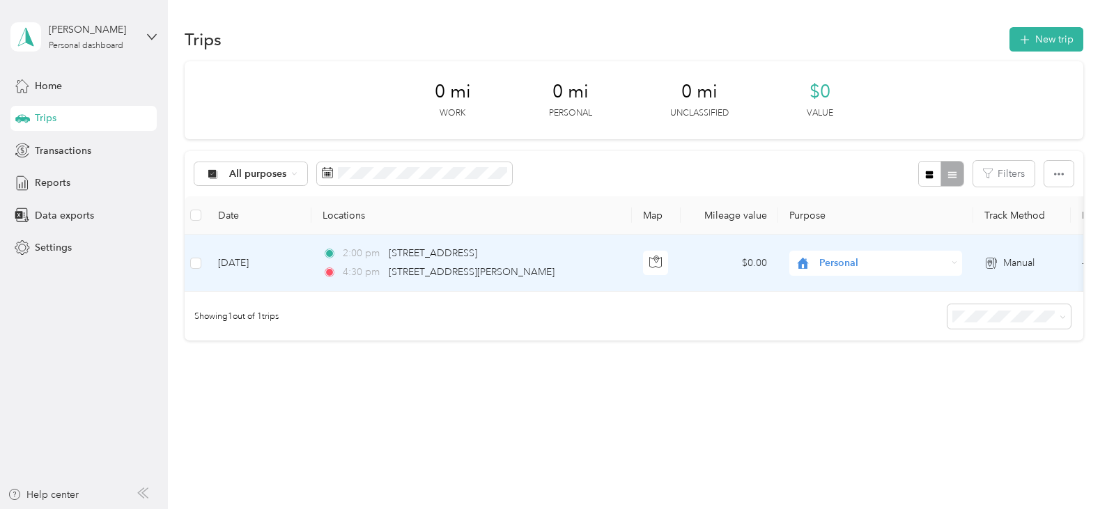
click at [1002, 262] on div "Manual" at bounding box center [1021, 263] width 75 height 15
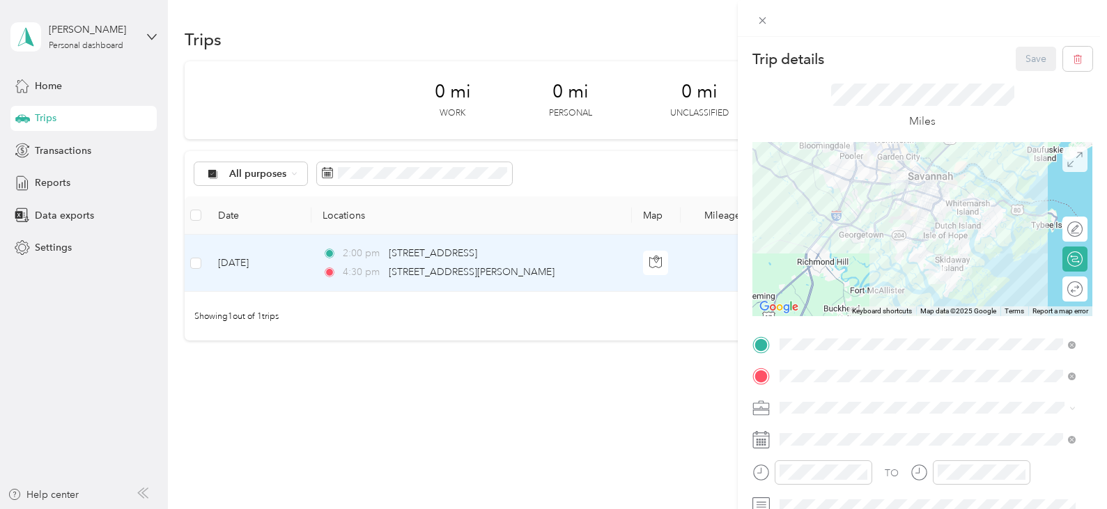
click at [1062, 170] on span at bounding box center [1074, 159] width 25 height 25
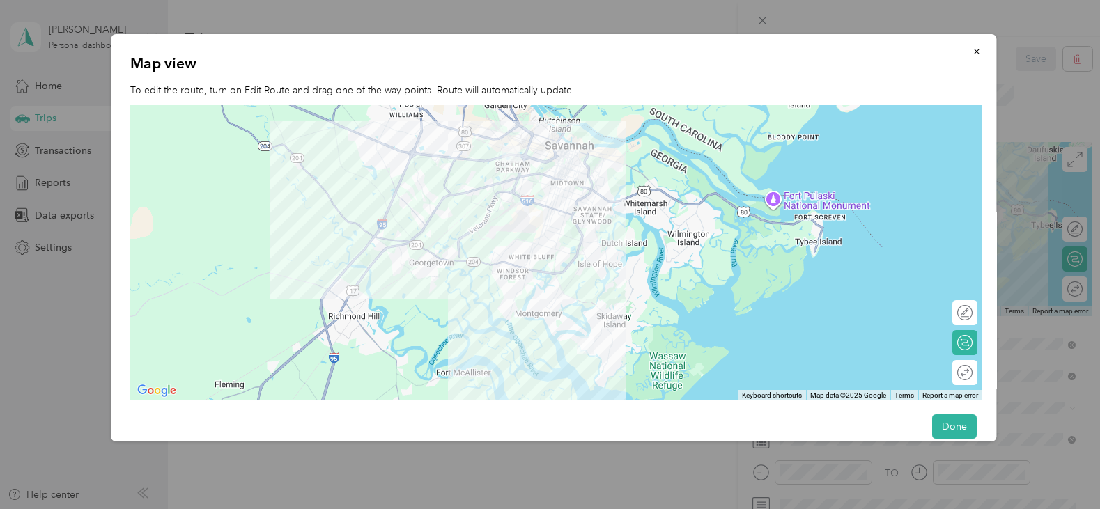
click at [518, 193] on div at bounding box center [556, 252] width 853 height 295
click at [965, 373] on div at bounding box center [957, 373] width 29 height 15
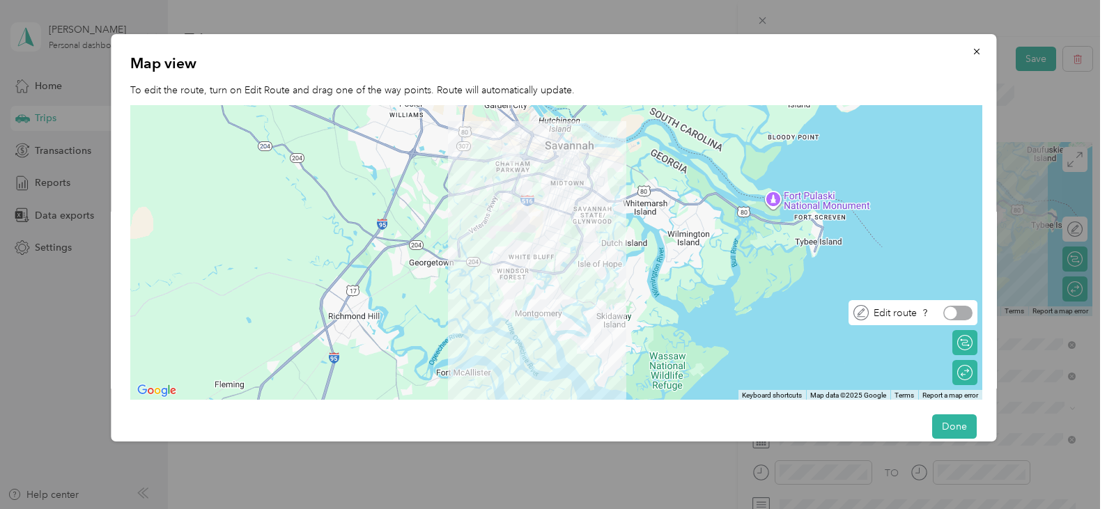
click at [969, 311] on div at bounding box center [957, 313] width 29 height 15
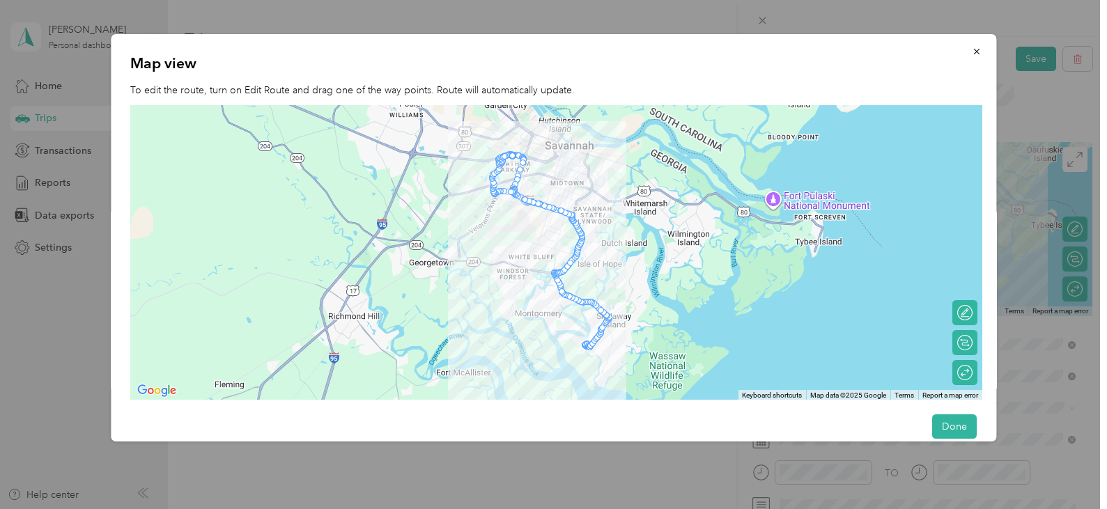
click at [553, 177] on div at bounding box center [556, 252] width 853 height 295
drag, startPoint x: 516, startPoint y: 188, endPoint x: 558, endPoint y: 174, distance: 44.1
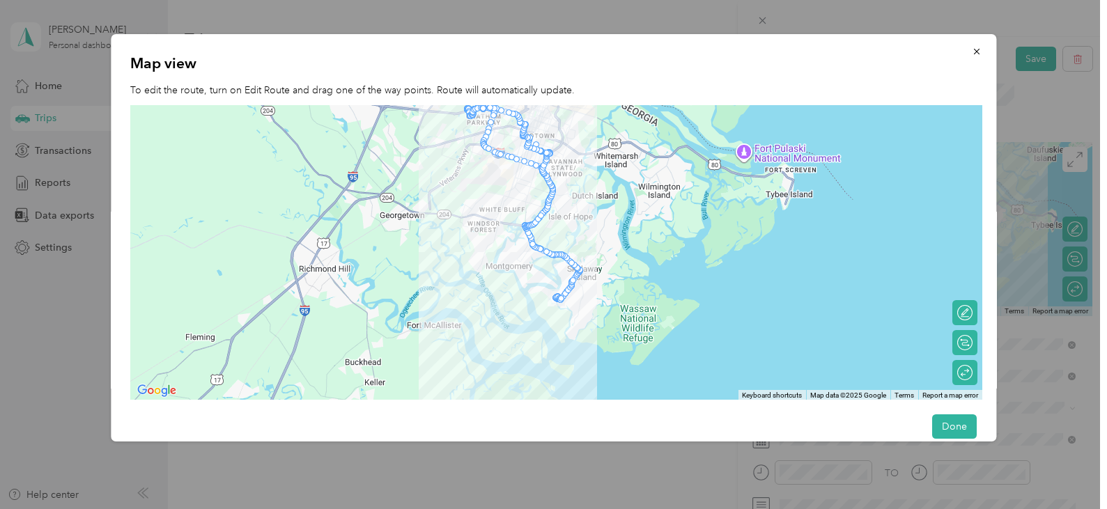
drag, startPoint x: 504, startPoint y: 157, endPoint x: 538, endPoint y: 146, distance: 35.5
drag, startPoint x: 494, startPoint y: 117, endPoint x: 515, endPoint y: 160, distance: 47.4
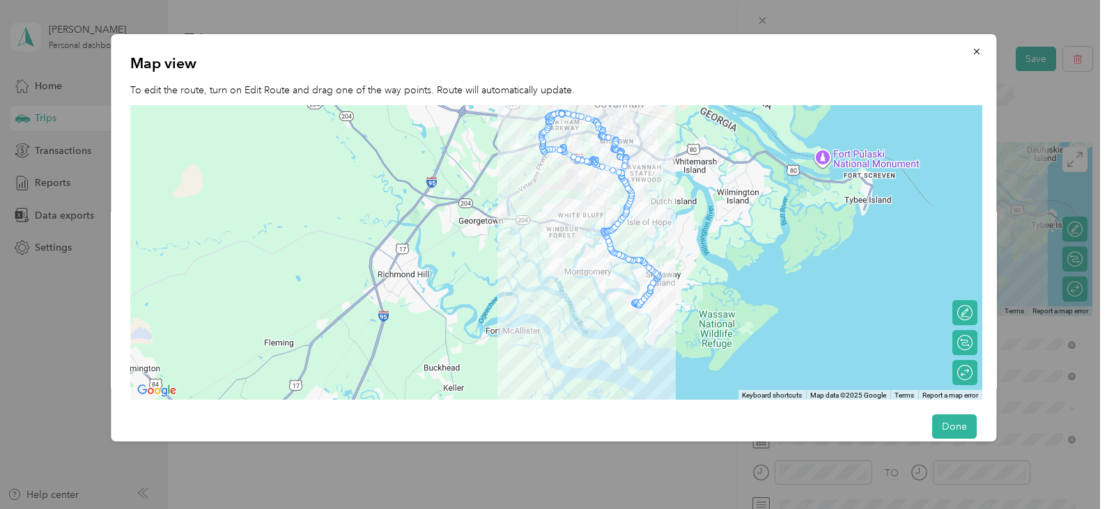
click at [557, 252] on div at bounding box center [557, 252] width 0 height 0
click at [949, 418] on button "Done" at bounding box center [954, 426] width 45 height 24
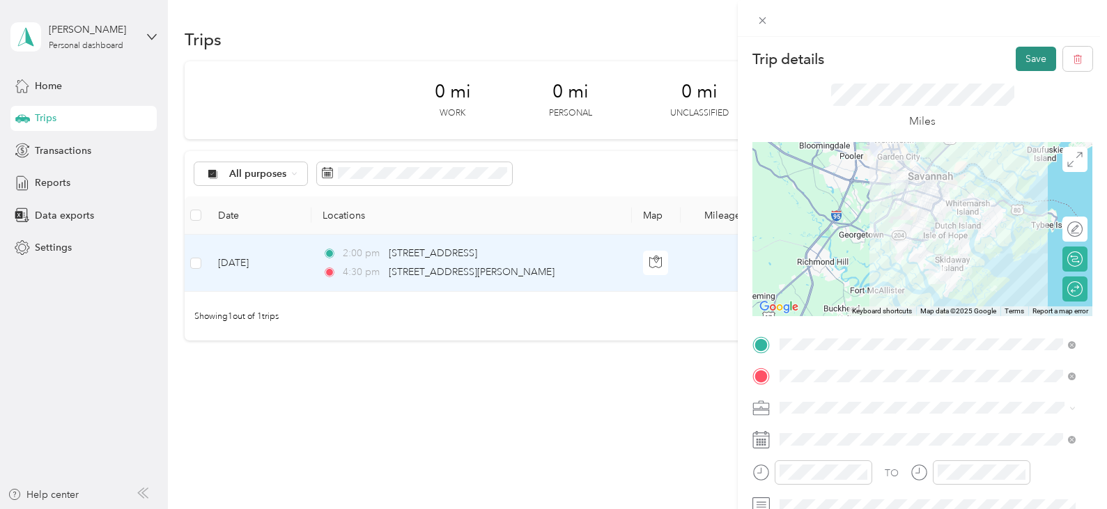
click at [1020, 56] on button "Save" at bounding box center [1036, 59] width 40 height 24
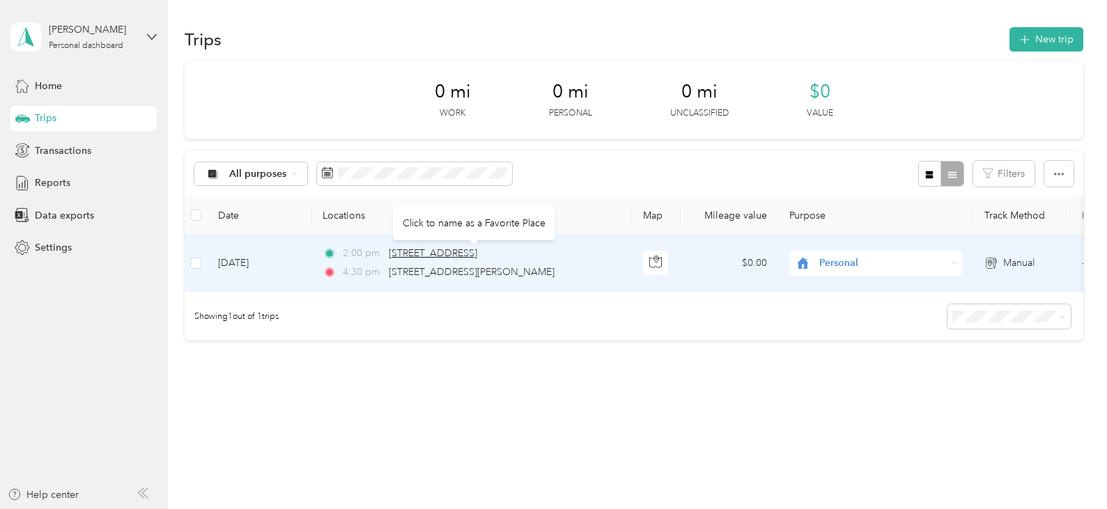
click at [430, 251] on span "7001 Chatham Center Drive, Savannah" at bounding box center [433, 253] width 88 height 12
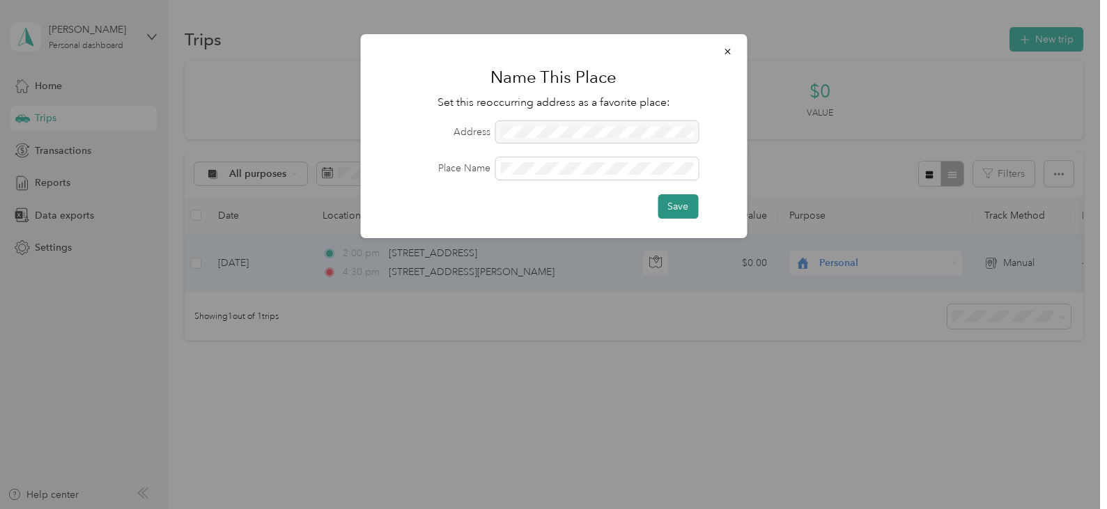
click at [677, 204] on button "Save" at bounding box center [678, 206] width 40 height 24
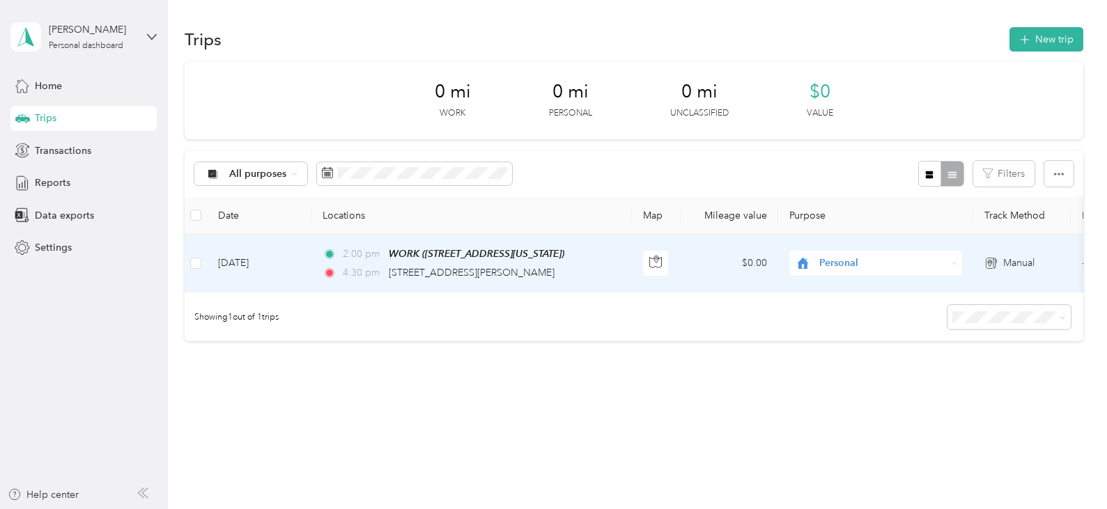
click at [345, 270] on span "4:30 pm" at bounding box center [363, 272] width 40 height 15
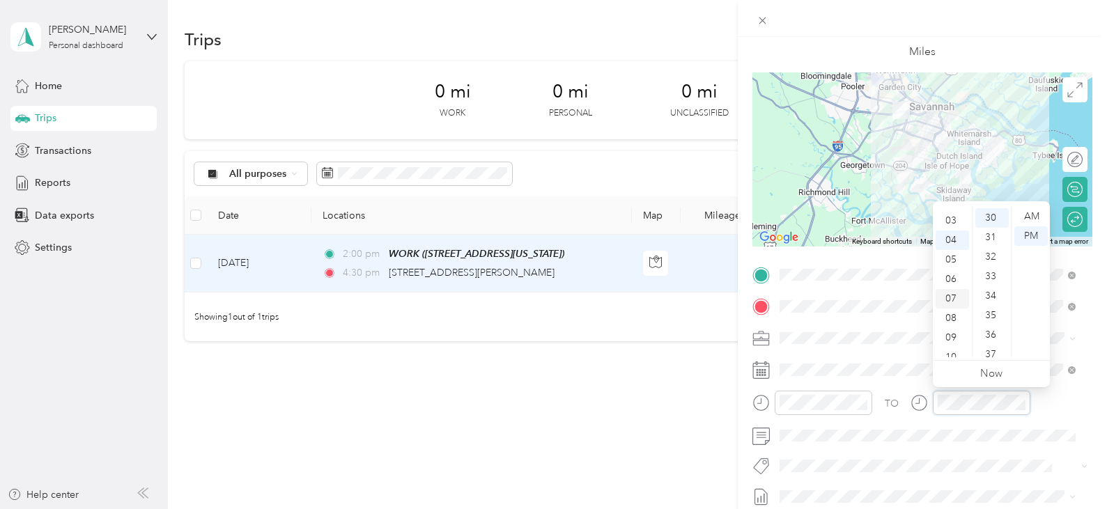
scroll to position [15, 0]
click at [949, 261] on div "03" at bounding box center [951, 261] width 33 height 20
click at [987, 212] on div "00" at bounding box center [991, 217] width 33 height 20
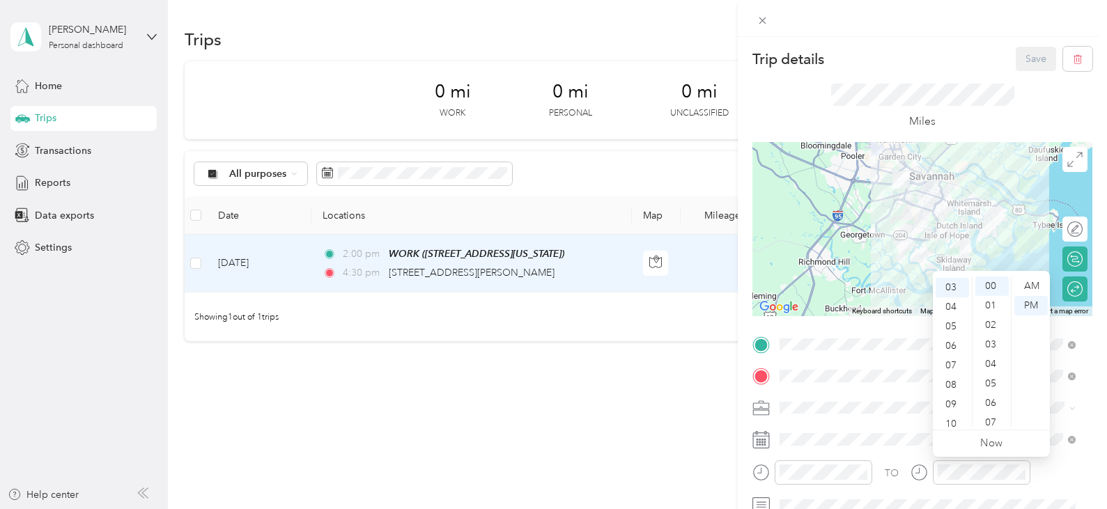
click at [1022, 57] on div "Save" at bounding box center [1054, 59] width 77 height 24
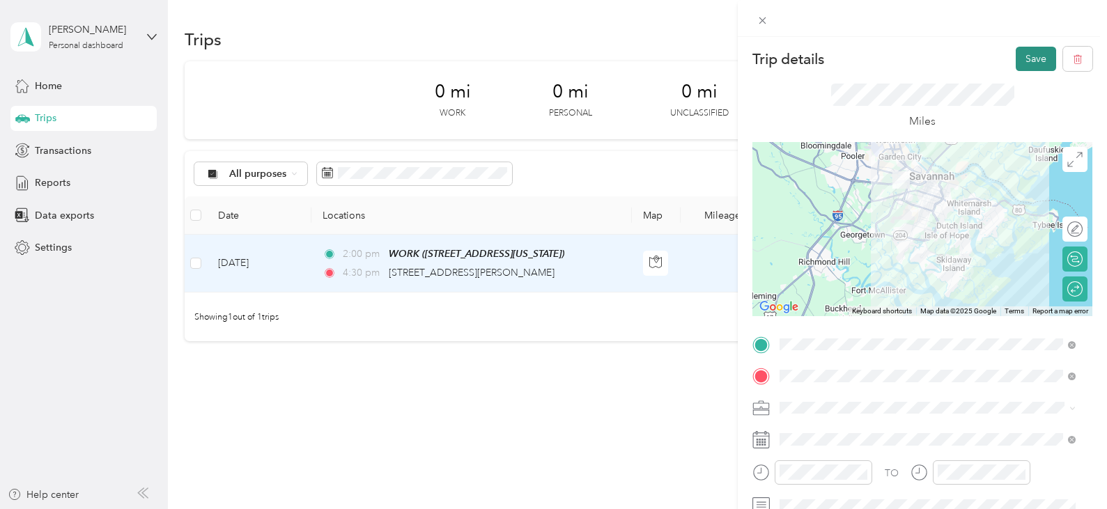
click at [1026, 58] on button "Save" at bounding box center [1036, 59] width 40 height 24
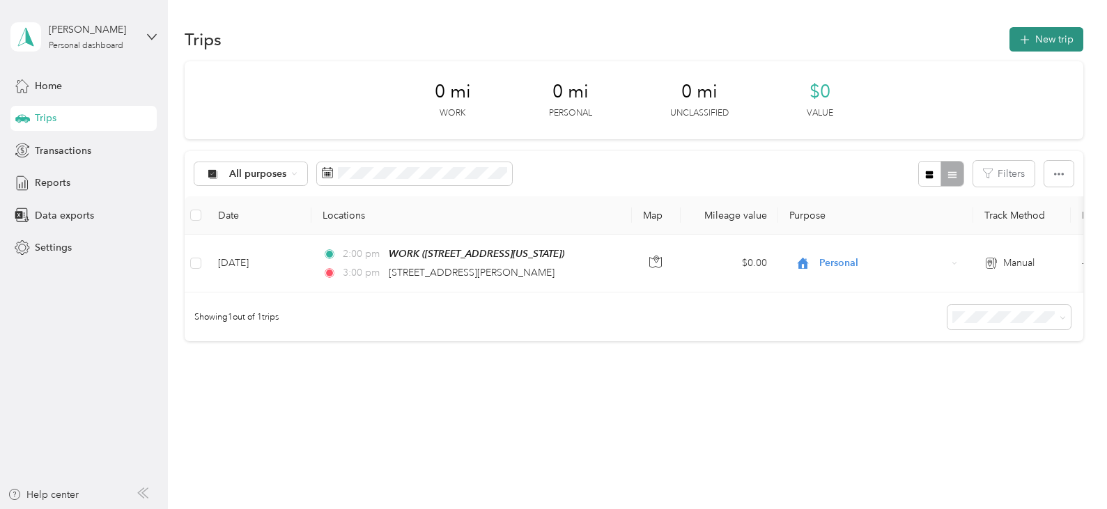
click at [1043, 42] on button "New trip" at bounding box center [1046, 39] width 74 height 24
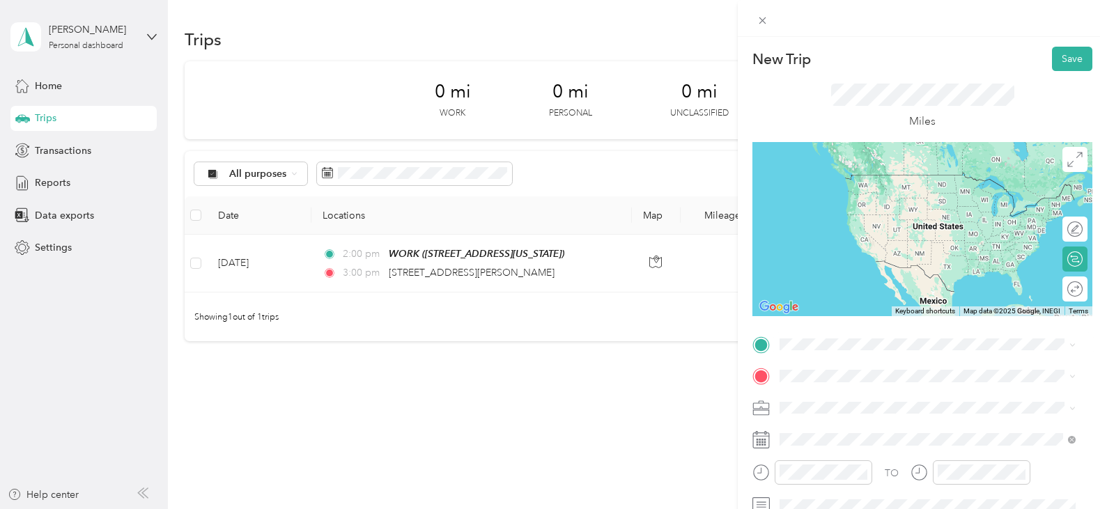
click at [864, 176] on span "113 Loyer Lane Savannah, Georgia 31411, United States" at bounding box center [914, 170] width 217 height 13
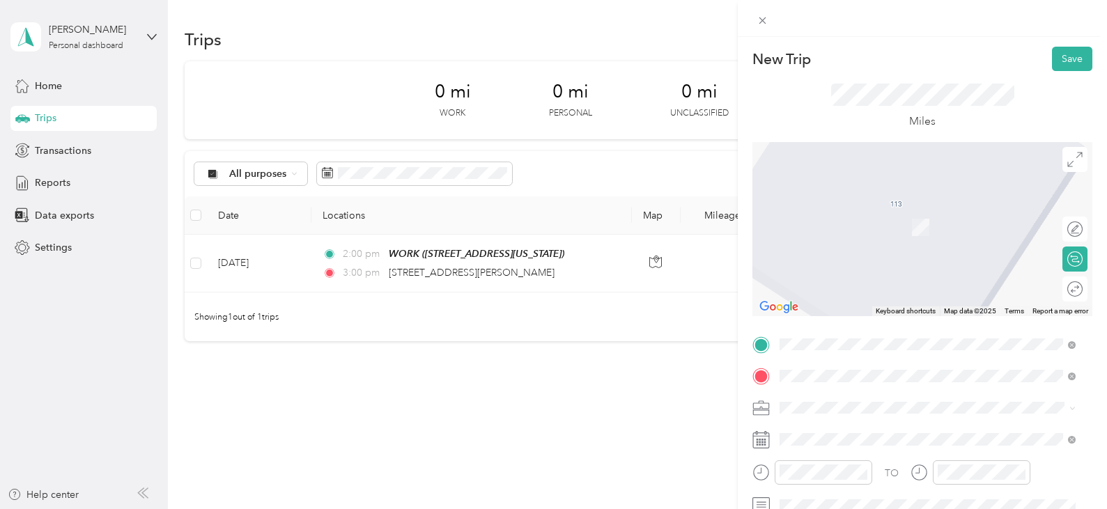
click at [853, 204] on span "11705 Mercy Boulevard Savannah, Georgia 31419, United States" at bounding box center [875, 207] width 139 height 13
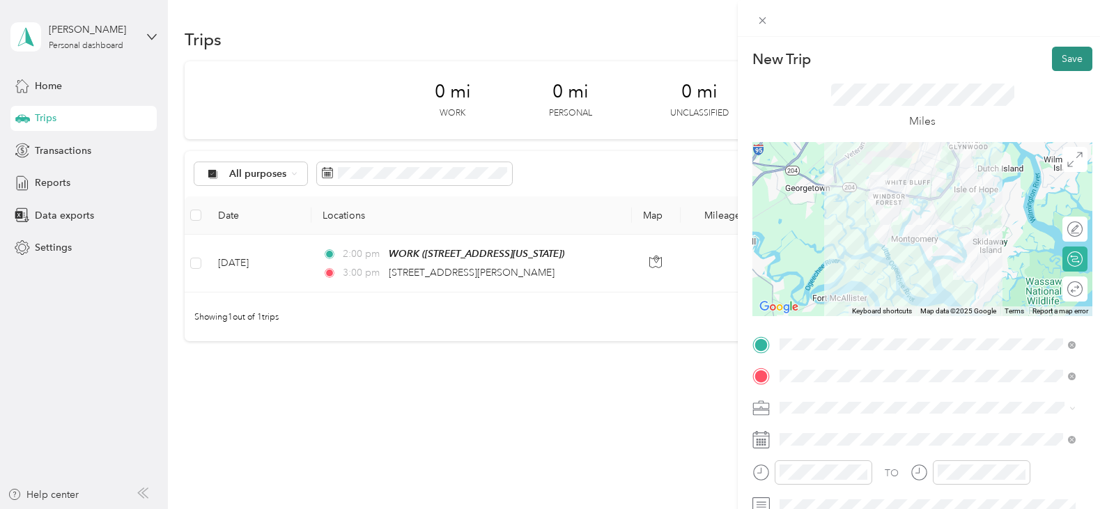
click at [1057, 55] on button "Save" at bounding box center [1072, 59] width 40 height 24
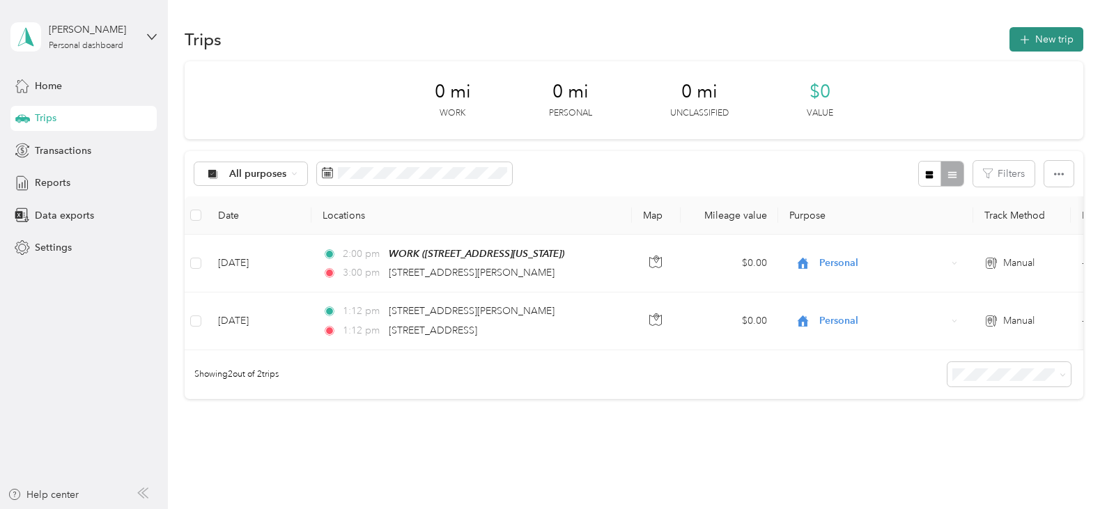
click at [1038, 39] on button "New trip" at bounding box center [1046, 39] width 74 height 24
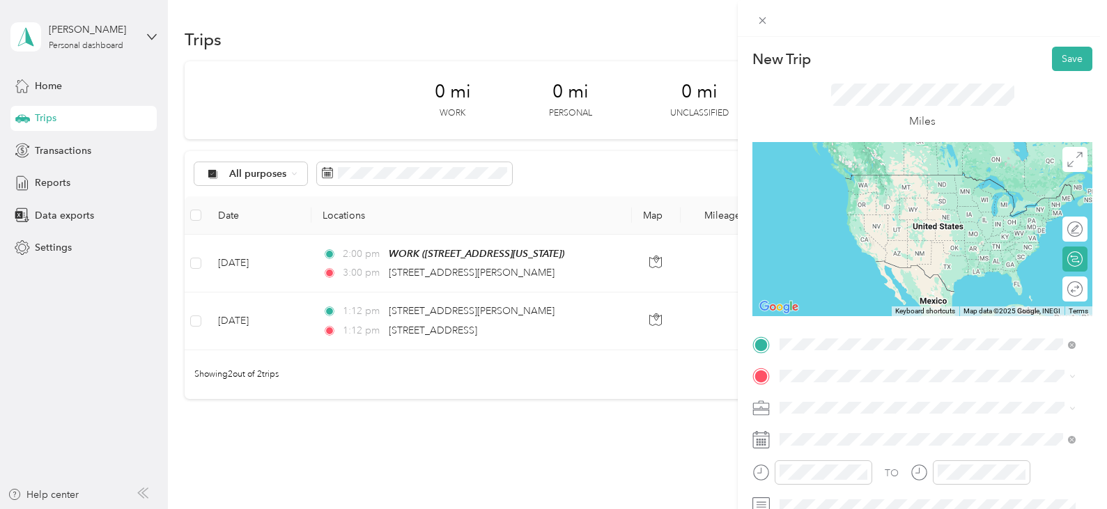
click at [869, 181] on span "11705 Mercy Boulevard Savannah, Georgia 31419, United States" at bounding box center [875, 175] width 139 height 13
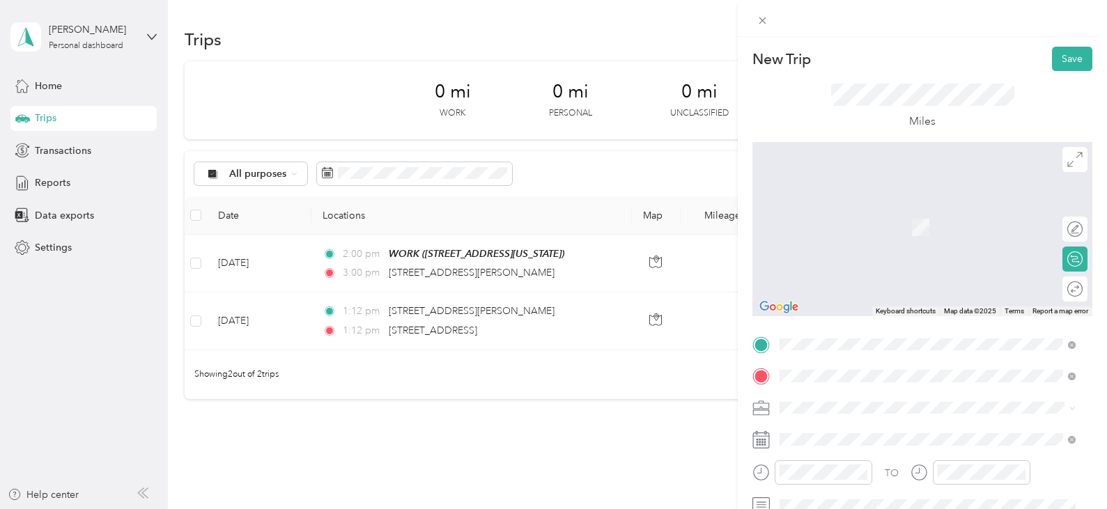
click at [873, 212] on span "530 East 51st Street Savannah, Georgia 31405, United States" at bounding box center [875, 207] width 139 height 13
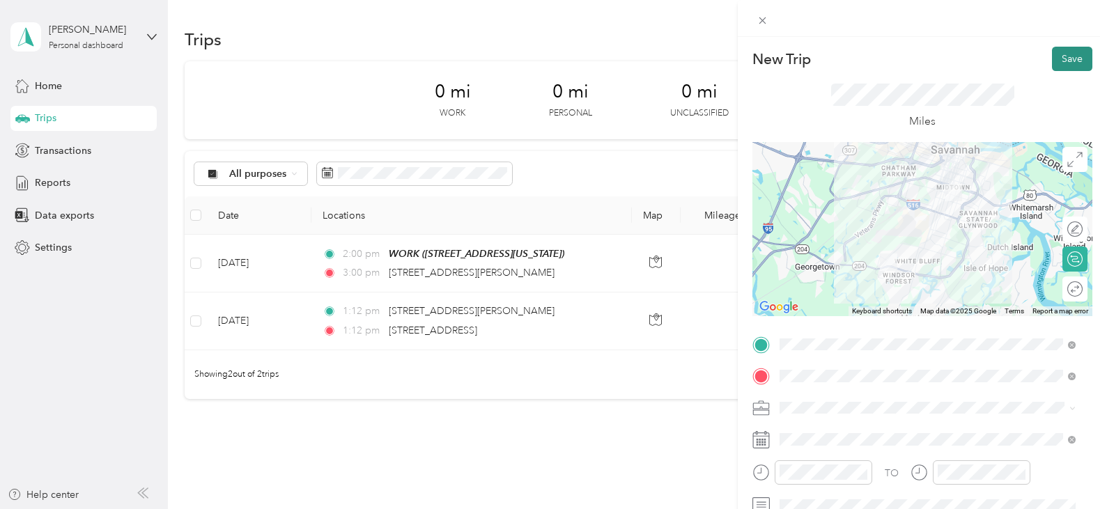
click at [1058, 59] on button "Save" at bounding box center [1072, 59] width 40 height 24
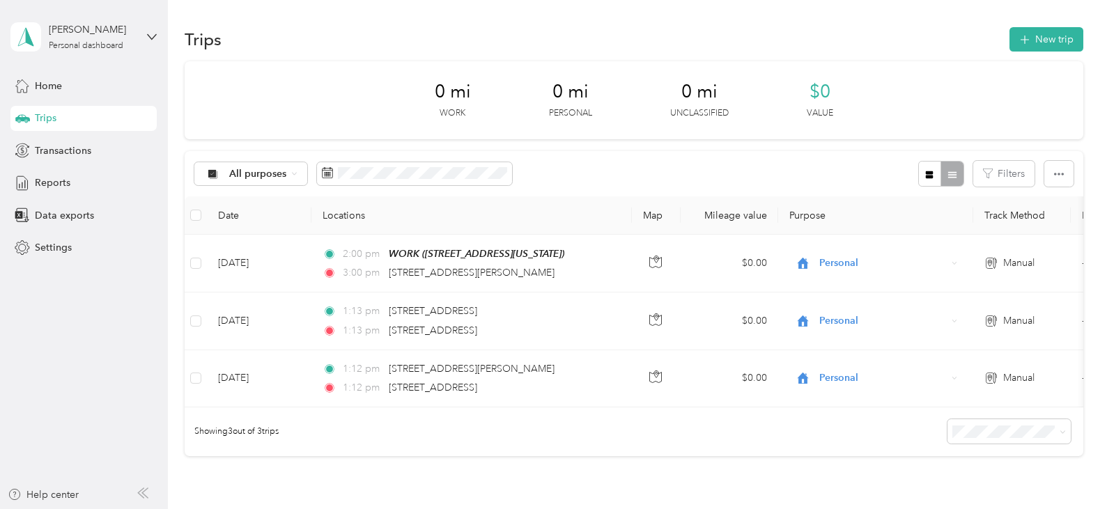
click at [699, 109] on p "Unclassified" at bounding box center [699, 113] width 59 height 13
click at [822, 86] on span "$0" at bounding box center [819, 92] width 21 height 22
click at [549, 94] on div "0 mi Personal" at bounding box center [570, 100] width 43 height 39
click at [463, 95] on span "0 mi" at bounding box center [453, 92] width 36 height 22
click at [292, 176] on icon at bounding box center [294, 174] width 6 height 6
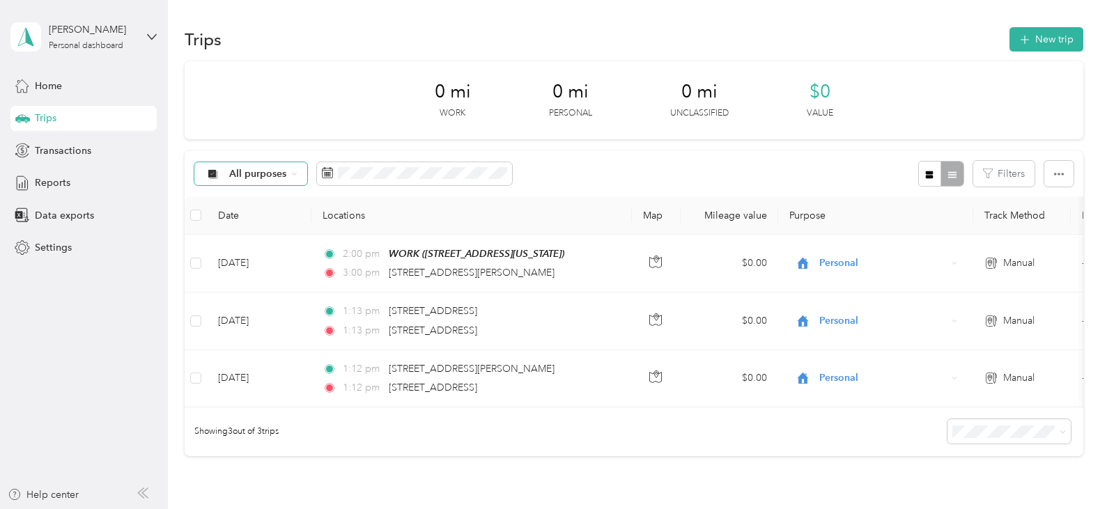
click at [262, 223] on span "Unclassified" at bounding box center [263, 215] width 68 height 15
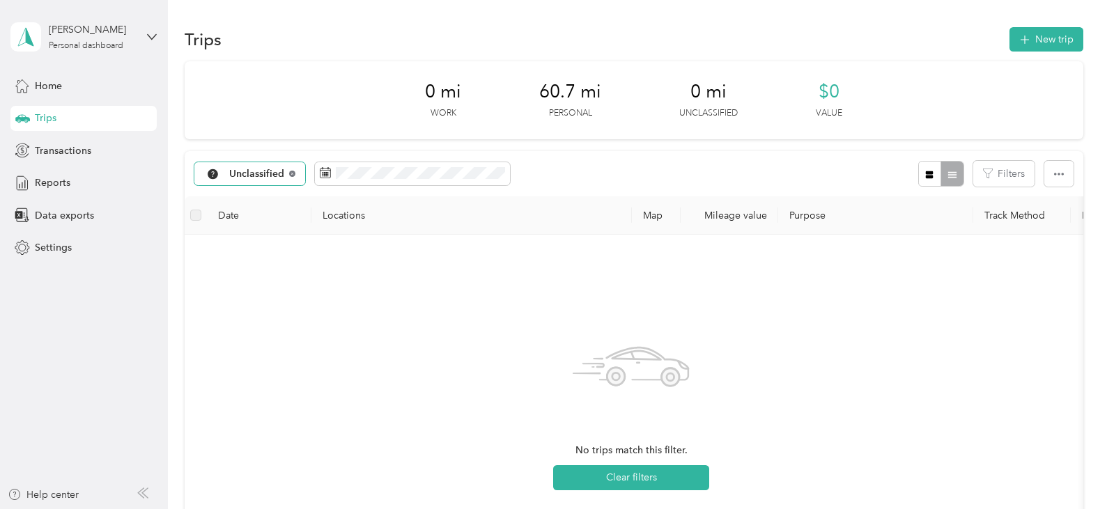
click at [292, 173] on icon at bounding box center [292, 174] width 3 height 3
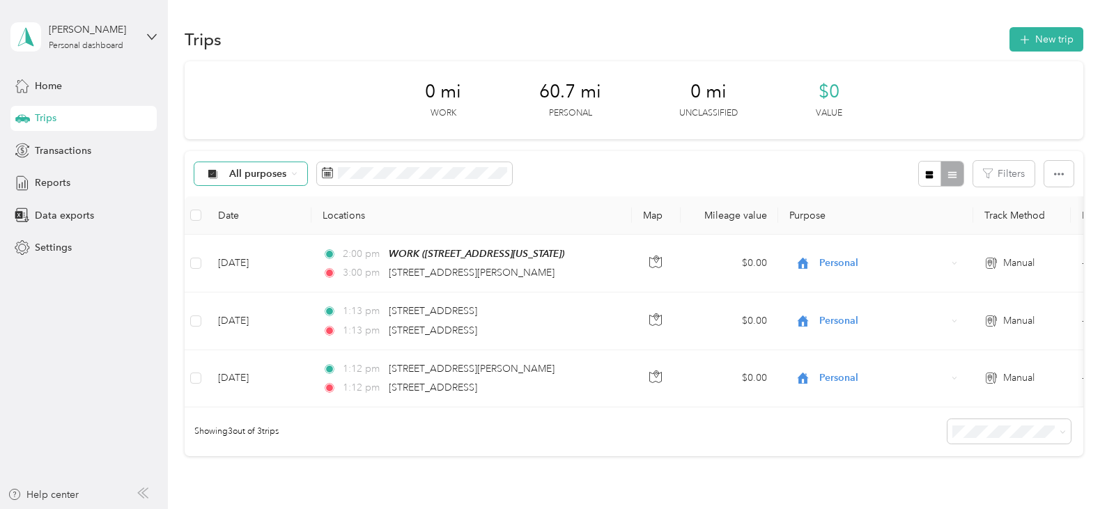
click at [293, 172] on icon at bounding box center [294, 174] width 6 height 6
click at [249, 200] on li "All purposes" at bounding box center [249, 199] width 111 height 24
click at [1034, 39] on button "New trip" at bounding box center [1046, 39] width 74 height 24
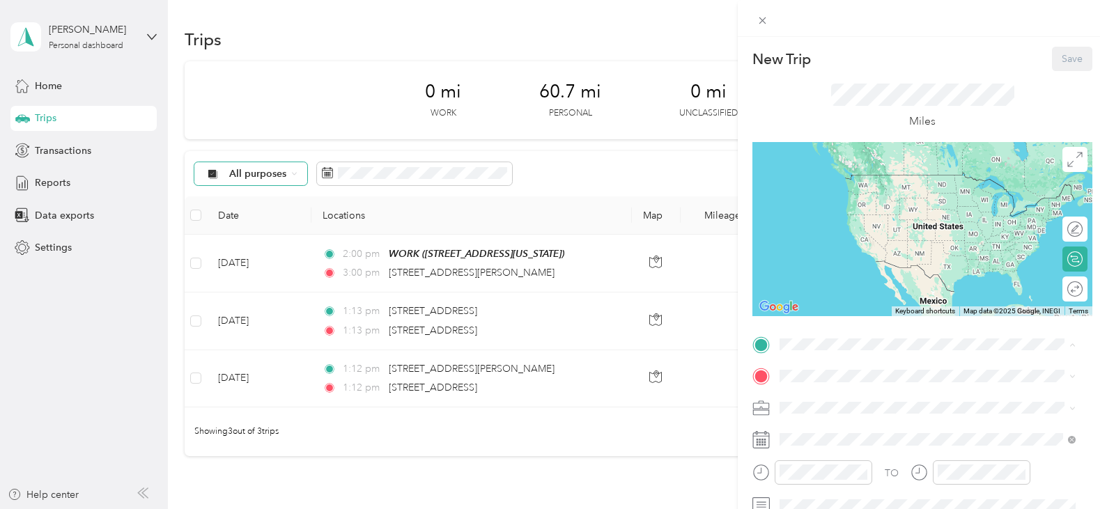
click at [830, 401] on div "WORK 7001 Chatham Center Drive, Savannah, 31405, Savannah, Georgia, United Stat…" at bounding box center [875, 408] width 139 height 29
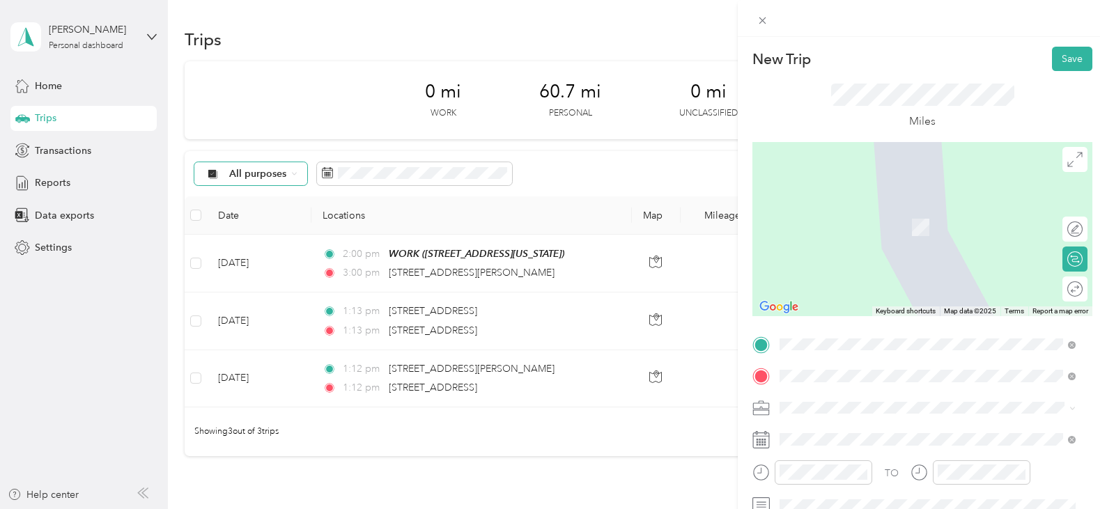
click at [856, 213] on span "113 Loyer Lane Savannah, Georgia 31411, United States" at bounding box center [914, 207] width 217 height 13
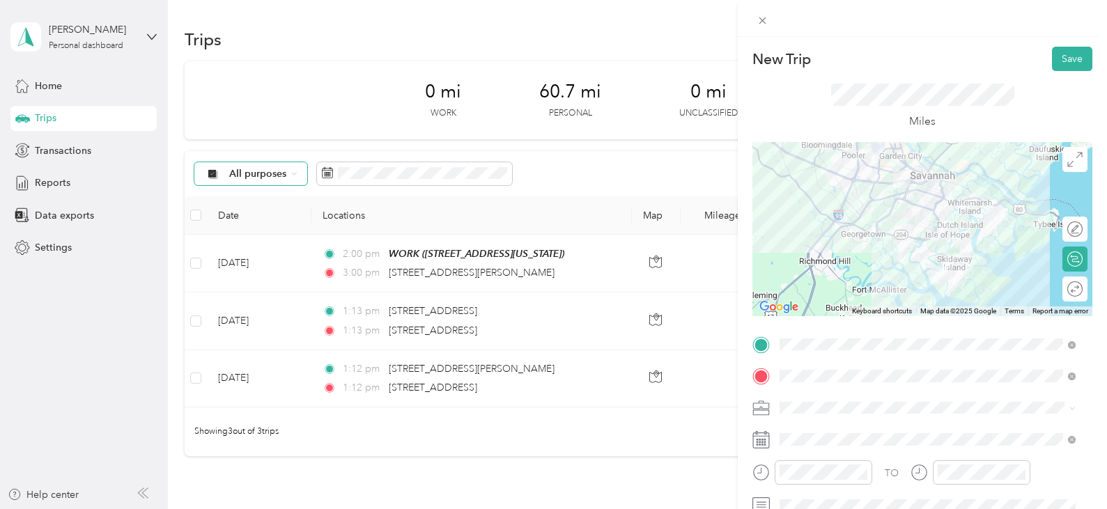
click at [1073, 408] on icon at bounding box center [1072, 408] width 6 height 6
click at [842, 428] on div "Personal" at bounding box center [919, 432] width 270 height 15
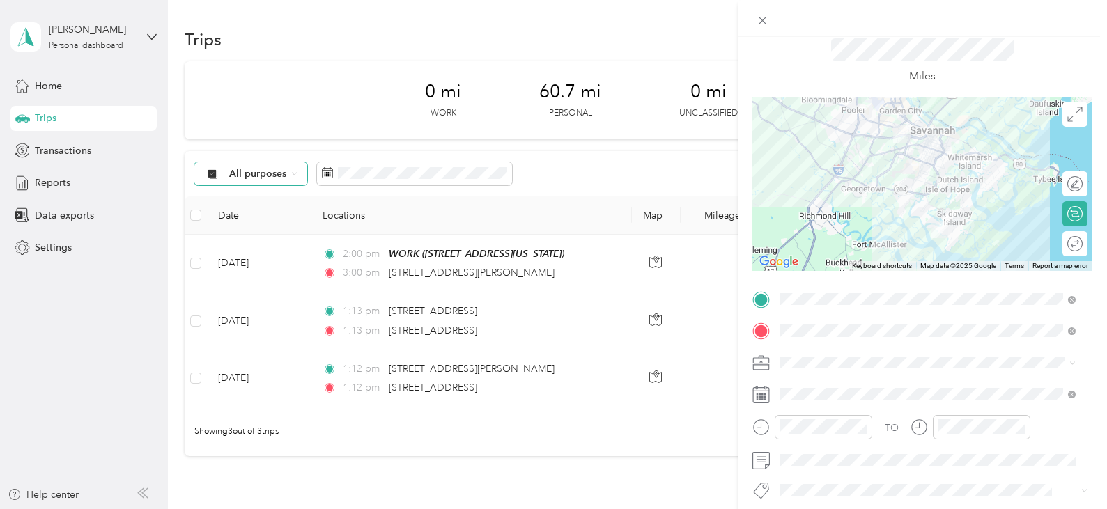
scroll to position [70, 0]
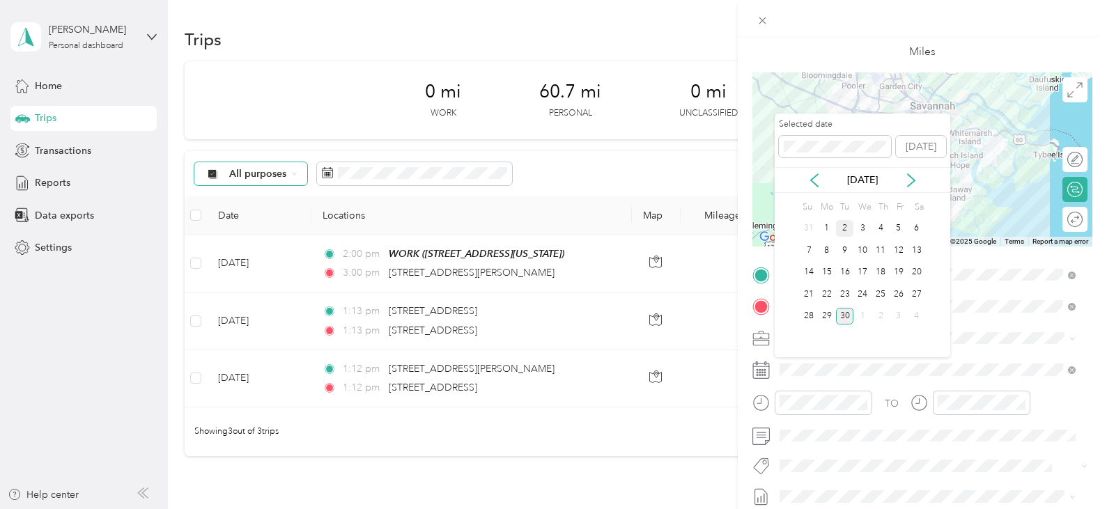
click at [844, 227] on div "2" at bounding box center [845, 228] width 18 height 17
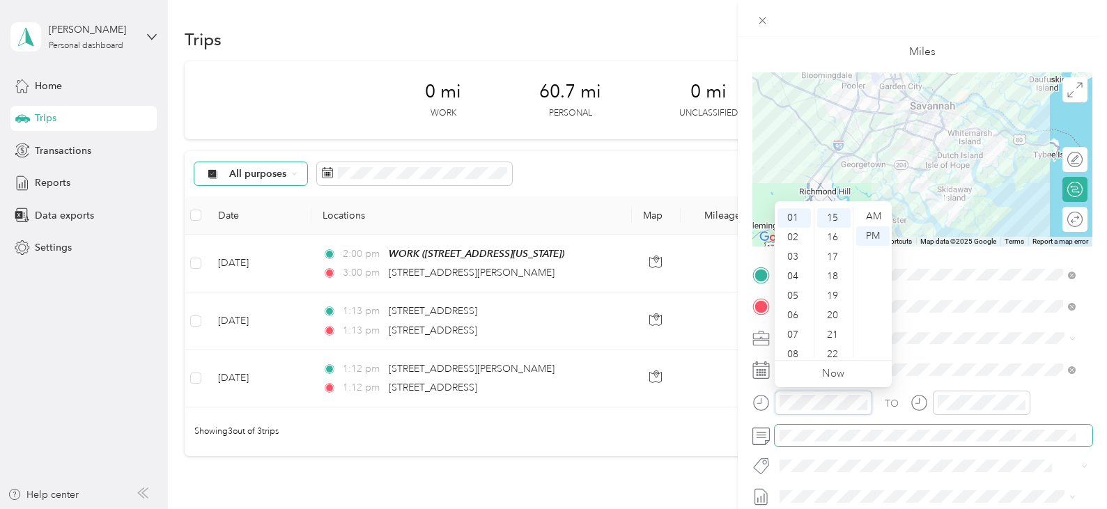
scroll to position [291, 0]
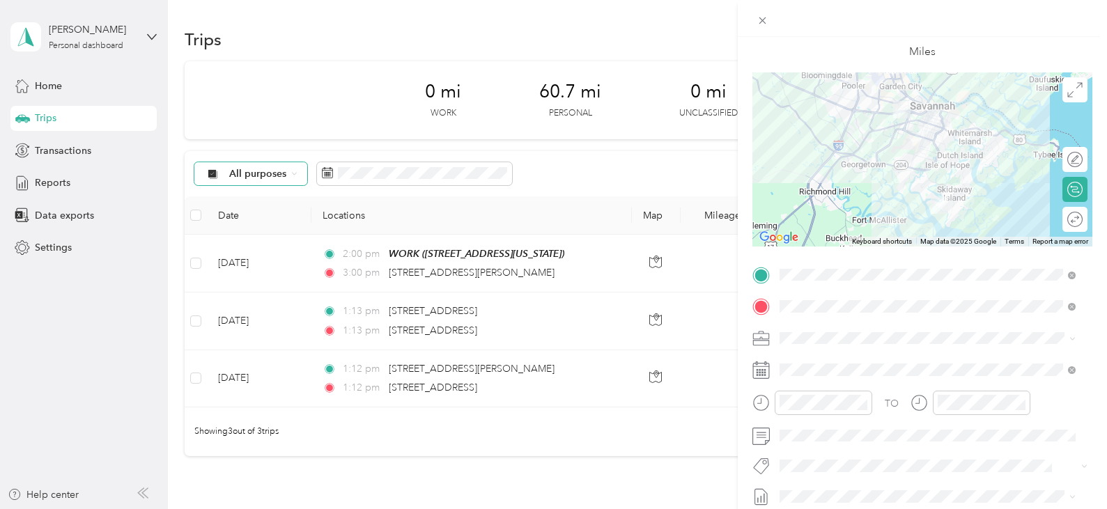
click at [948, 350] on div "TO Add photo" at bounding box center [922, 432] width 340 height 336
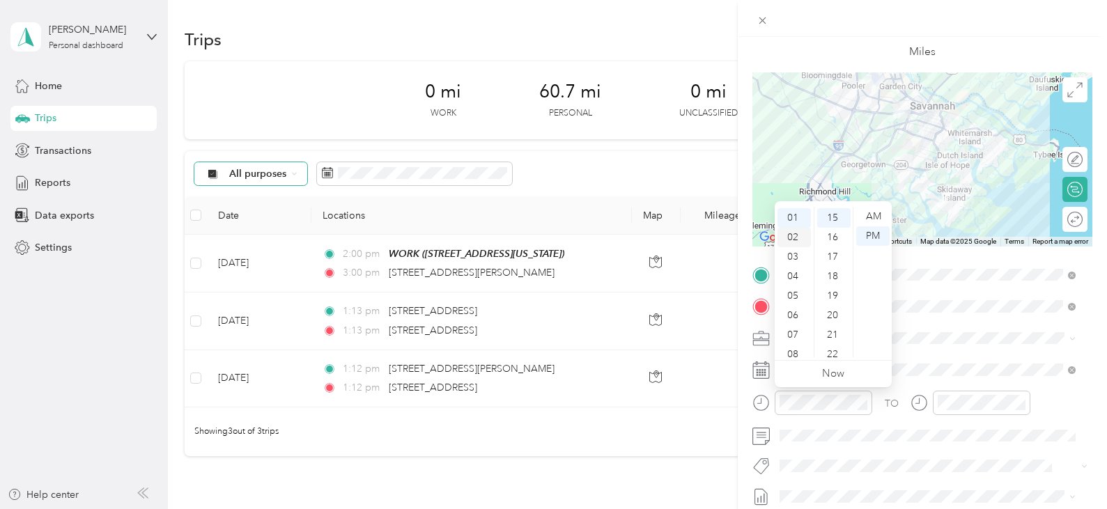
click at [793, 236] on div "02" at bounding box center [793, 238] width 33 height 20
click at [834, 215] on div "00" at bounding box center [833, 217] width 33 height 20
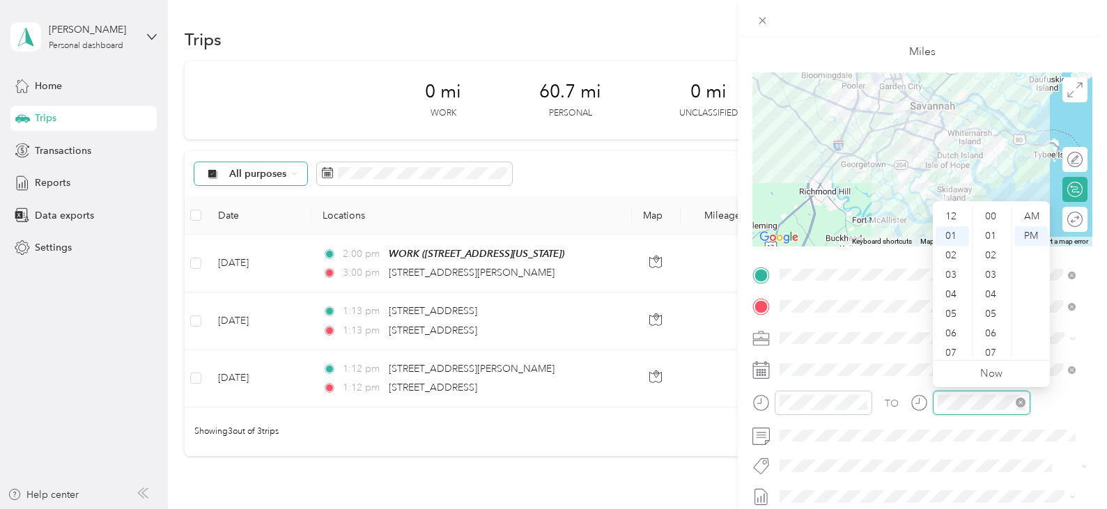
scroll to position [291, 0]
click at [950, 274] on div "04" at bounding box center [951, 277] width 33 height 20
click at [992, 300] on div "30" at bounding box center [991, 300] width 33 height 20
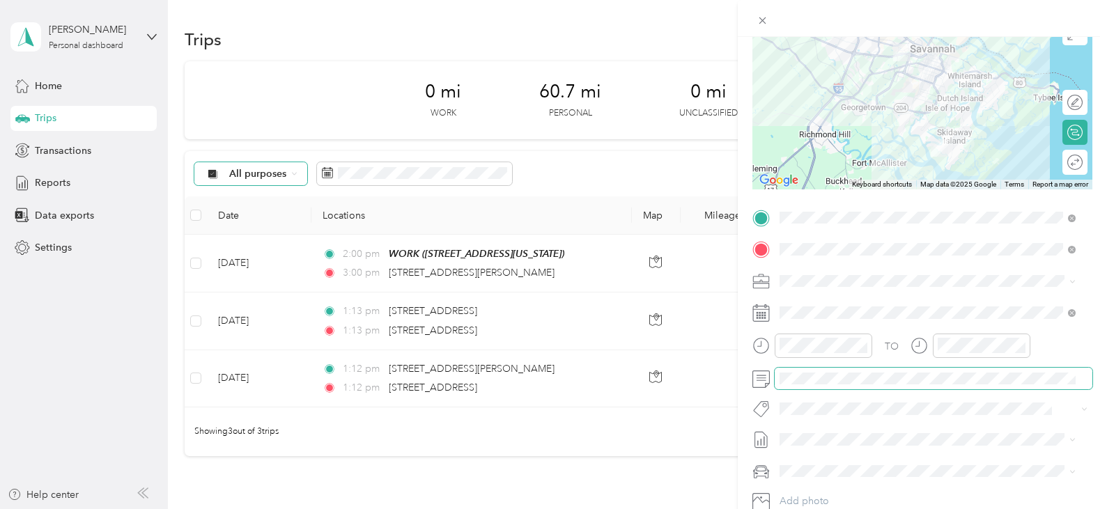
scroll to position [0, 0]
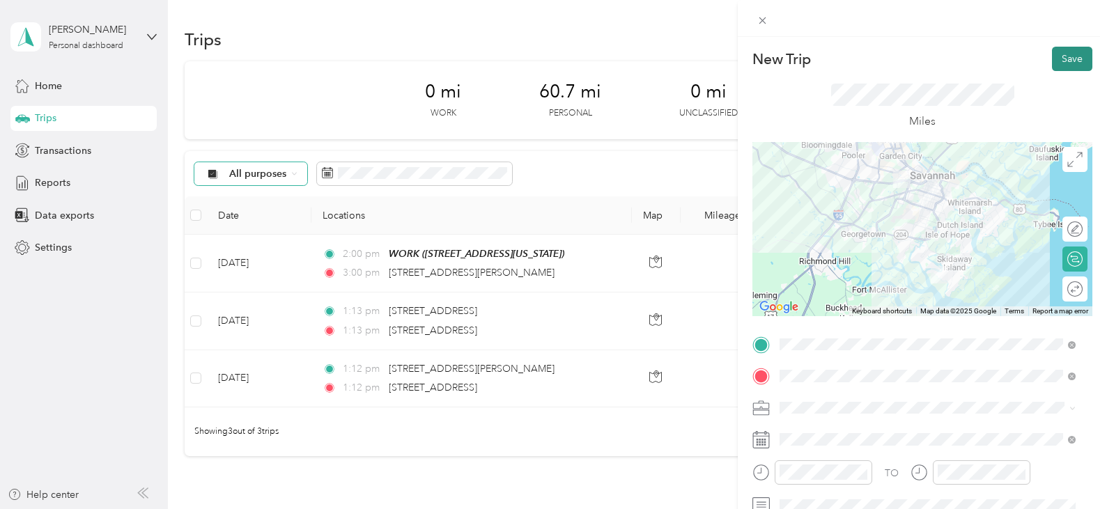
click at [1057, 59] on button "Save" at bounding box center [1072, 59] width 40 height 24
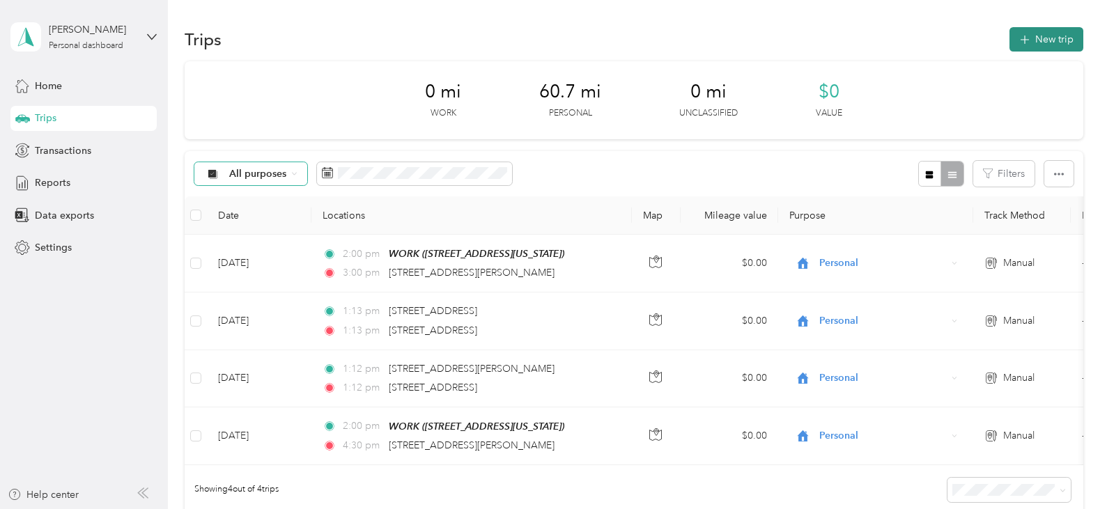
click at [1036, 43] on button "New trip" at bounding box center [1046, 39] width 74 height 24
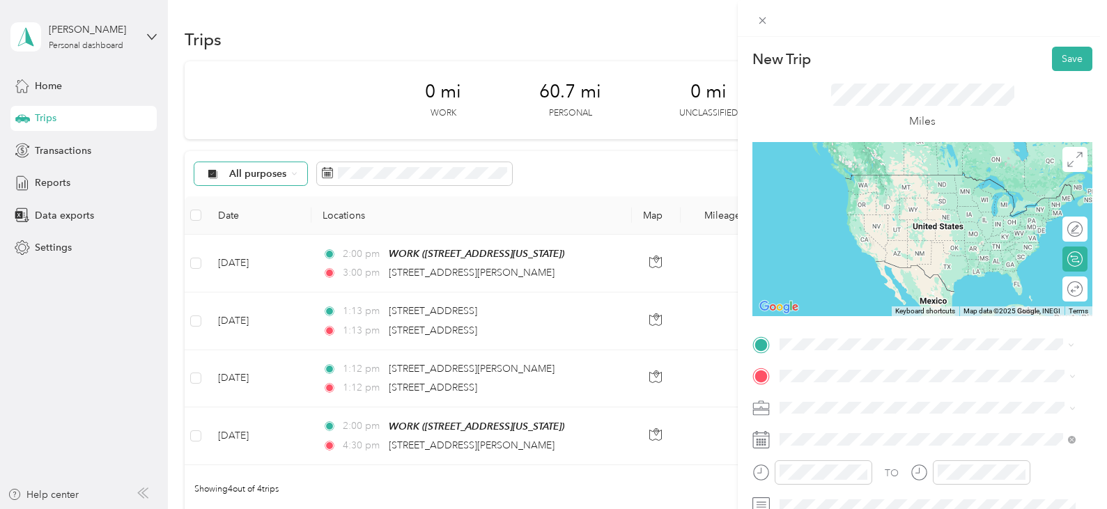
click at [855, 181] on span "113 Loyer Lane Savannah, Georgia 31411, United States" at bounding box center [914, 175] width 217 height 13
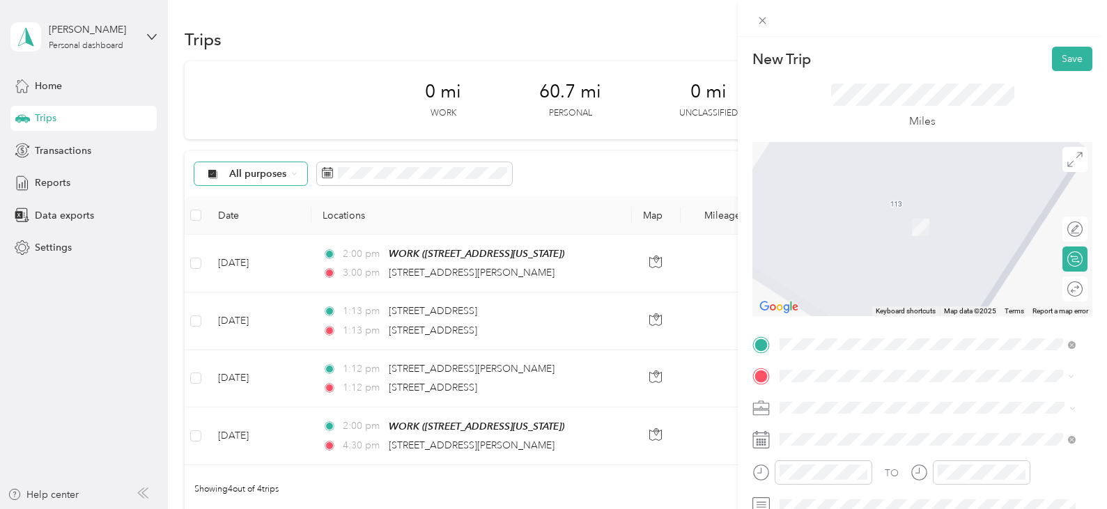
click at [876, 213] on span "11705 Mercy Boulevard Savannah, Georgia 31419, United States" at bounding box center [875, 207] width 139 height 13
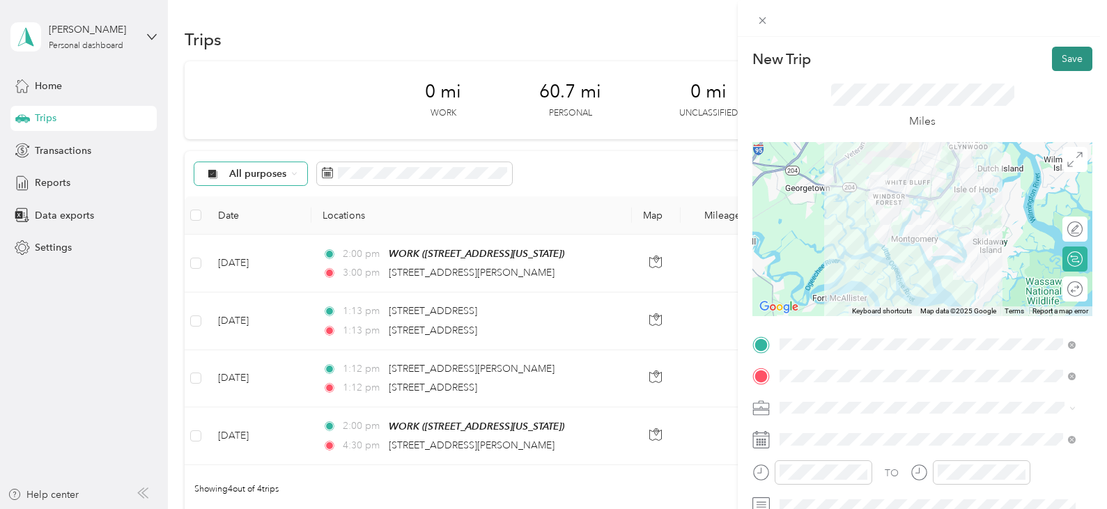
click at [1061, 61] on button "Save" at bounding box center [1072, 59] width 40 height 24
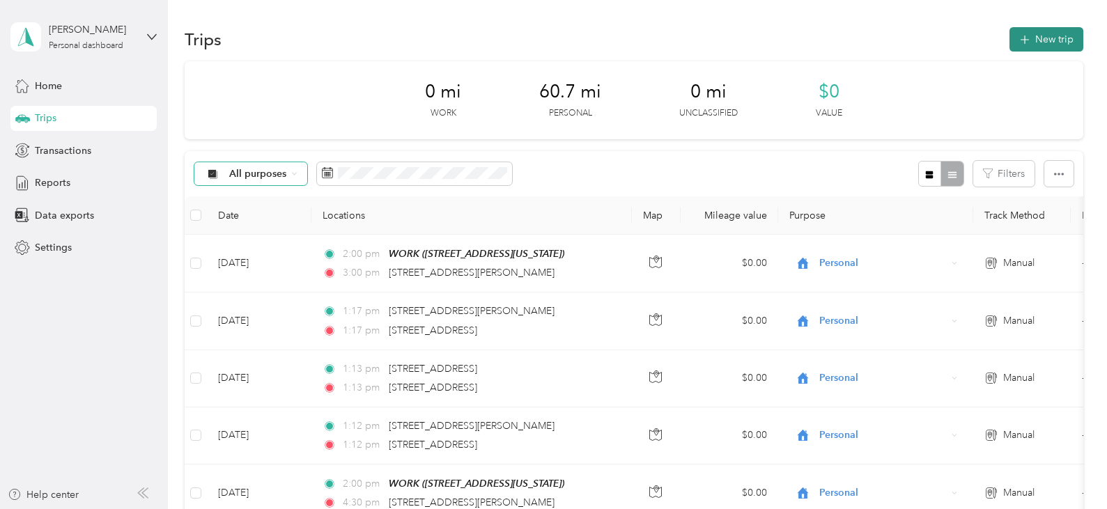
click at [1028, 42] on button "New trip" at bounding box center [1046, 39] width 74 height 24
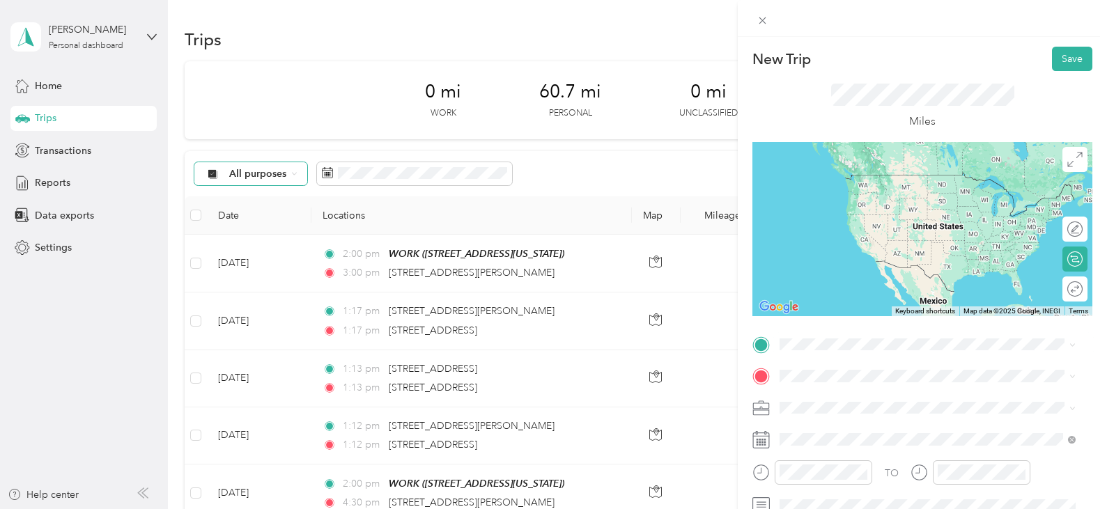
click at [860, 180] on span "11705 Mercy Boulevard Savannah, Georgia 31419, United States" at bounding box center [875, 173] width 139 height 13
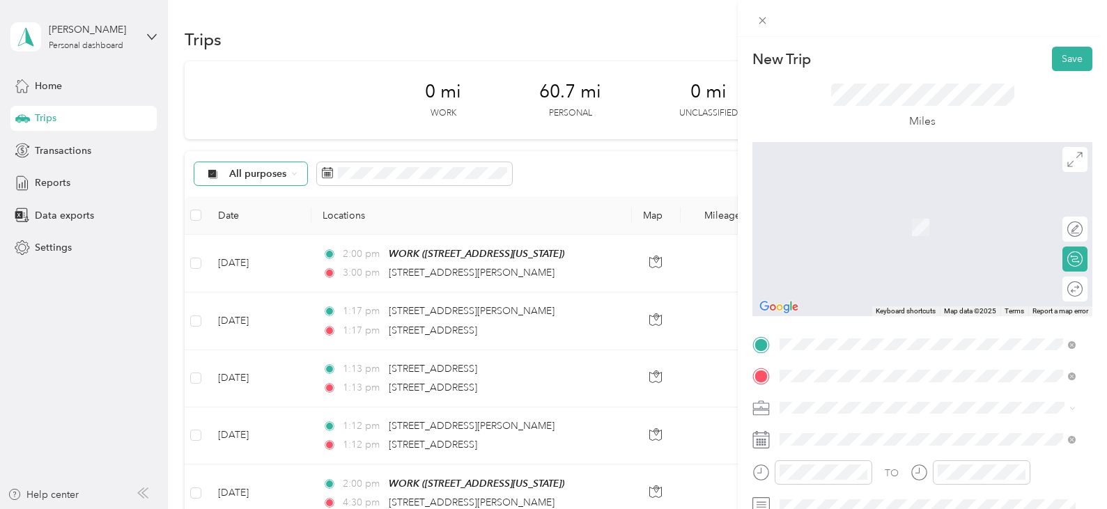
click at [854, 213] on span "530 East 51st Street Savannah, Georgia 31405, United States" at bounding box center [875, 207] width 139 height 13
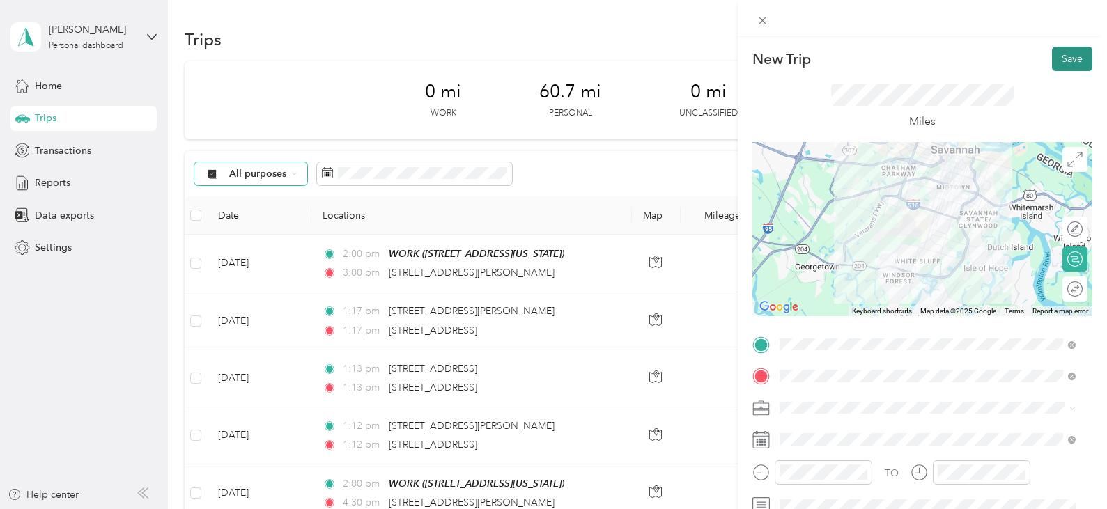
click at [1061, 60] on button "Save" at bounding box center [1072, 59] width 40 height 24
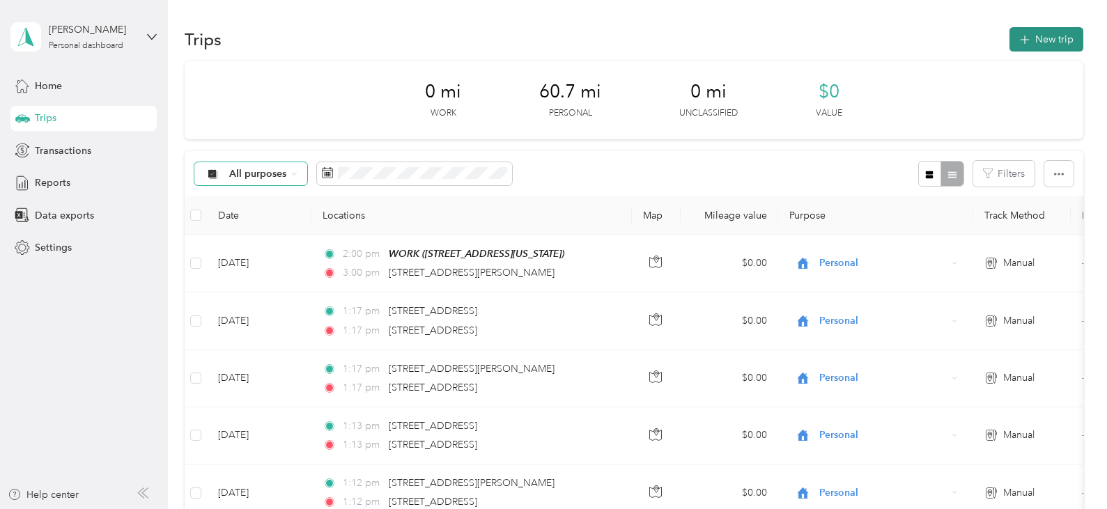
click at [1038, 38] on button "New trip" at bounding box center [1046, 39] width 74 height 24
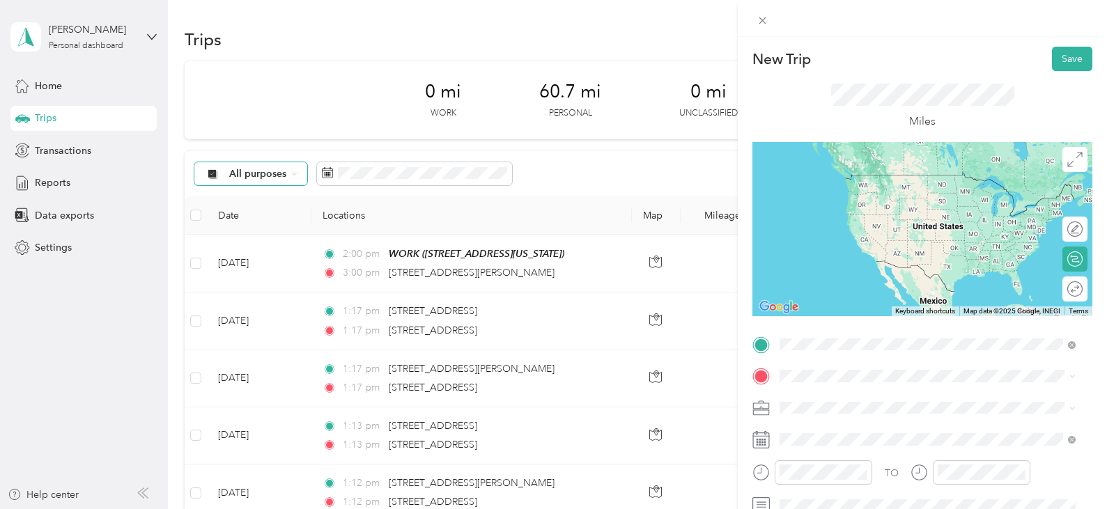
click at [875, 179] on span "11705 Mercy Boulevard Savannah, Georgia 31419, United States" at bounding box center [875, 175] width 139 height 13
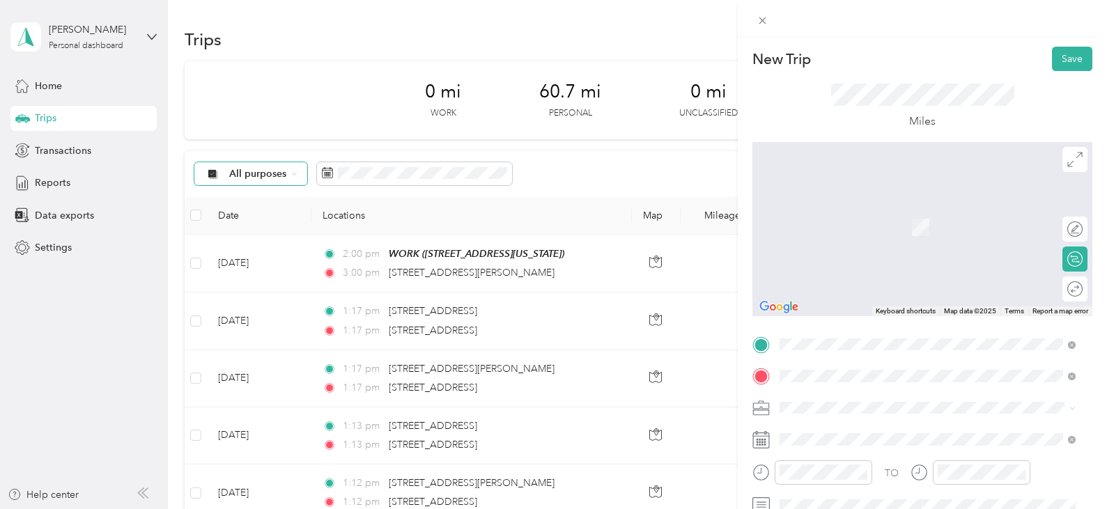
click at [863, 213] on span "530 East 51st Street Savannah, Georgia 31405, United States" at bounding box center [875, 207] width 139 height 13
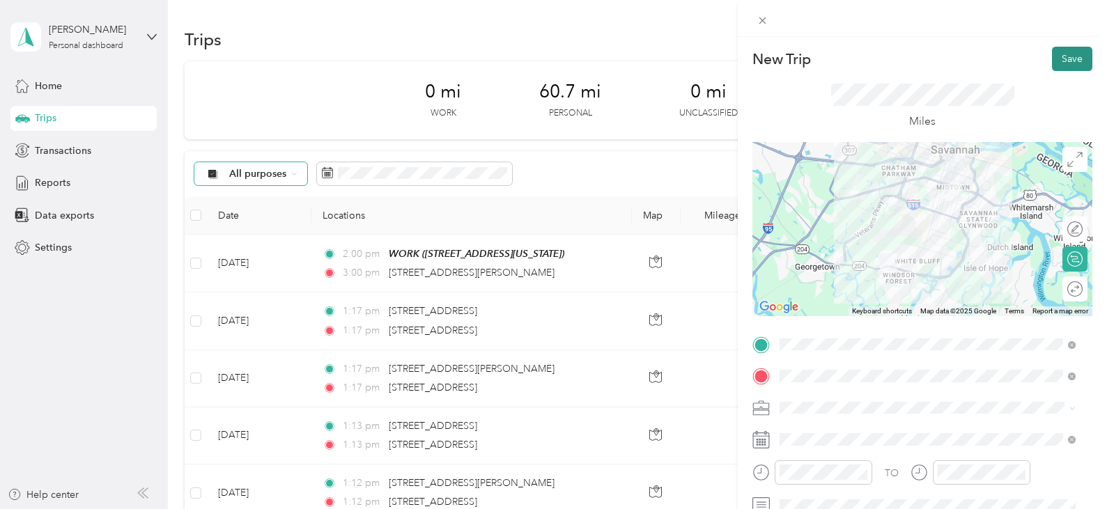
click at [1058, 59] on button "Save" at bounding box center [1072, 59] width 40 height 24
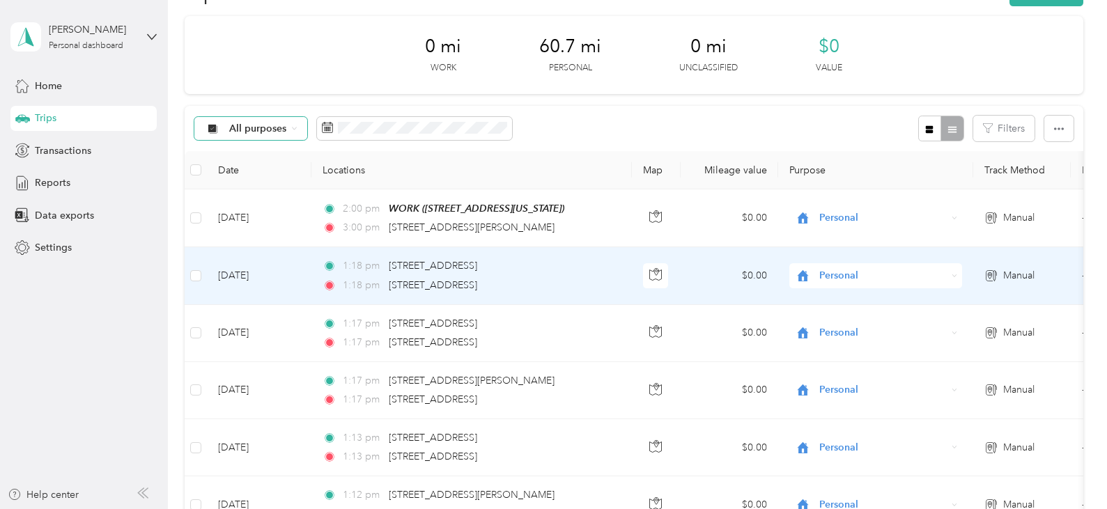
scroll to position [70, 0]
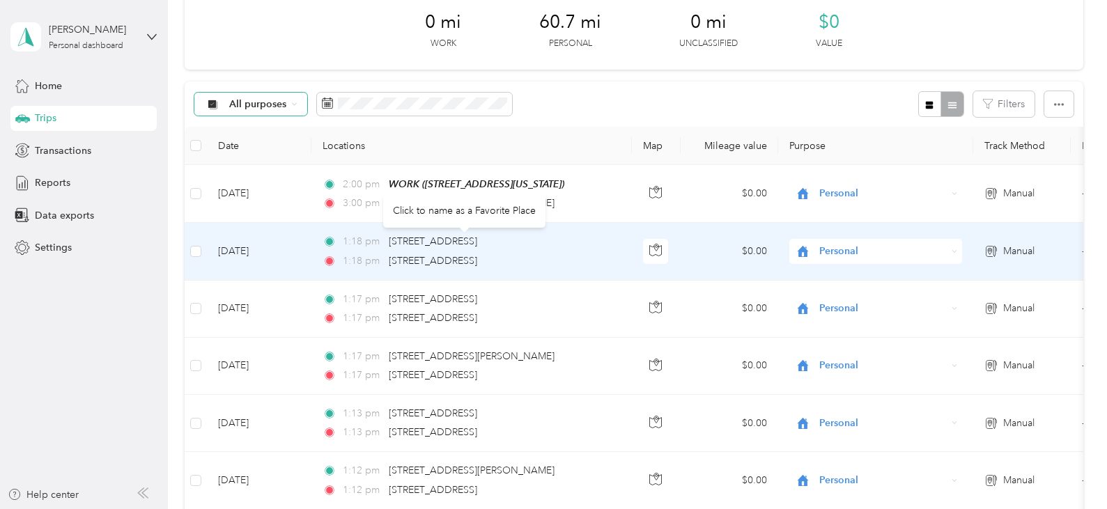
drag, startPoint x: 434, startPoint y: 243, endPoint x: 417, endPoint y: 200, distance: 46.6
click at [417, 200] on div "Click to name as a Favorite Place" at bounding box center [464, 211] width 162 height 34
click at [412, 240] on span "11705 Mercy Boulevard, Savannah" at bounding box center [433, 241] width 88 height 12
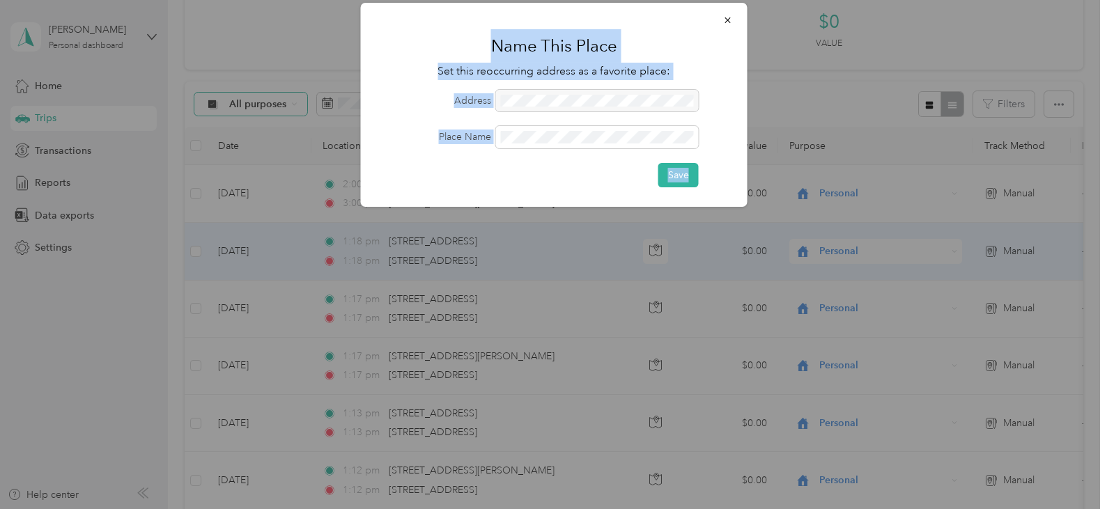
click at [411, 508] on div "Click to name as a Favorite Place Name This Place Set this reoccurring address …" at bounding box center [550, 509] width 1100 height 0
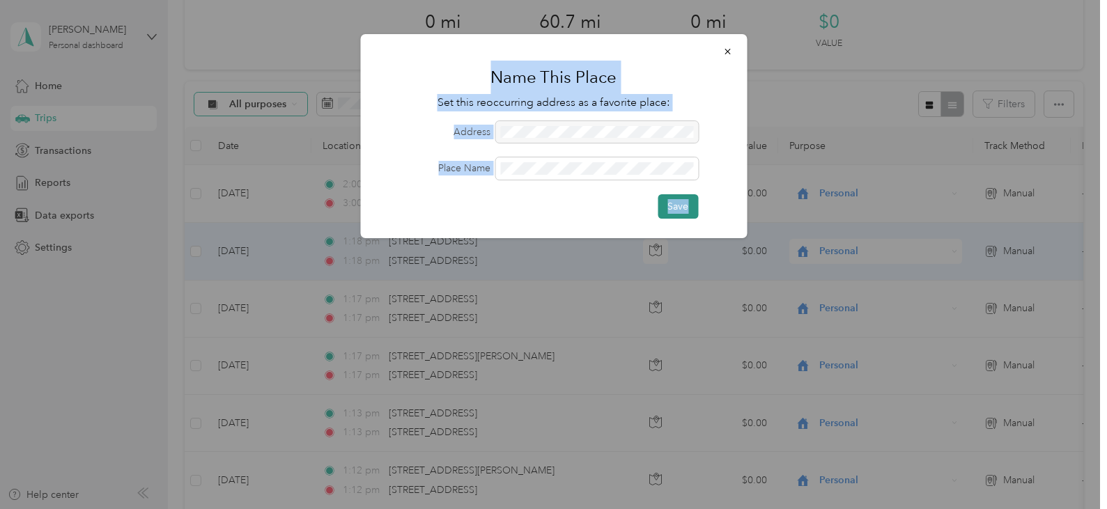
click at [683, 205] on button "Save" at bounding box center [678, 206] width 40 height 24
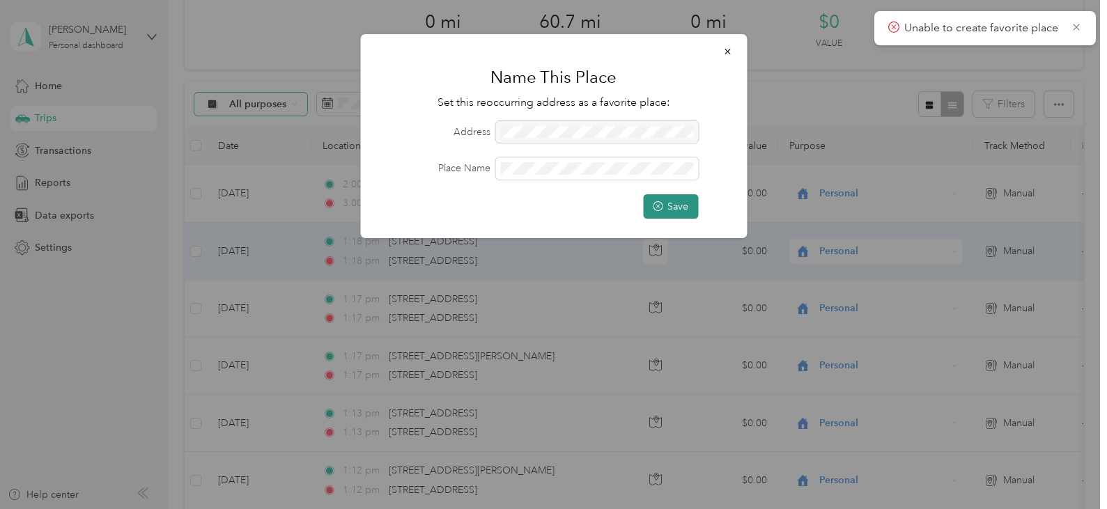
click at [676, 201] on button "Save" at bounding box center [670, 206] width 55 height 24
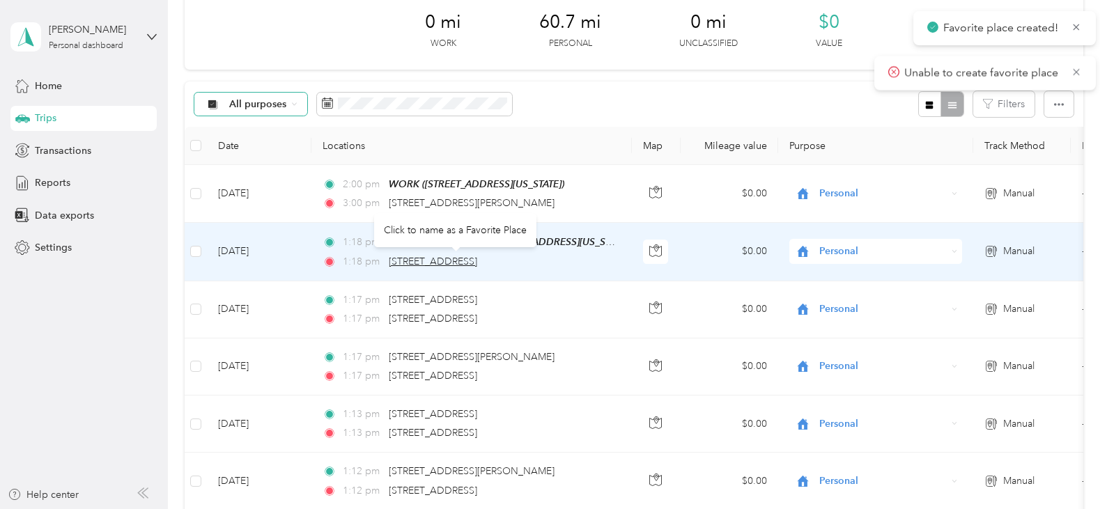
click at [462, 260] on span "530 East 51st Street, Savannah" at bounding box center [433, 262] width 88 height 12
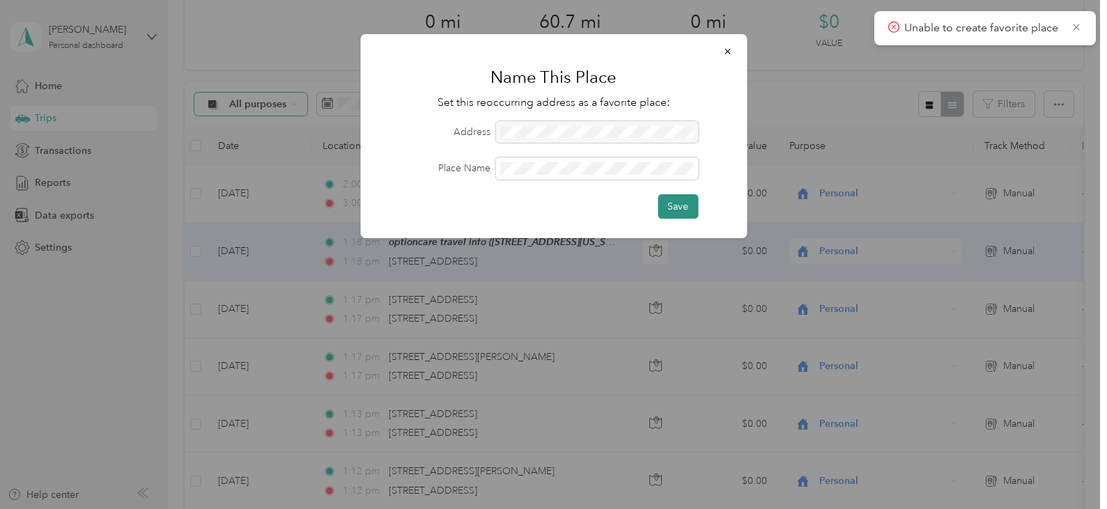
click at [675, 205] on button "Save" at bounding box center [678, 206] width 40 height 24
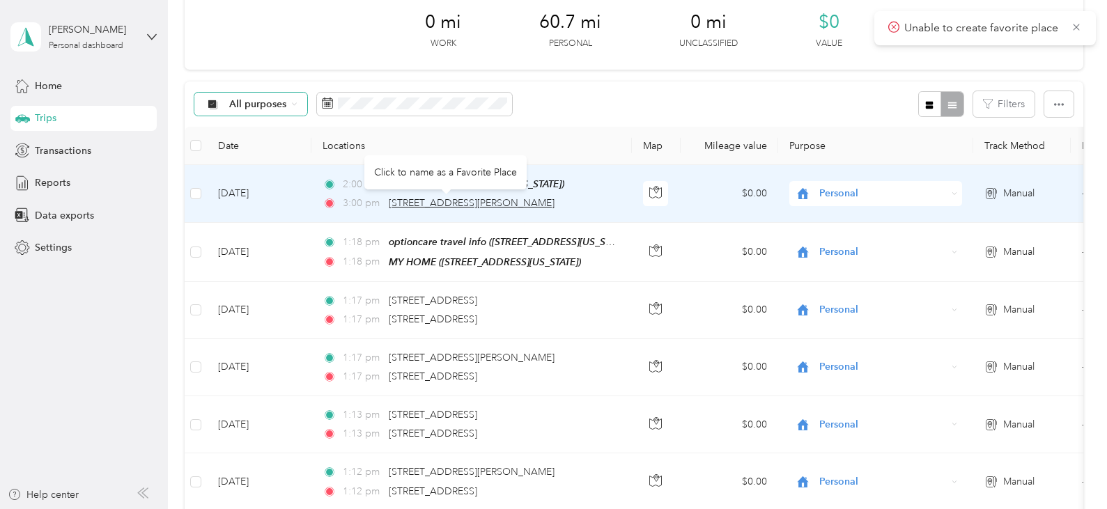
click at [458, 201] on span "113 Loyer Lane, Savannah" at bounding box center [472, 203] width 166 height 12
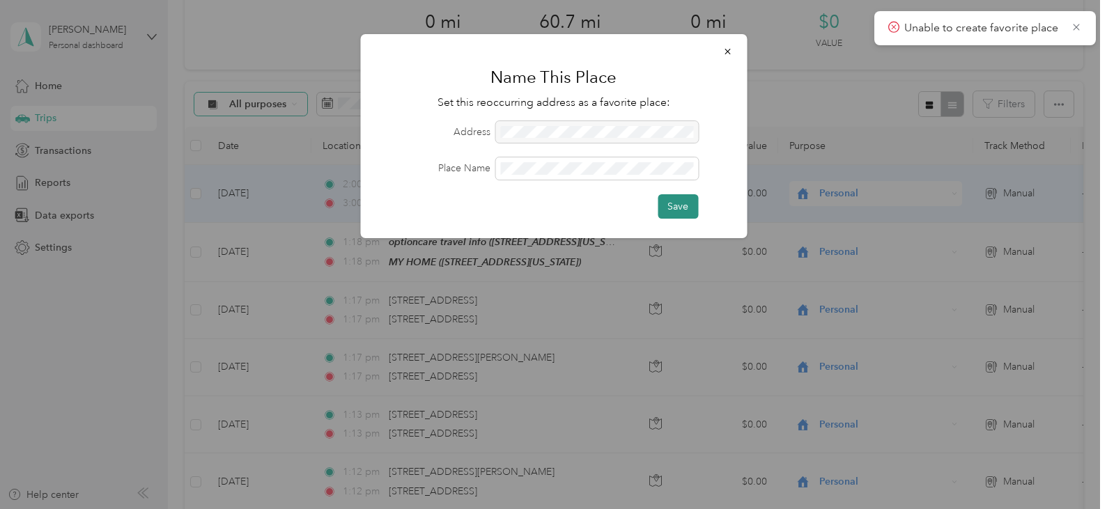
click at [683, 202] on button "Save" at bounding box center [678, 206] width 40 height 24
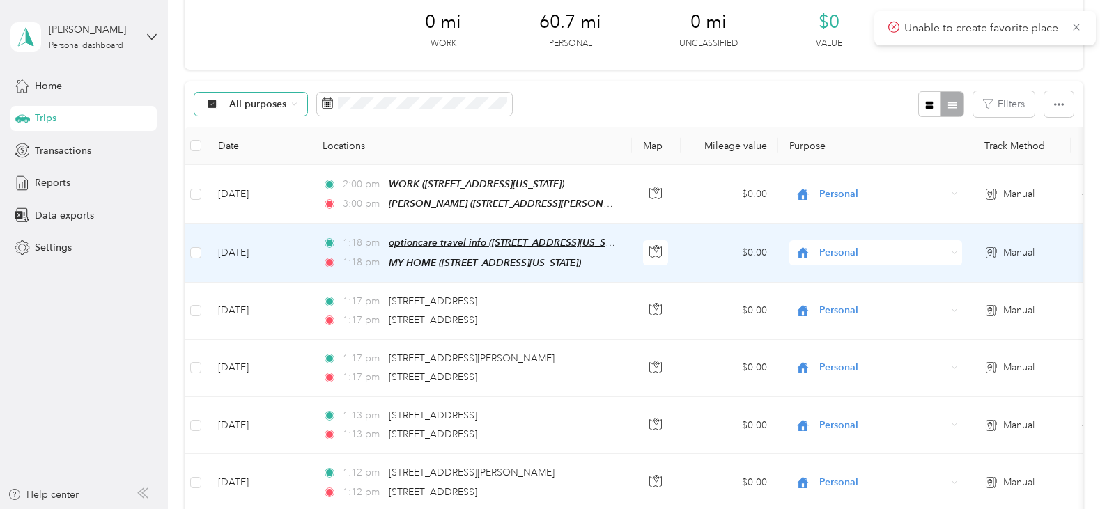
click at [455, 244] on span "optioncare travel info (11705 Mercy Boulevard, Savannah, Savannah, Georgia)" at bounding box center [510, 243] width 242 height 12
click at [442, 211] on button "Edit Place" at bounding box center [433, 207] width 79 height 24
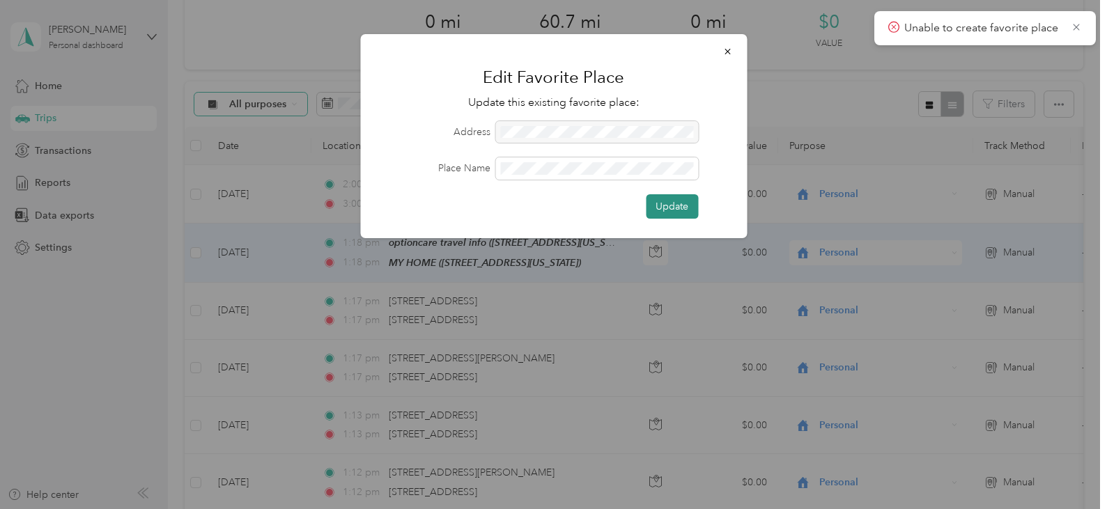
click at [669, 210] on button "Update" at bounding box center [672, 206] width 52 height 24
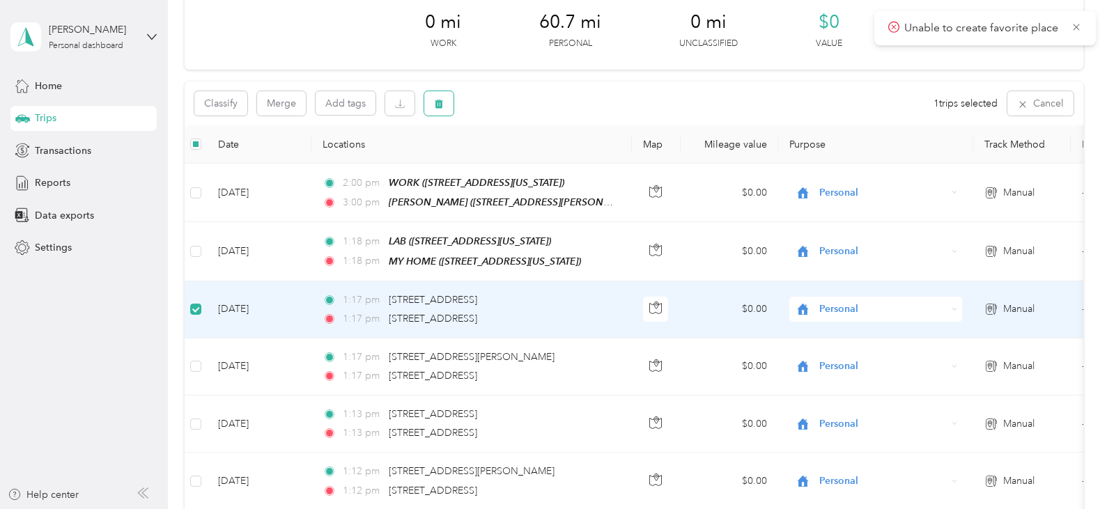
click at [439, 107] on icon "button" at bounding box center [439, 104] width 8 height 9
click at [540, 164] on button "Yes" at bounding box center [542, 161] width 27 height 22
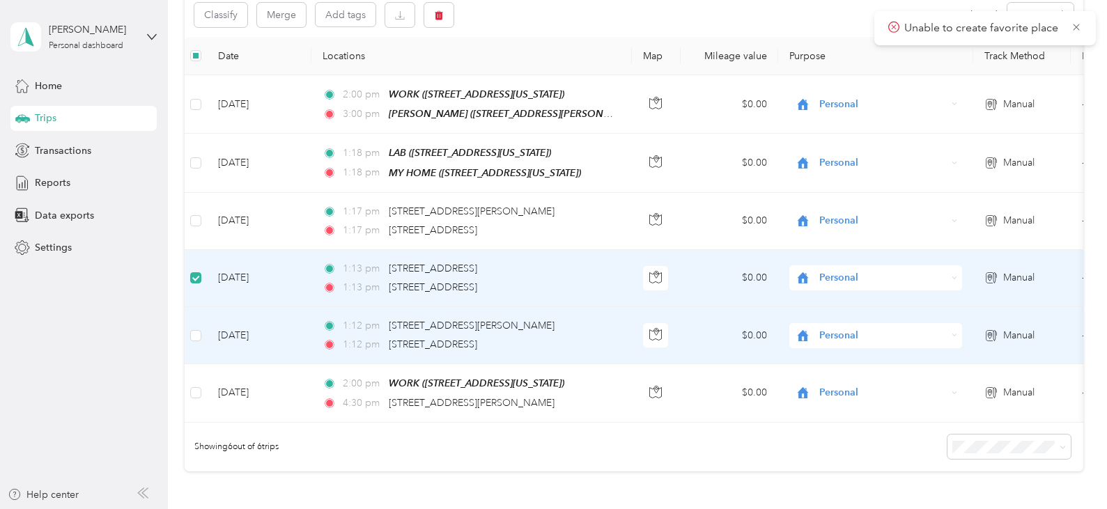
scroll to position [0, 0]
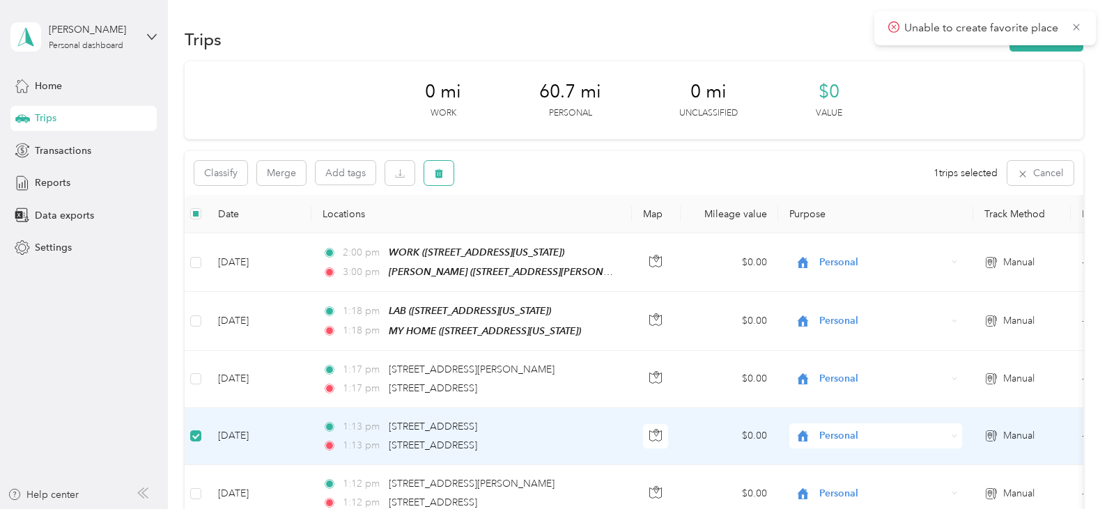
click at [435, 178] on icon "button" at bounding box center [439, 174] width 10 height 10
click at [536, 228] on button "Yes" at bounding box center [542, 231] width 27 height 22
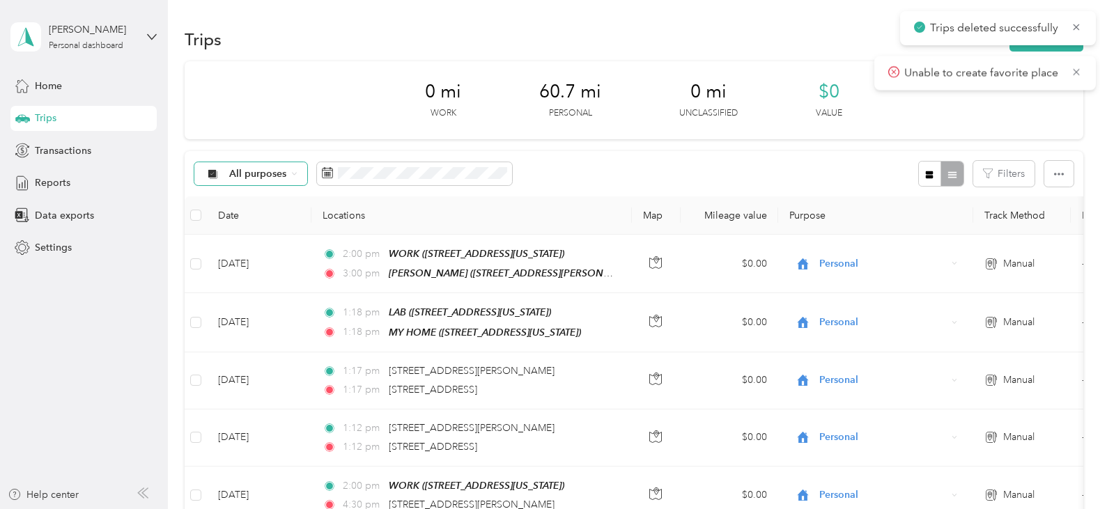
click at [293, 179] on div "All purposes" at bounding box center [250, 174] width 113 height 24
click at [584, 185] on div "All purposes Filters" at bounding box center [634, 173] width 898 height 45
click at [1007, 170] on button "Filters" at bounding box center [1003, 174] width 61 height 26
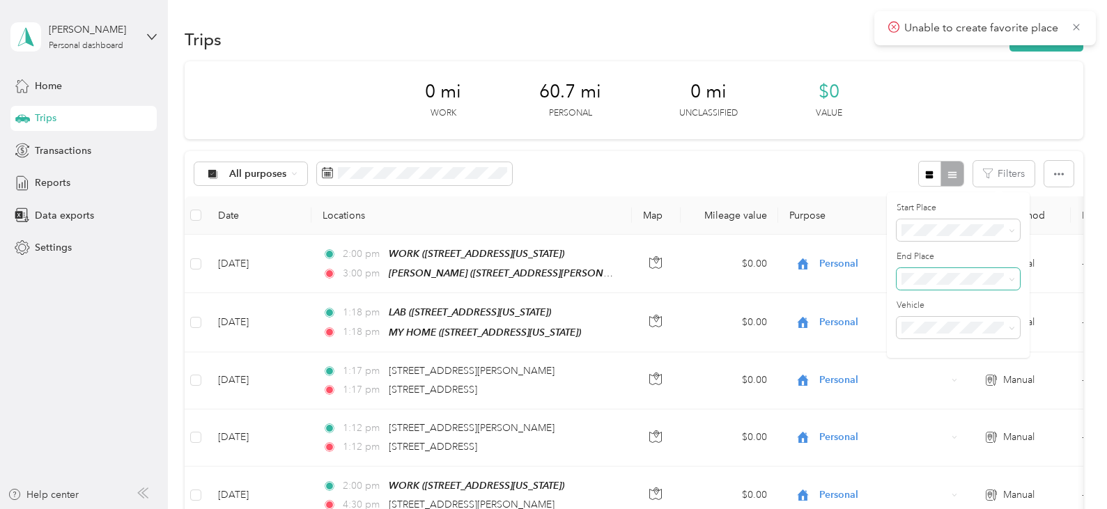
click at [1011, 279] on icon at bounding box center [1012, 280] width 6 height 6
click at [821, 169] on div "All purposes Filters" at bounding box center [634, 173] width 898 height 45
click at [1057, 176] on icon "button" at bounding box center [1059, 174] width 10 height 10
click at [1044, 199] on span "Select all" at bounding box center [1038, 200] width 38 height 12
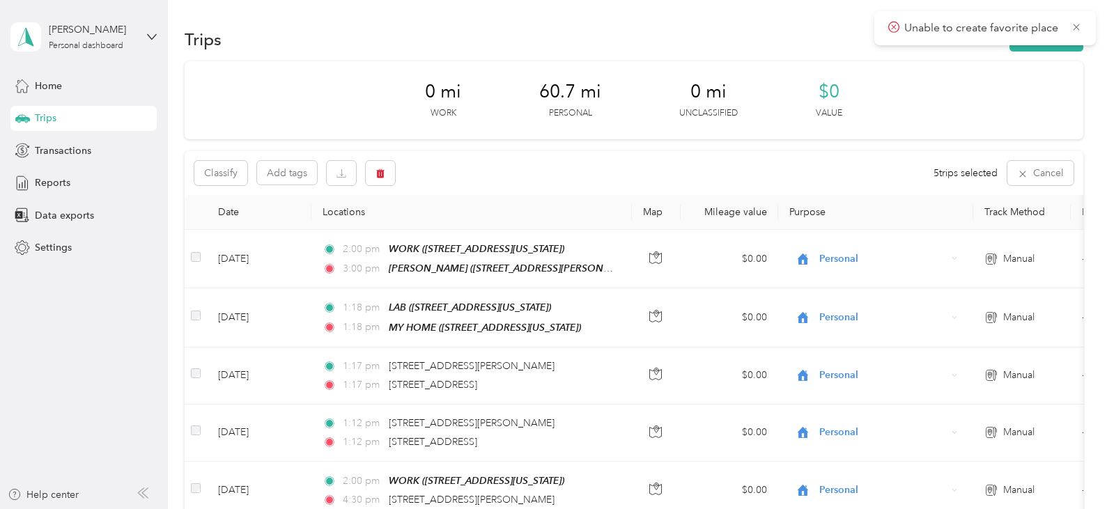
click at [837, 158] on div "Classify Add tags 5 trips selected Cancel" at bounding box center [634, 173] width 898 height 44
click at [213, 172] on button "Classify" at bounding box center [220, 173] width 53 height 24
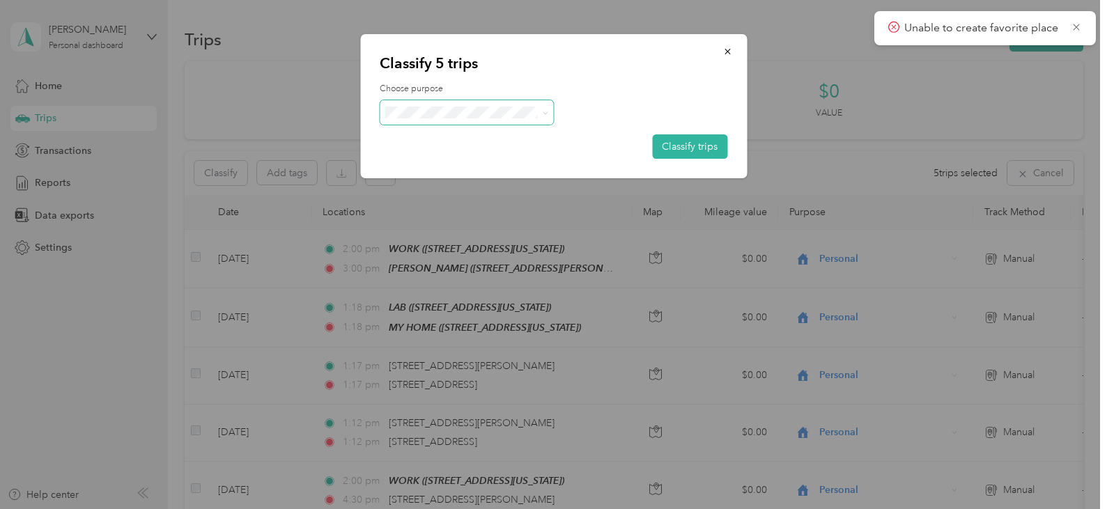
click at [545, 115] on icon at bounding box center [546, 113] width 6 height 6
click at [546, 110] on icon at bounding box center [546, 113] width 6 height 6
click at [726, 50] on icon "button" at bounding box center [727, 52] width 6 height 6
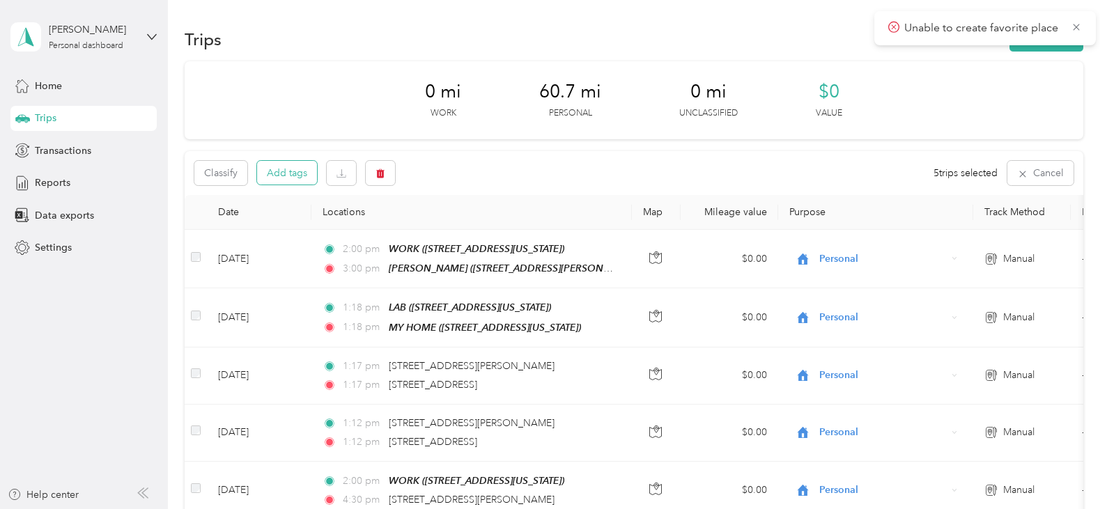
click at [290, 173] on button "Add tags" at bounding box center [287, 173] width 60 height 24
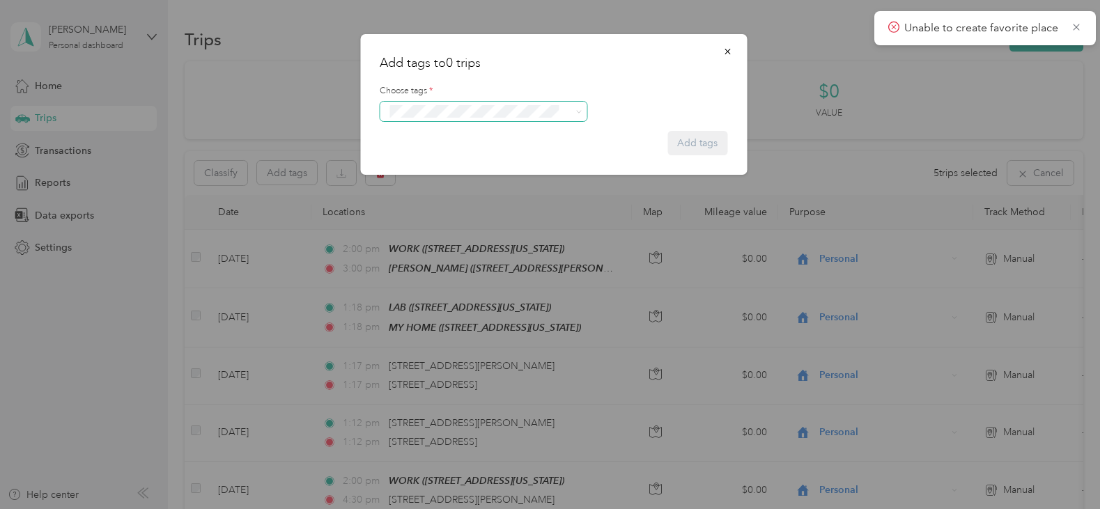
click at [632, 85] on label "Choose tags *" at bounding box center [554, 91] width 348 height 13
click at [729, 52] on icon "button" at bounding box center [727, 52] width 10 height 10
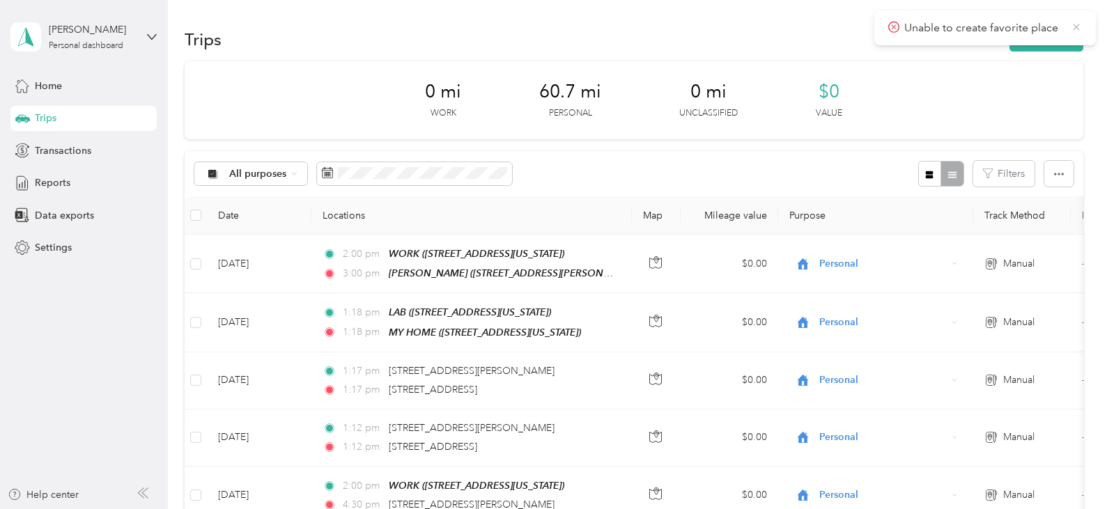
click at [1078, 28] on icon at bounding box center [1076, 27] width 11 height 13
click at [293, 175] on icon at bounding box center [294, 174] width 6 height 6
click at [268, 219] on span "Unclassified" at bounding box center [263, 223] width 68 height 15
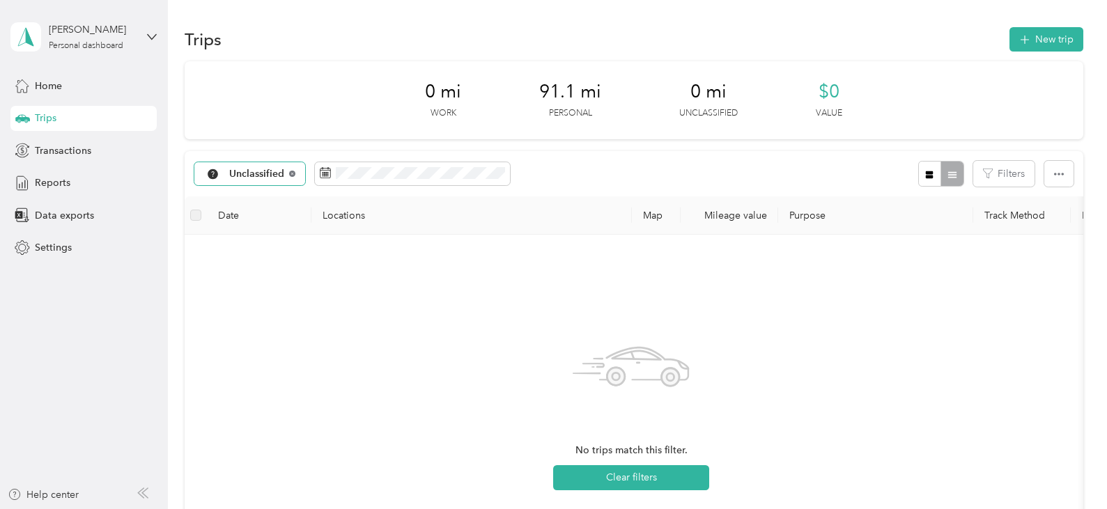
click at [291, 173] on icon at bounding box center [292, 174] width 6 height 6
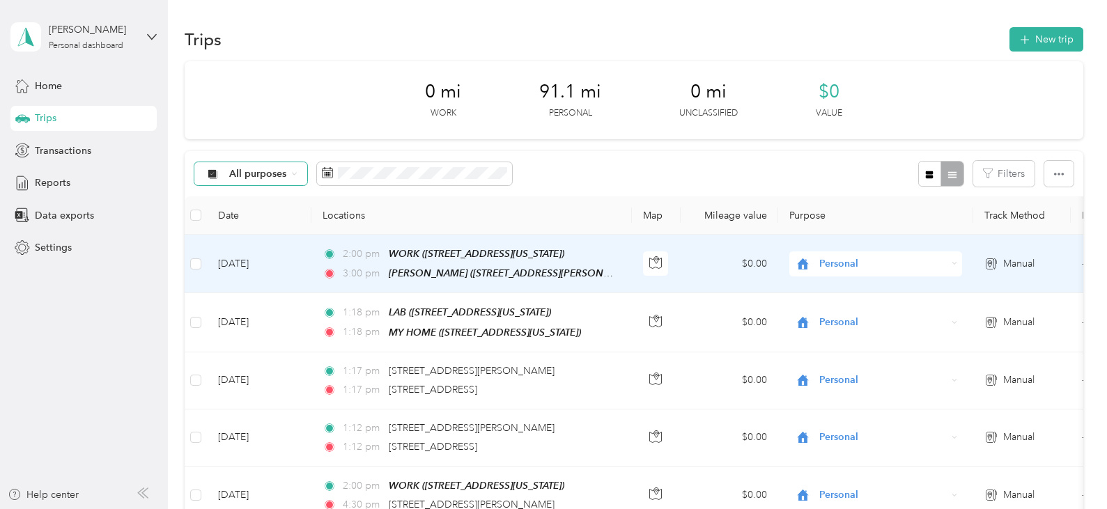
click at [830, 265] on span "Personal" at bounding box center [882, 263] width 127 height 15
click at [907, 295] on body "Yvette Becton Personal dashboard Home Trips Transactions Reports Data exports S…" at bounding box center [550, 254] width 1100 height 509
click at [996, 260] on icon at bounding box center [995, 261] width 1 height 3
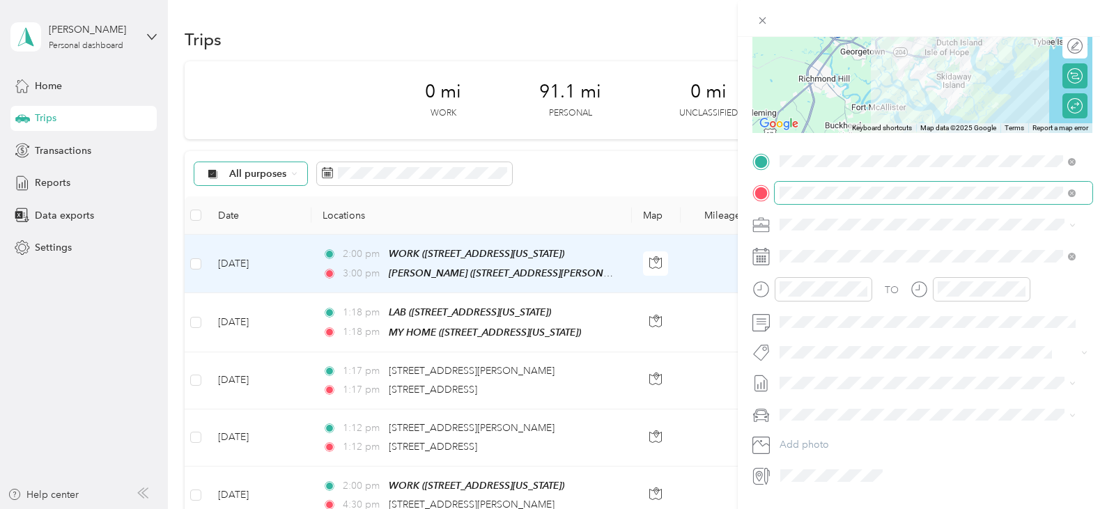
scroll to position [209, 0]
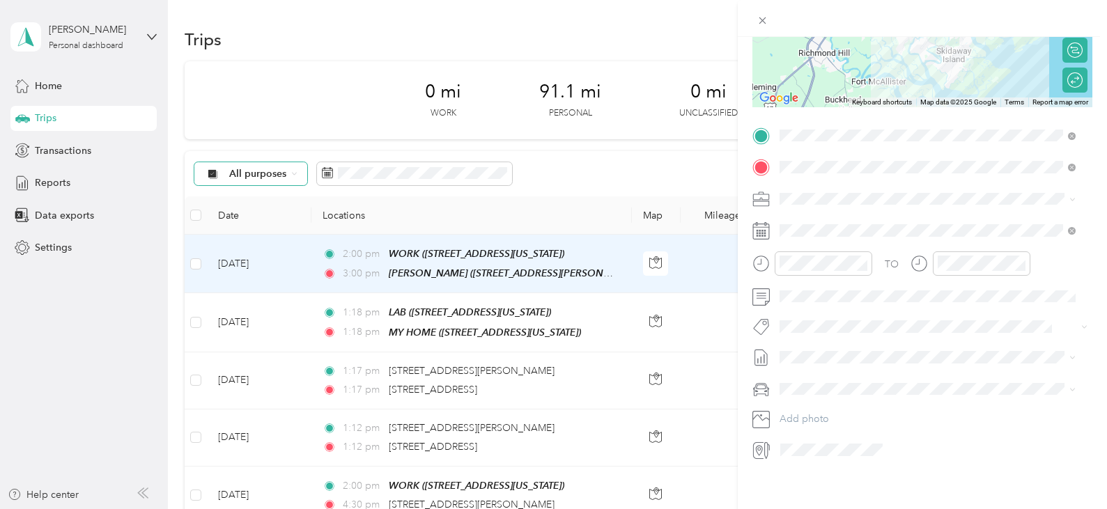
click at [761, 452] on icon at bounding box center [759, 450] width 8 height 12
click at [763, 456] on icon at bounding box center [761, 451] width 18 height 18
click at [686, 161] on div "Trip details Save This trip cannot be edited because it is either under review,…" at bounding box center [553, 254] width 1107 height 509
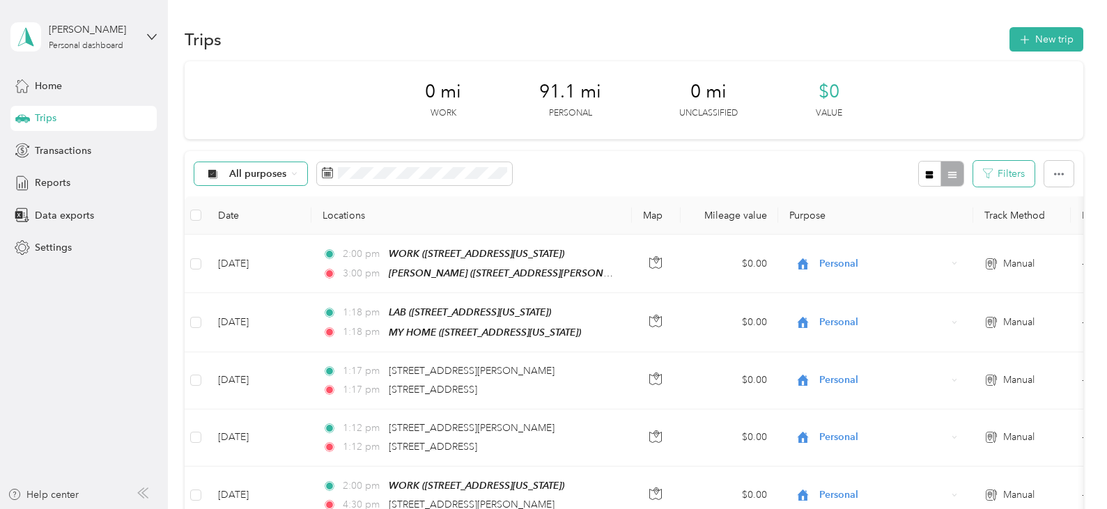
click at [1002, 178] on button "Filters" at bounding box center [1003, 174] width 61 height 26
click at [1054, 174] on icon "button" at bounding box center [1059, 174] width 10 height 10
